Goal: Task Accomplishment & Management: Use online tool/utility

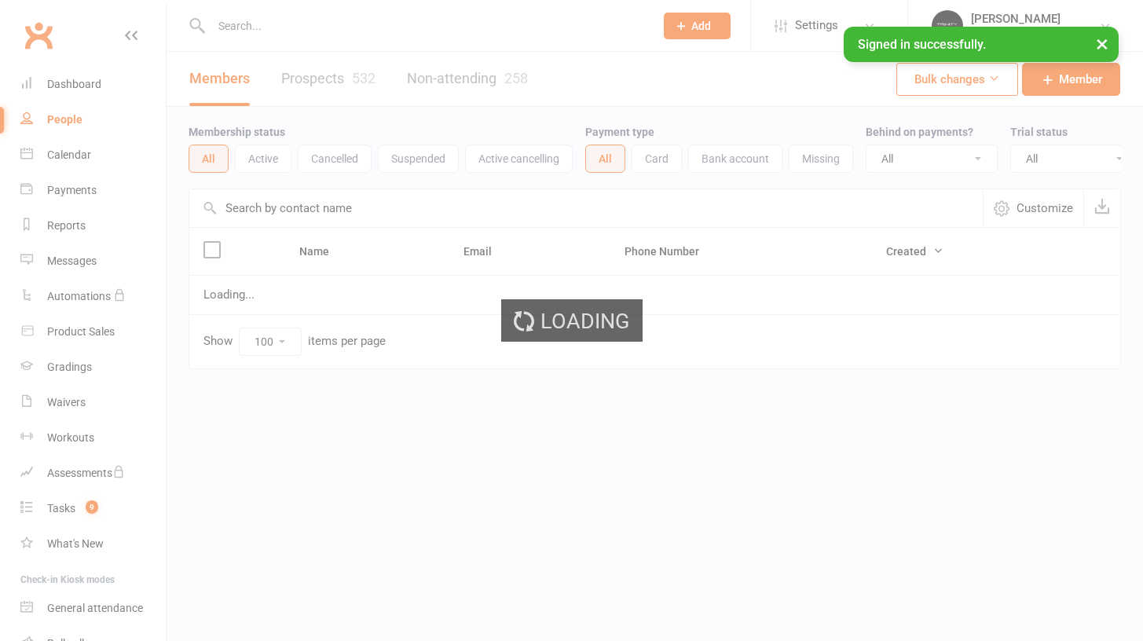
select select "100"
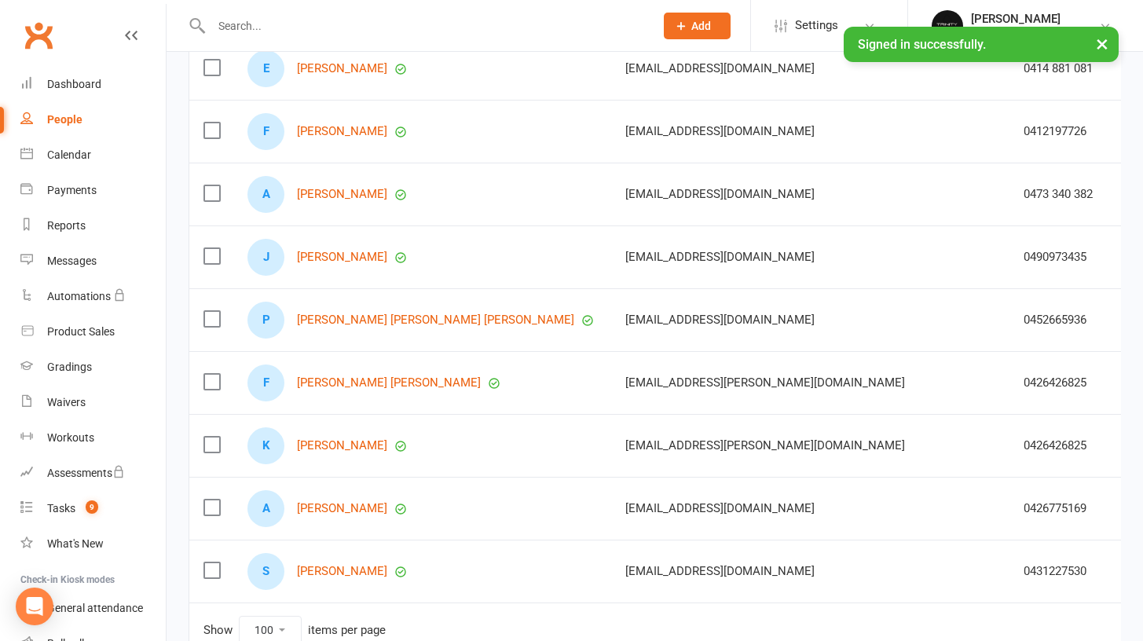
scroll to position [6081, 0]
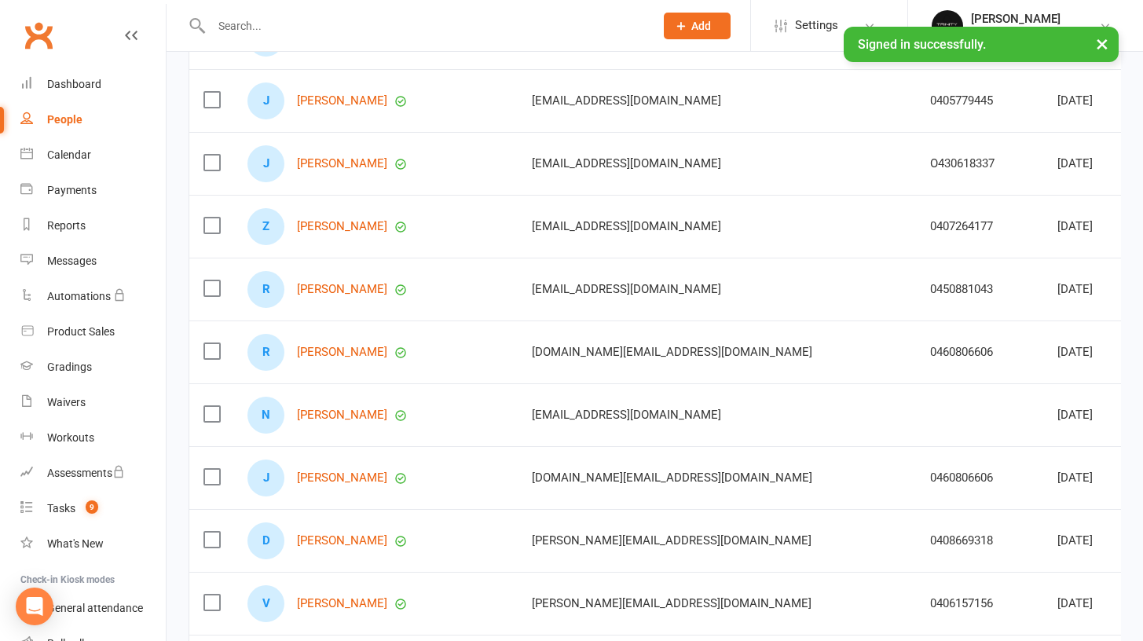
scroll to position [0, 0]
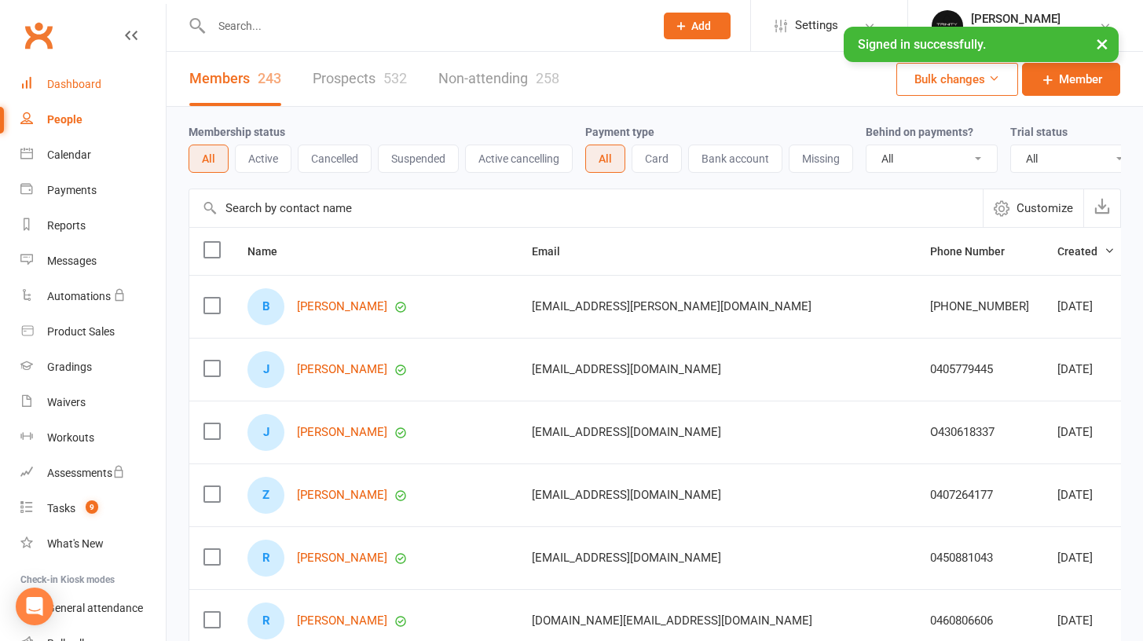
click at [88, 91] on link "Dashboard" at bounding box center [92, 84] width 145 height 35
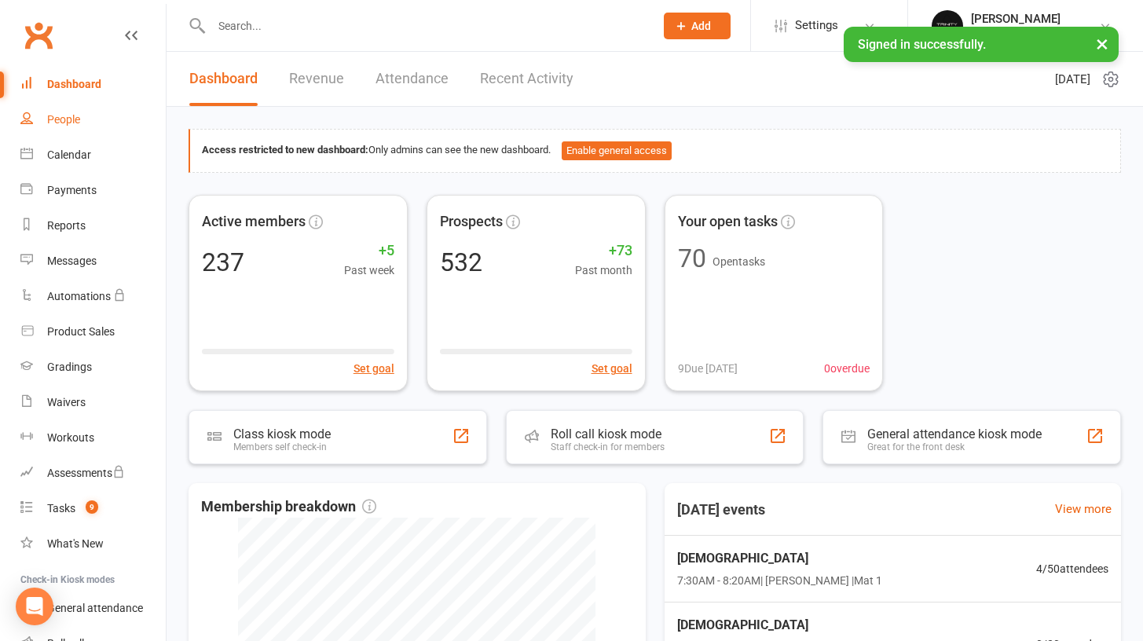
click at [75, 117] on div "People" at bounding box center [63, 119] width 33 height 13
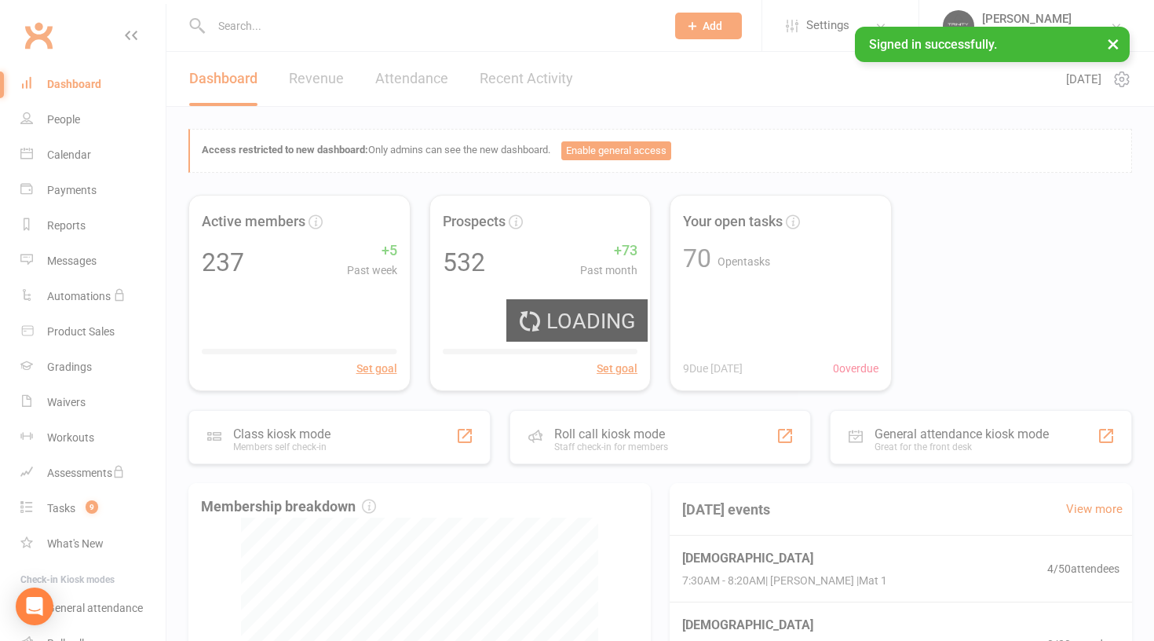
select select "100"
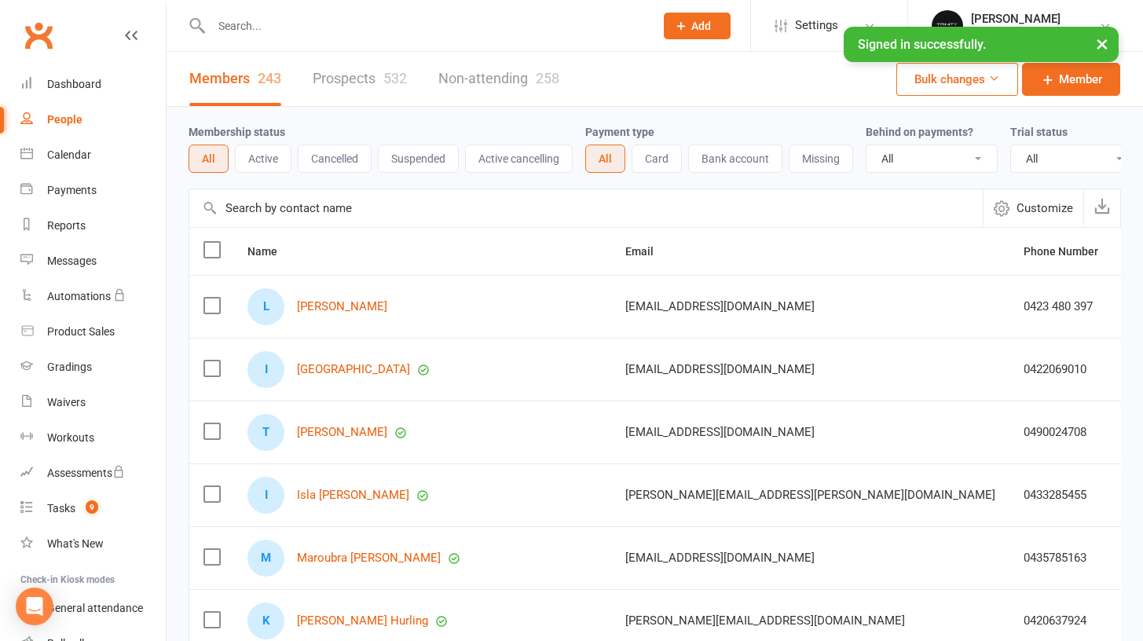
click at [257, 223] on input "text" at bounding box center [585, 208] width 793 height 38
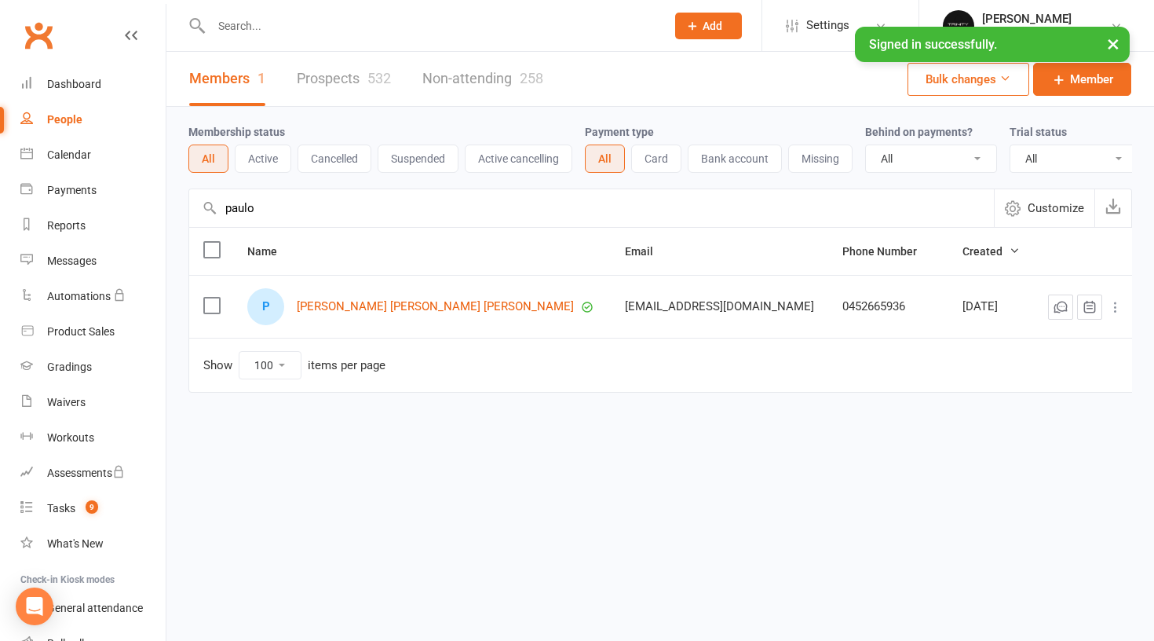
type input "paulo"
click at [346, 310] on div "P [PERSON_NAME] [PERSON_NAME] [PERSON_NAME]" at bounding box center [421, 306] width 349 height 37
click at [348, 313] on link "[PERSON_NAME] [PERSON_NAME] [PERSON_NAME]" at bounding box center [435, 306] width 277 height 13
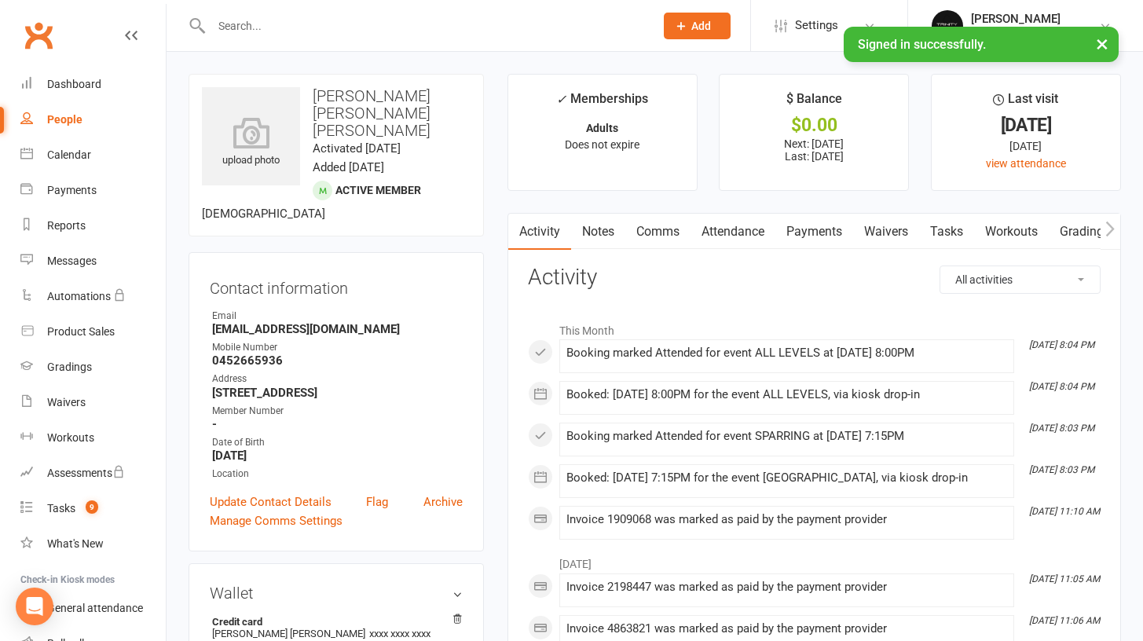
click at [1112, 229] on icon "button" at bounding box center [1110, 228] width 9 height 15
click at [1006, 236] on link "Gradings / Promotions" at bounding box center [1045, 232] width 148 height 36
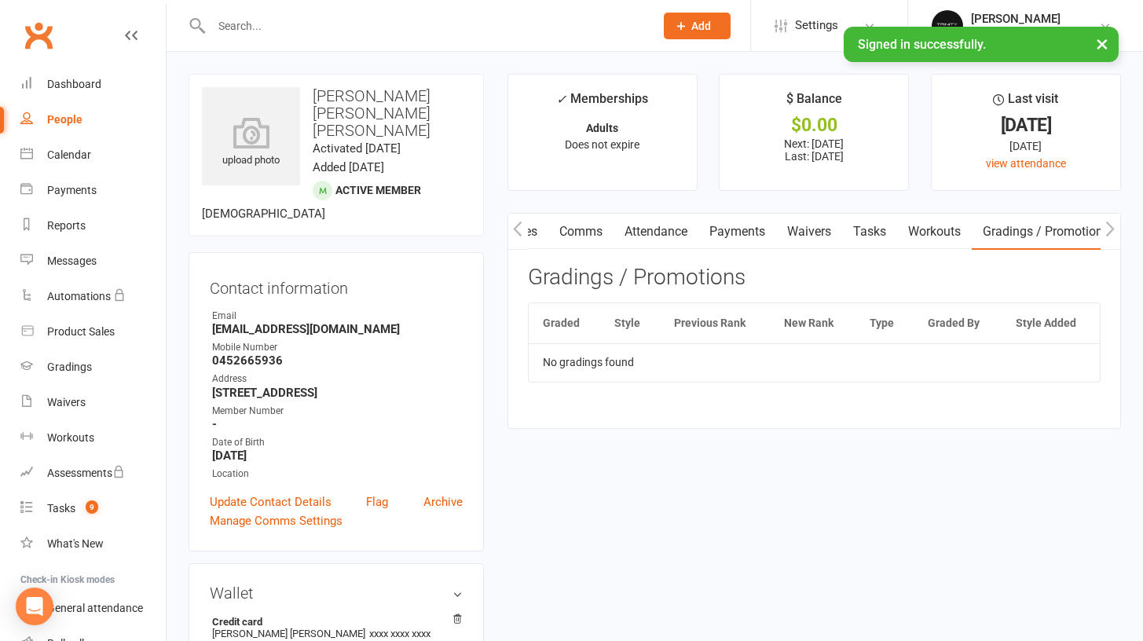
click at [68, 120] on div "People" at bounding box center [64, 119] width 35 height 13
select select "100"
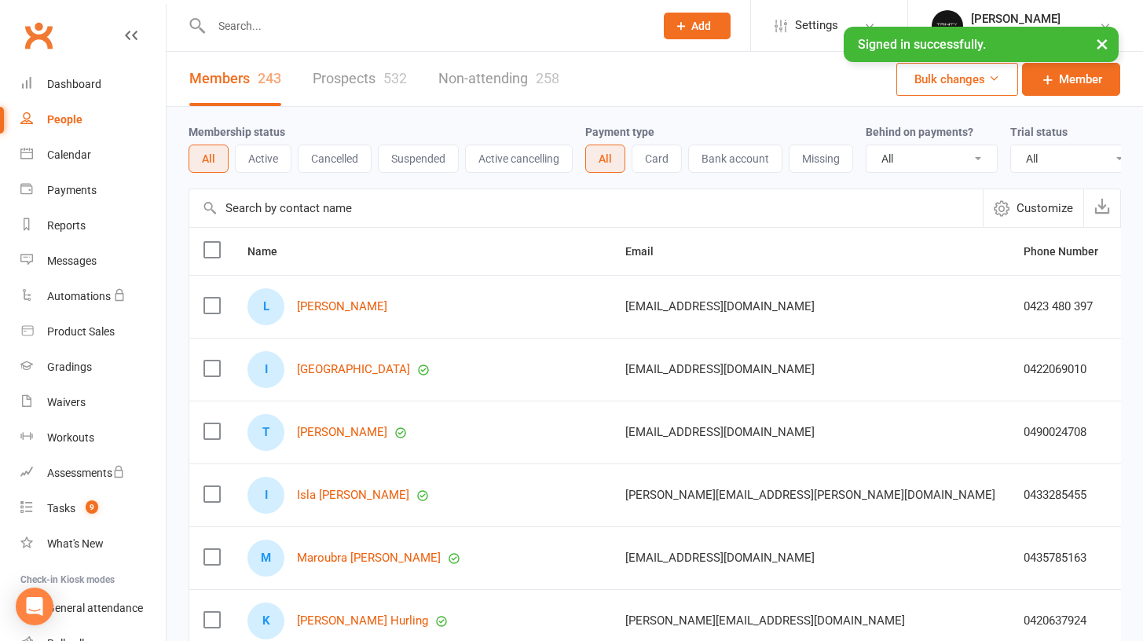
click at [331, 219] on input "text" at bounding box center [585, 208] width 793 height 38
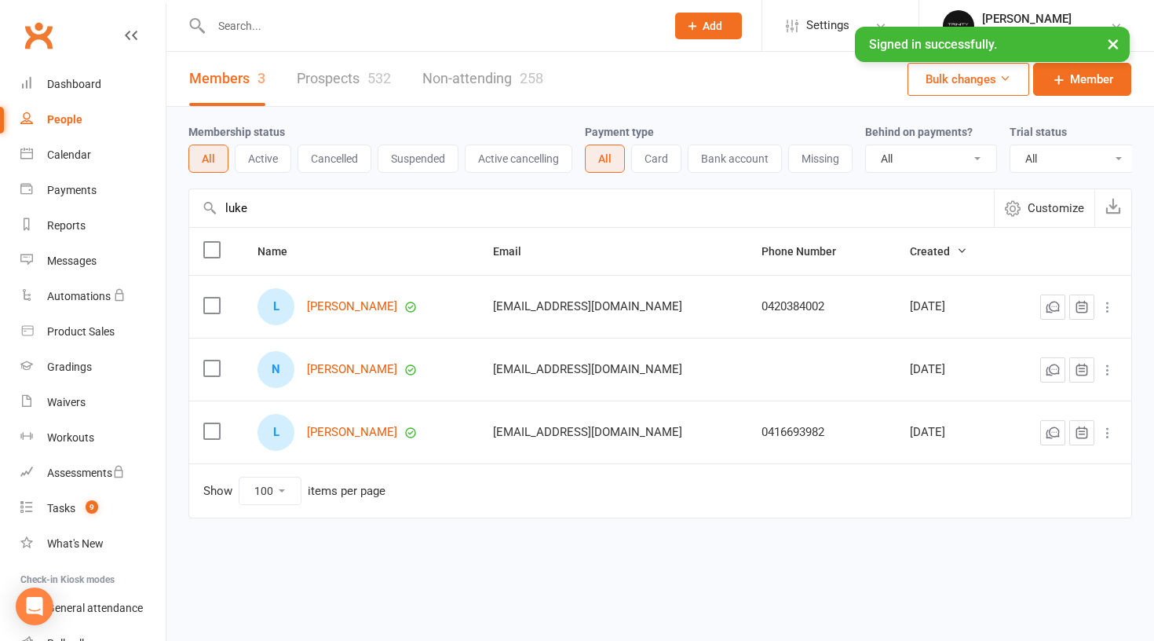
type input "[PERSON_NAME]"
drag, startPoint x: 331, startPoint y: 219, endPoint x: 349, endPoint y: 449, distance: 230.9
click at [349, 439] on link "[PERSON_NAME]" at bounding box center [352, 432] width 90 height 13
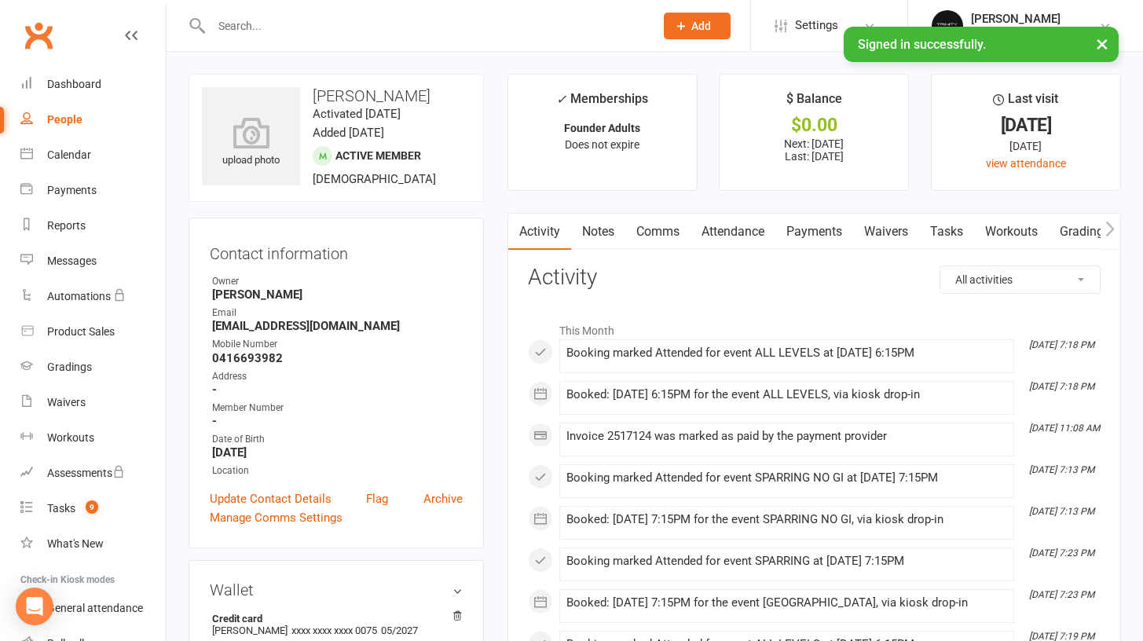
click at [1091, 229] on link "Gradings / Promotions" at bounding box center [1122, 232] width 148 height 36
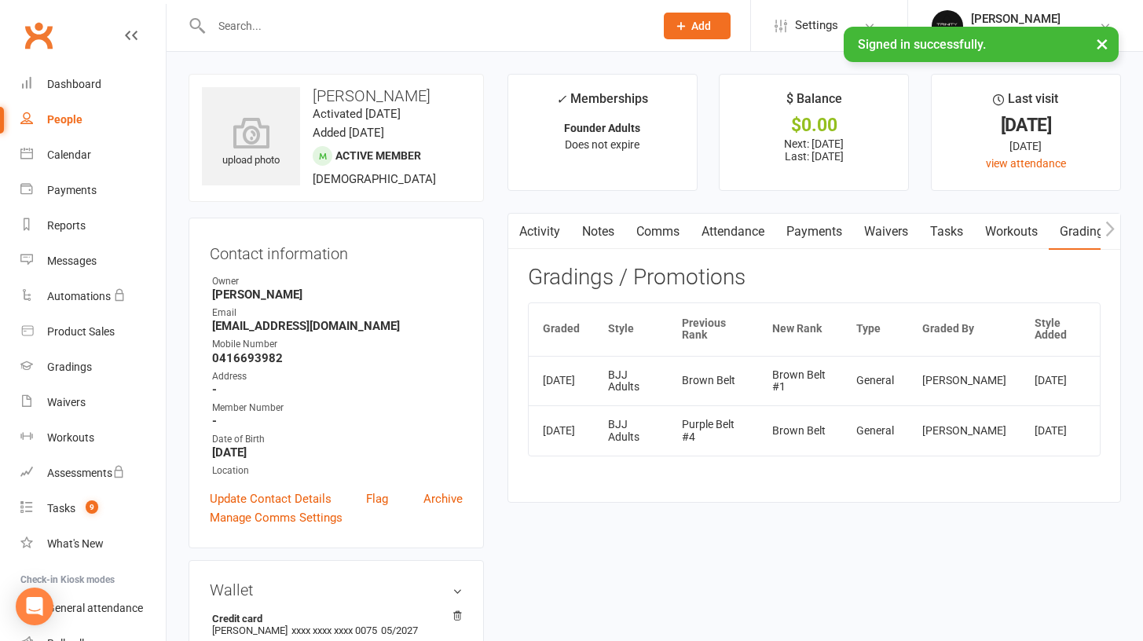
click at [73, 121] on div "People" at bounding box center [64, 119] width 35 height 13
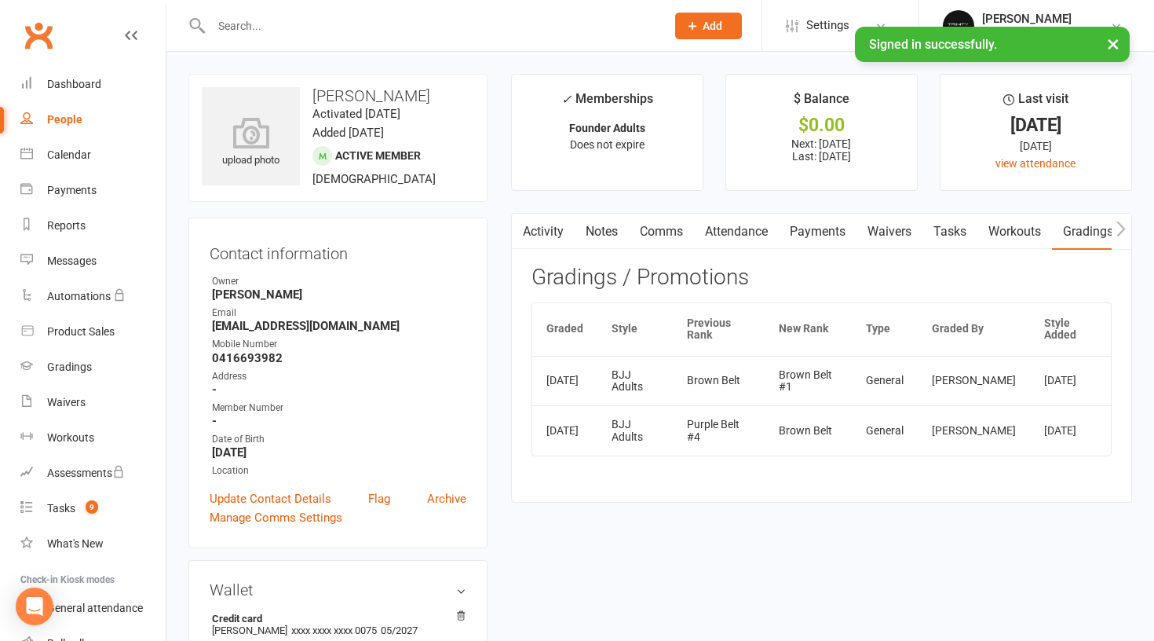
select select "100"
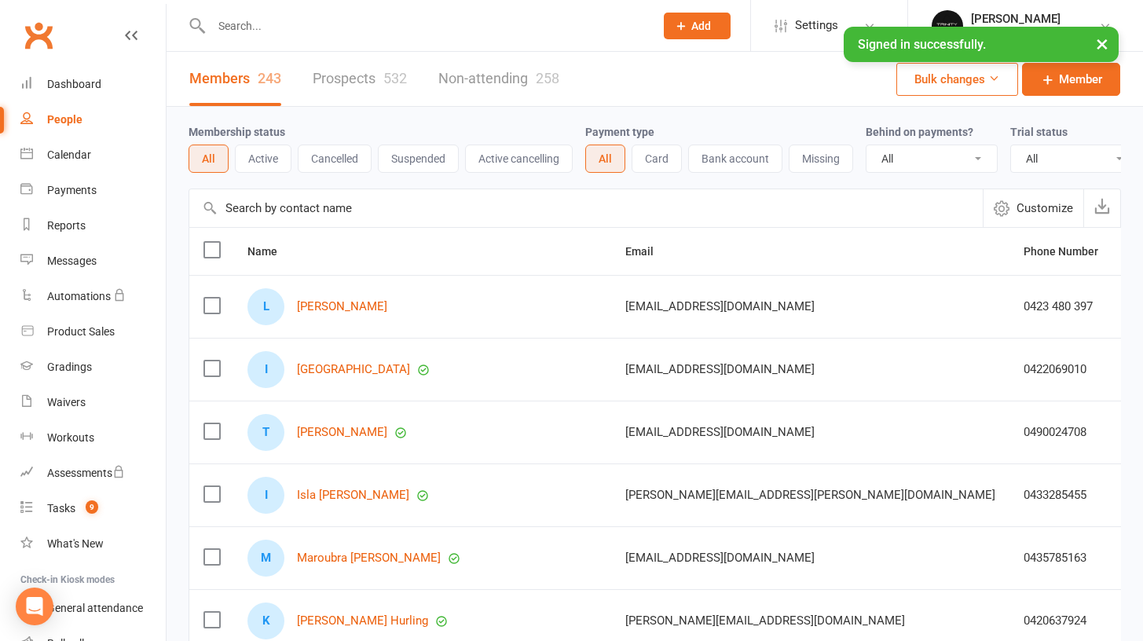
click at [327, 227] on input "text" at bounding box center [585, 208] width 793 height 38
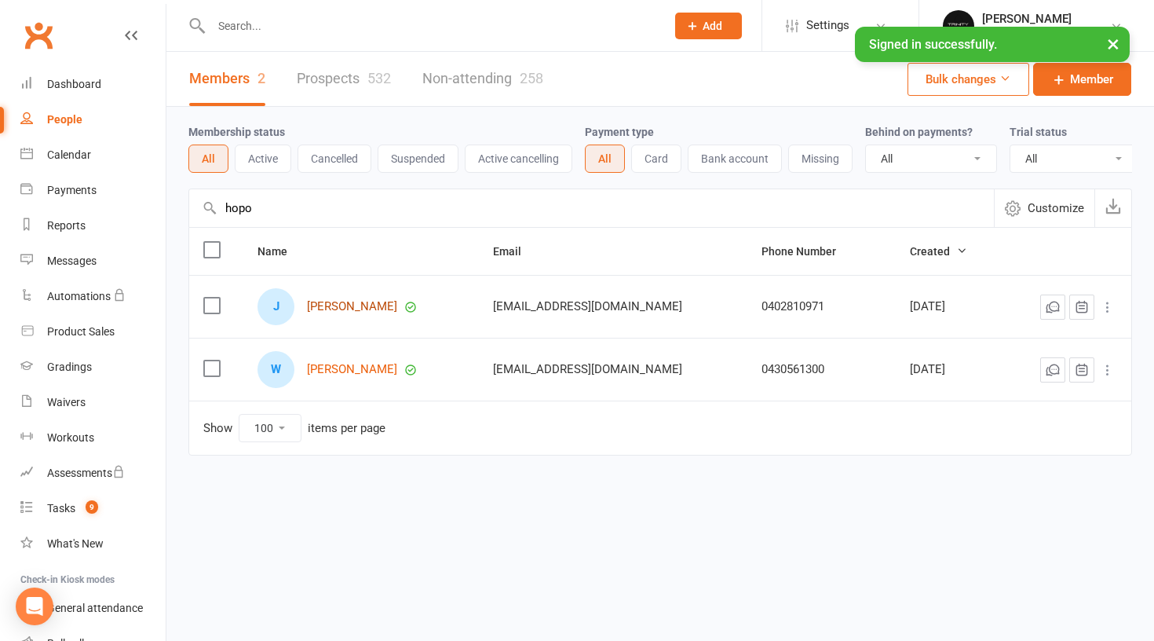
type input "hopo"
click at [371, 313] on link "[PERSON_NAME]" at bounding box center [352, 306] width 90 height 13
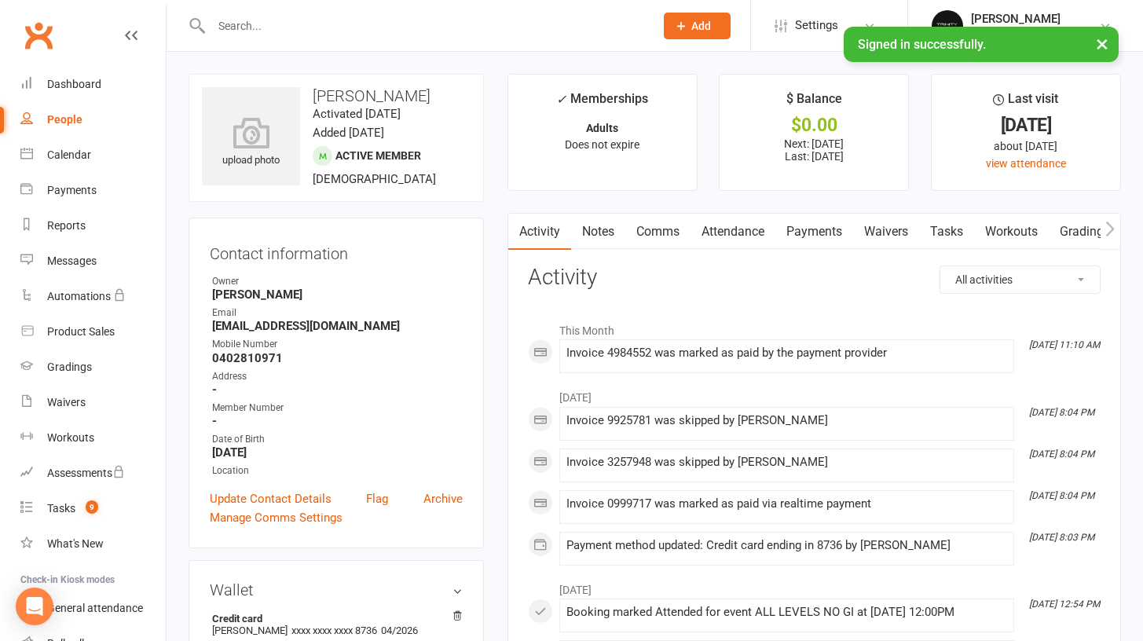
click at [1079, 235] on link "Gradings / Promotions" at bounding box center [1122, 232] width 148 height 36
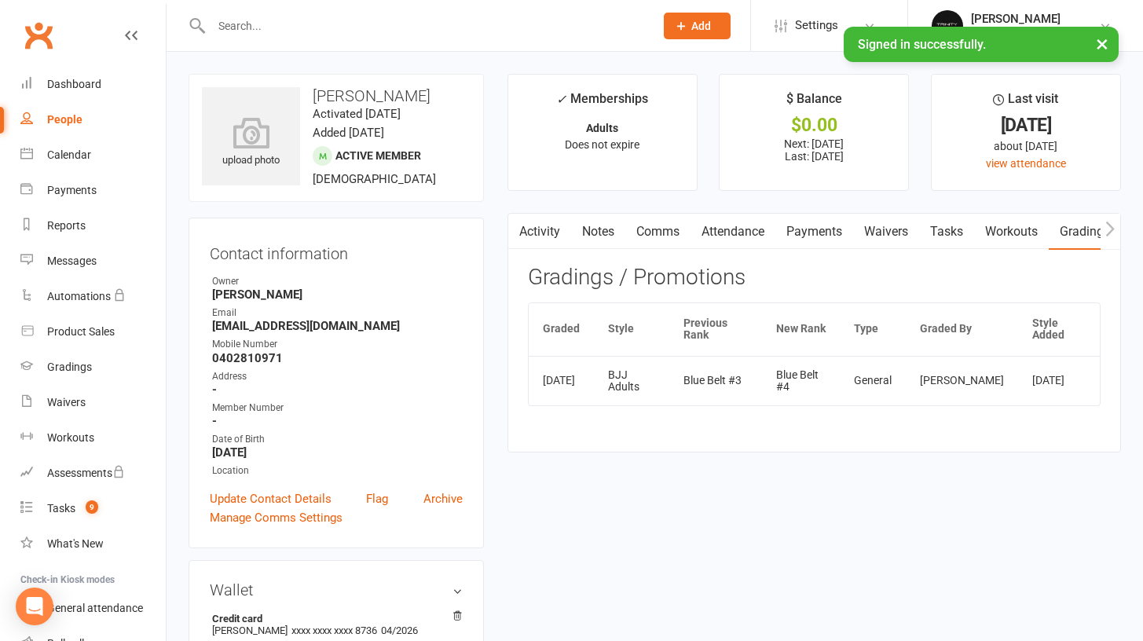
click at [71, 129] on link "People" at bounding box center [92, 119] width 145 height 35
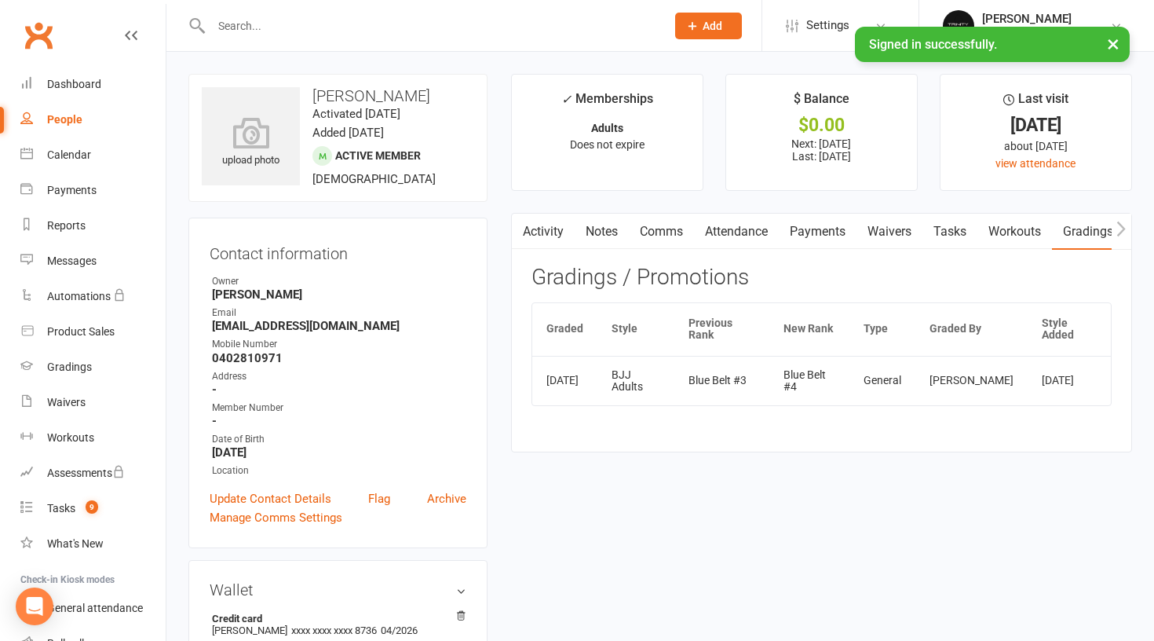
select select "100"
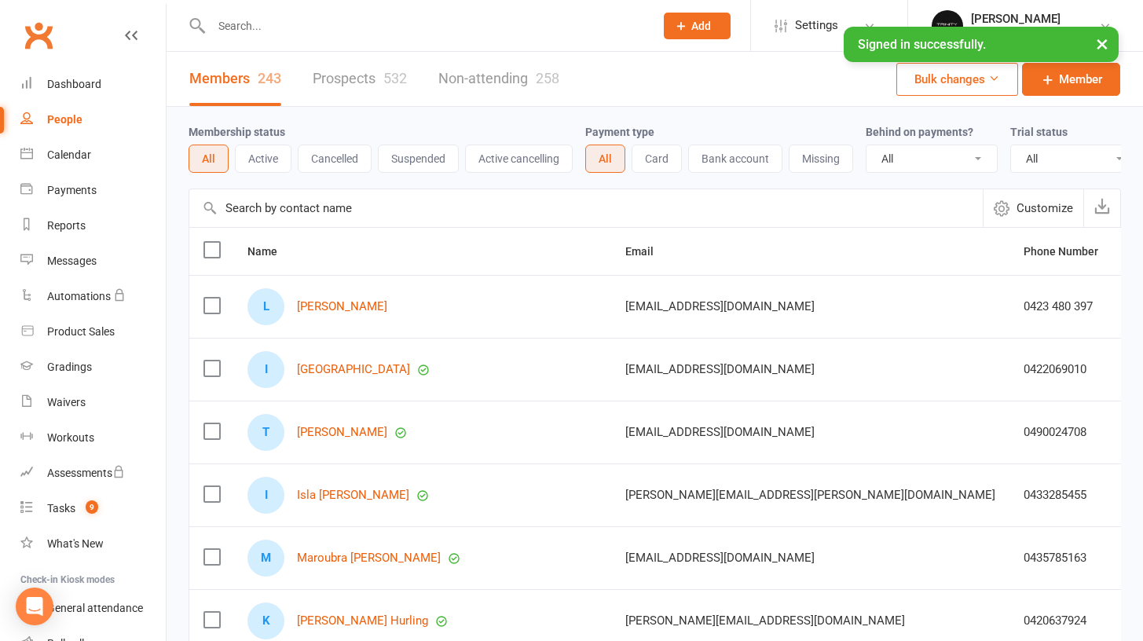
click at [350, 227] on input "text" at bounding box center [585, 208] width 793 height 38
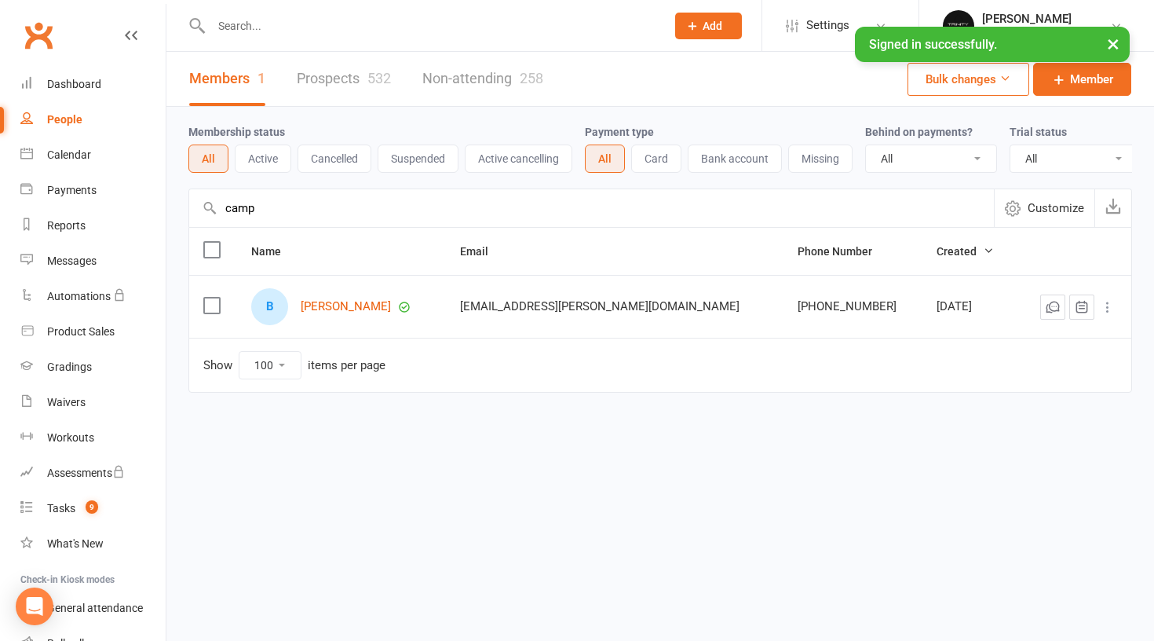
type input "camp"
drag, startPoint x: 345, startPoint y: 227, endPoint x: 360, endPoint y: 317, distance: 91.7
click at [360, 313] on link "[PERSON_NAME]" at bounding box center [346, 306] width 90 height 13
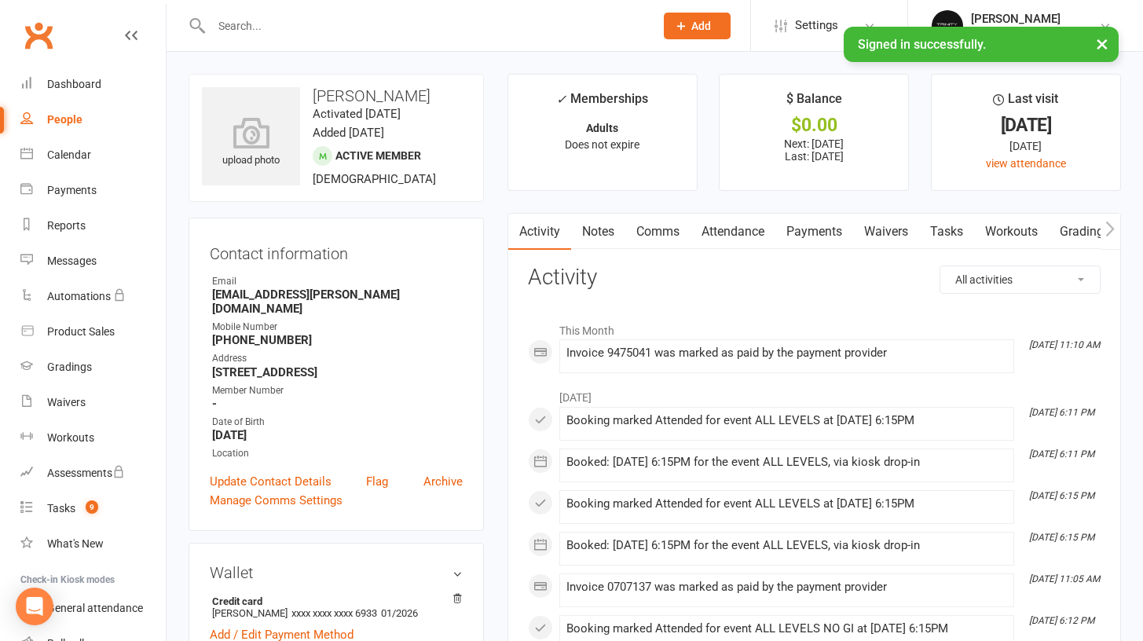
scroll to position [0, 1]
click at [1078, 224] on link "Gradings / Promotions" at bounding box center [1122, 232] width 148 height 36
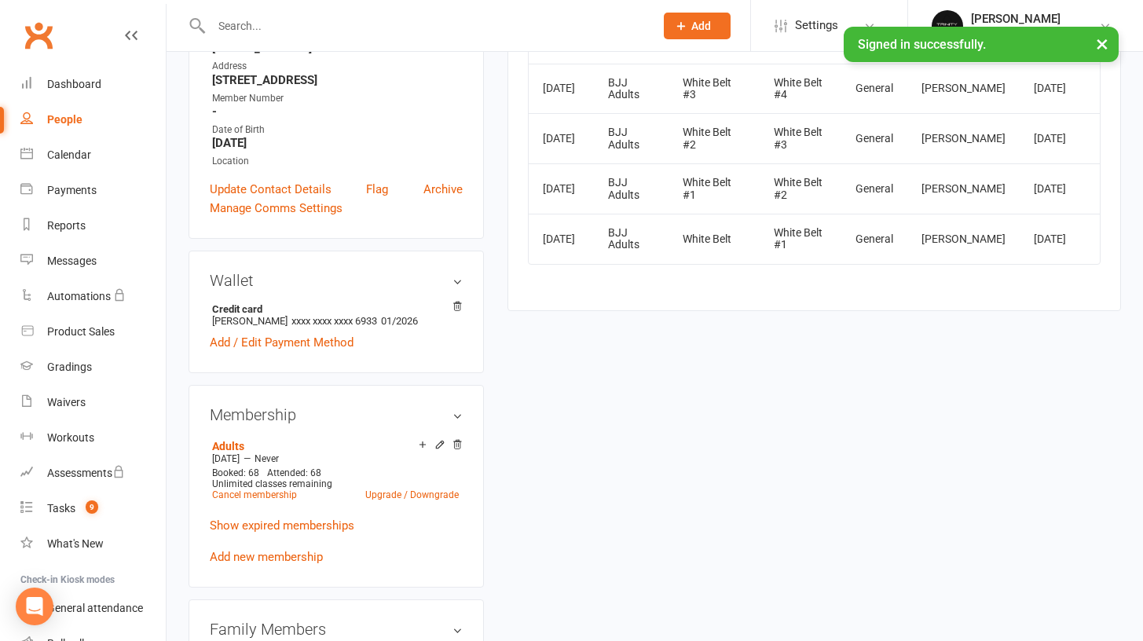
scroll to position [11, 0]
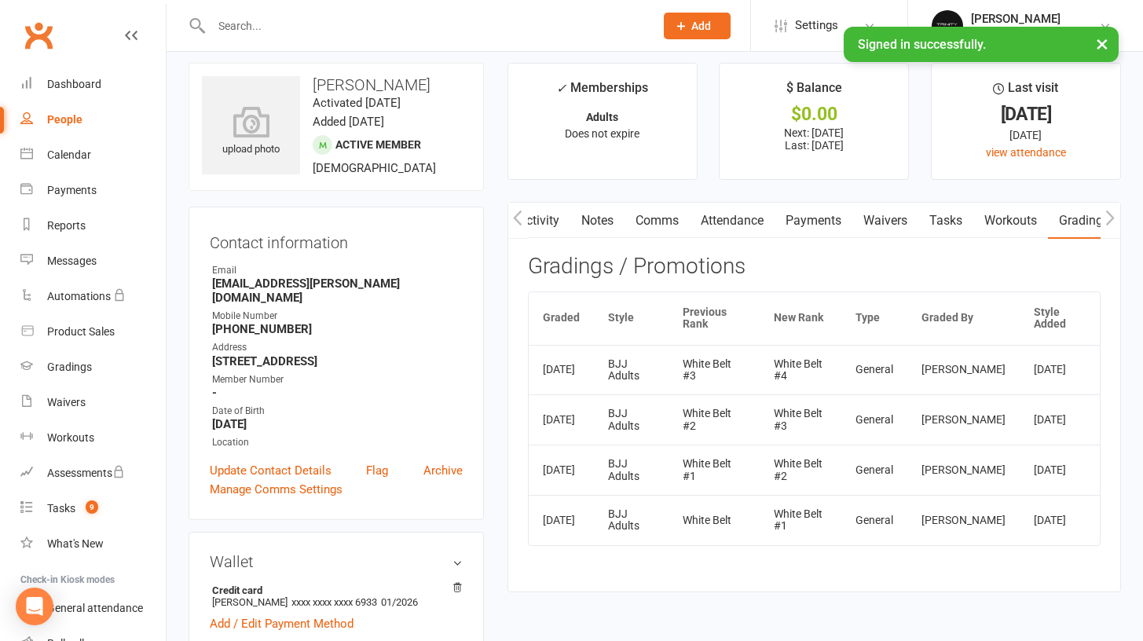
click at [752, 225] on link "Attendance" at bounding box center [732, 221] width 85 height 36
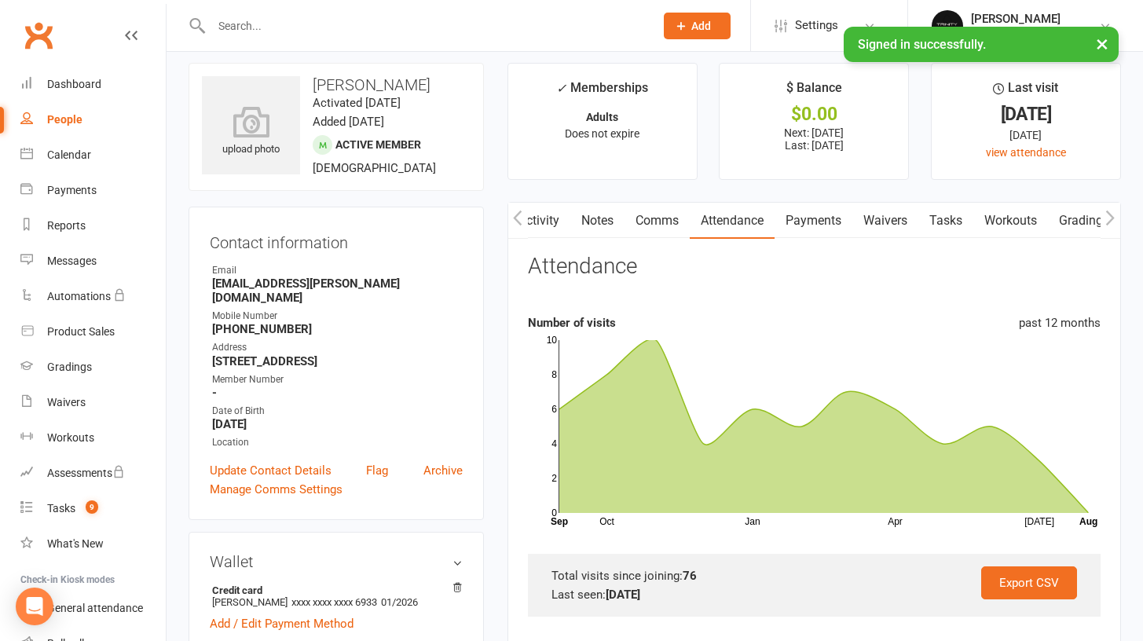
click at [64, 115] on div "People" at bounding box center [64, 119] width 35 height 13
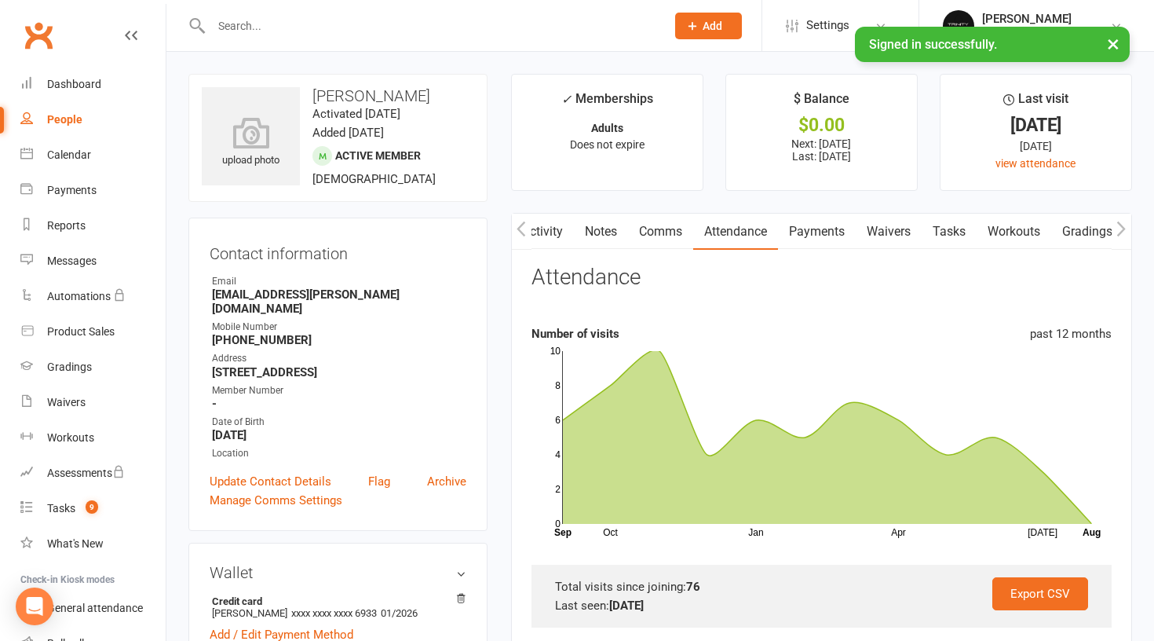
select select "100"
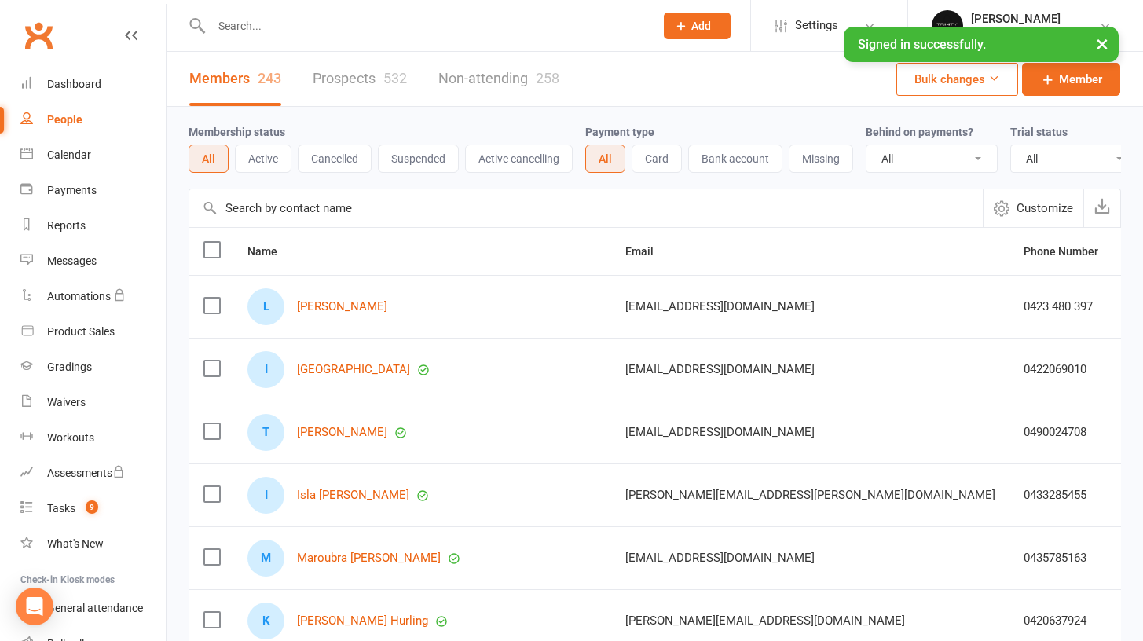
click at [368, 225] on input "text" at bounding box center [585, 208] width 793 height 38
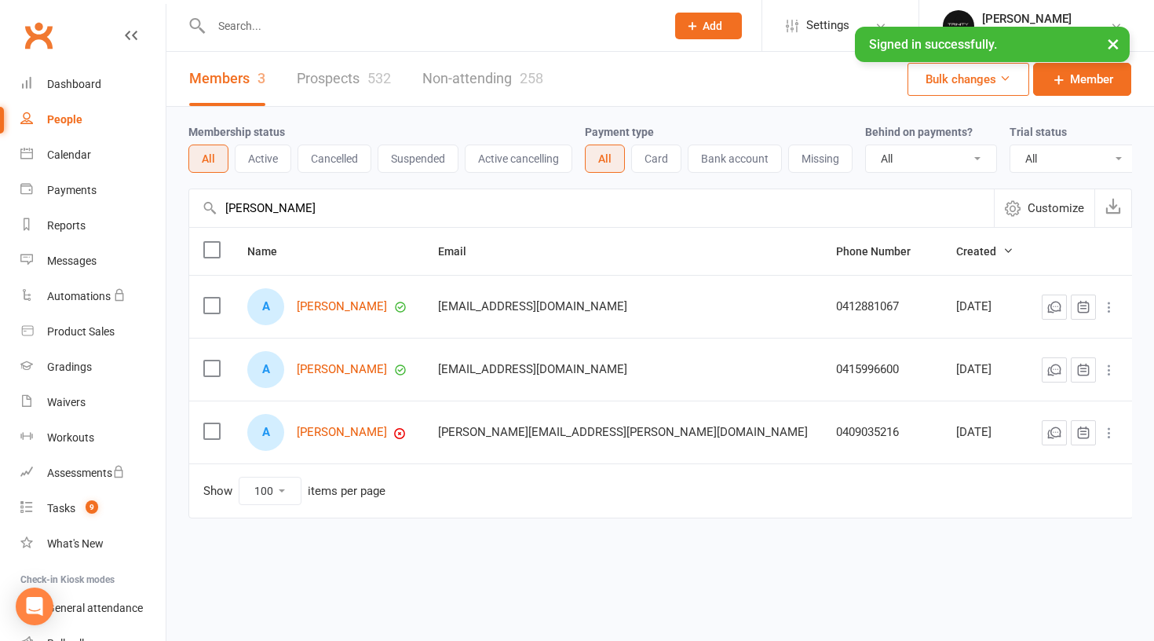
type input "[PERSON_NAME]"
drag, startPoint x: 368, startPoint y: 225, endPoint x: 364, endPoint y: 327, distance: 103.0
click at [364, 325] on div "A [PERSON_NAME]" at bounding box center [328, 306] width 163 height 37
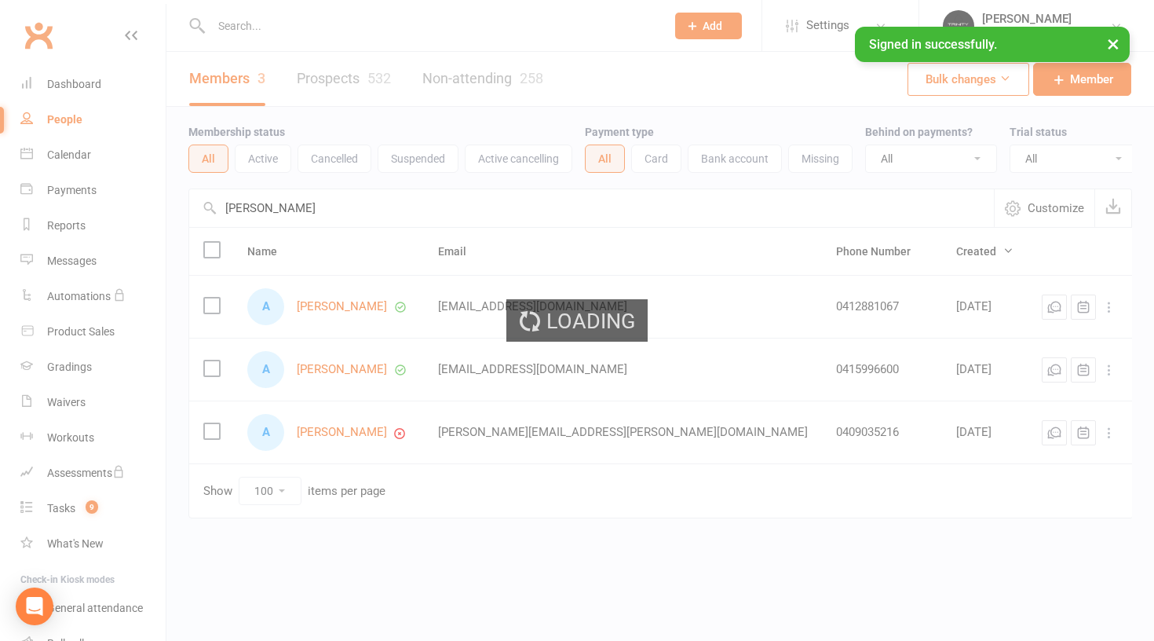
click at [365, 321] on div "Loading" at bounding box center [577, 320] width 1154 height 641
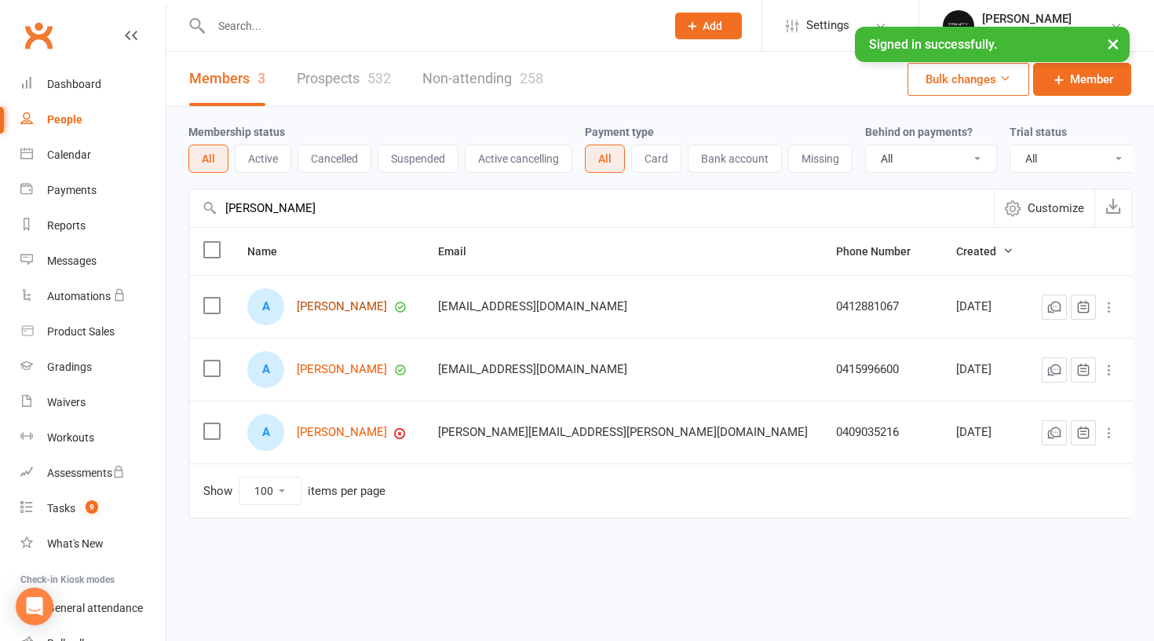
click at [365, 313] on link "[PERSON_NAME]" at bounding box center [342, 306] width 90 height 13
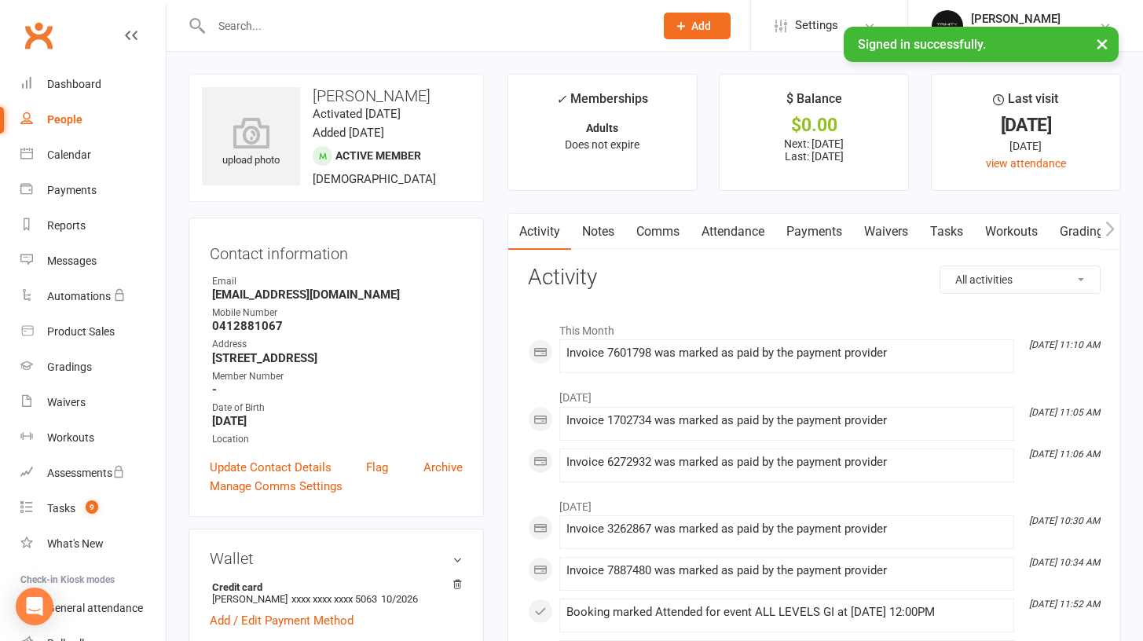
click at [1079, 237] on link "Gradings / Promotions" at bounding box center [1122, 232] width 148 height 36
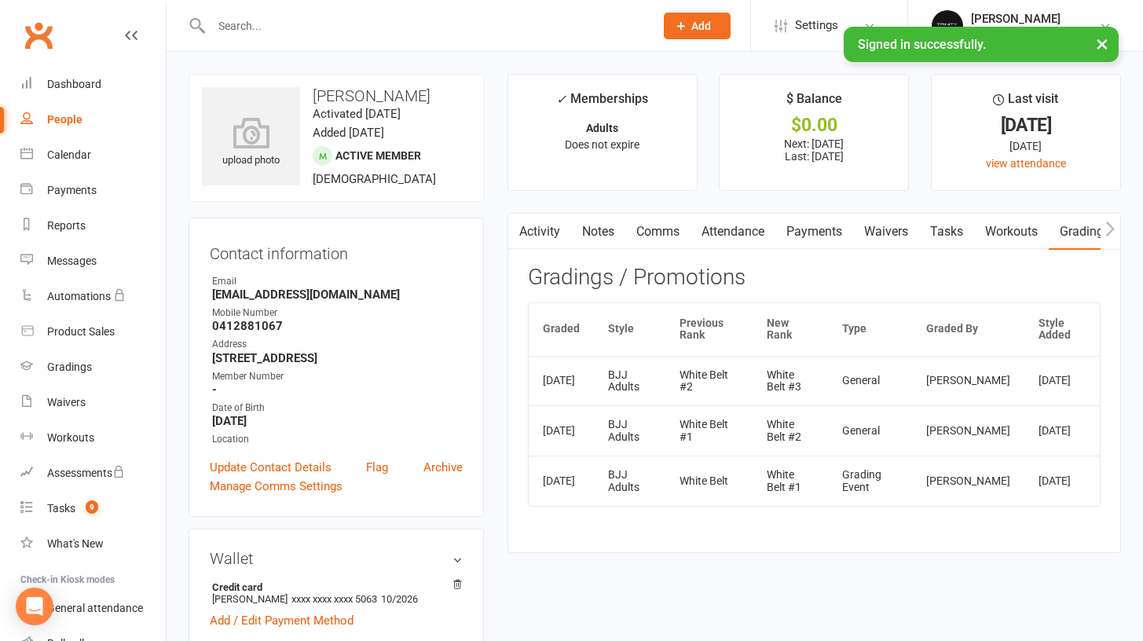
click at [75, 121] on div "People" at bounding box center [64, 119] width 35 height 13
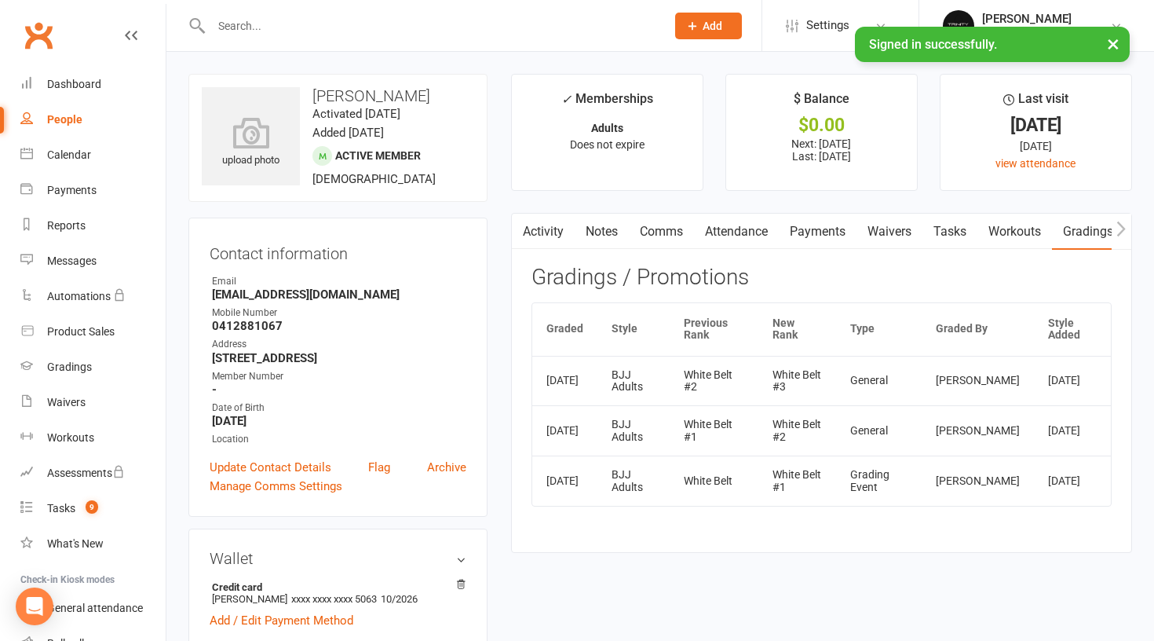
select select "100"
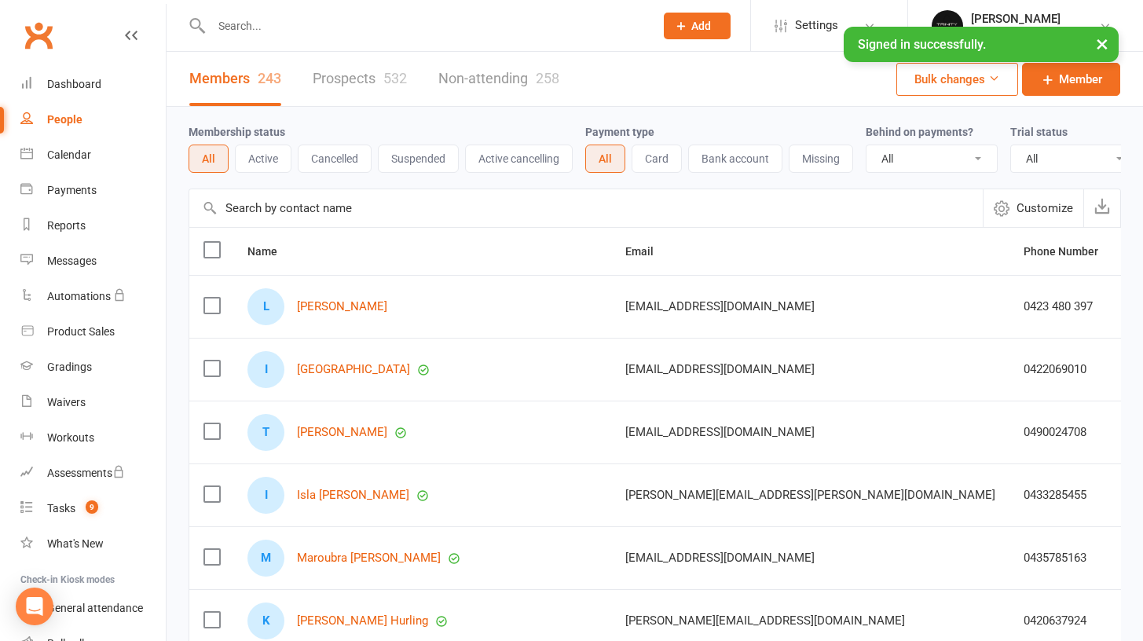
drag, startPoint x: 358, startPoint y: 202, endPoint x: 362, endPoint y: 222, distance: 20.8
click at [358, 203] on input "text" at bounding box center [585, 208] width 793 height 38
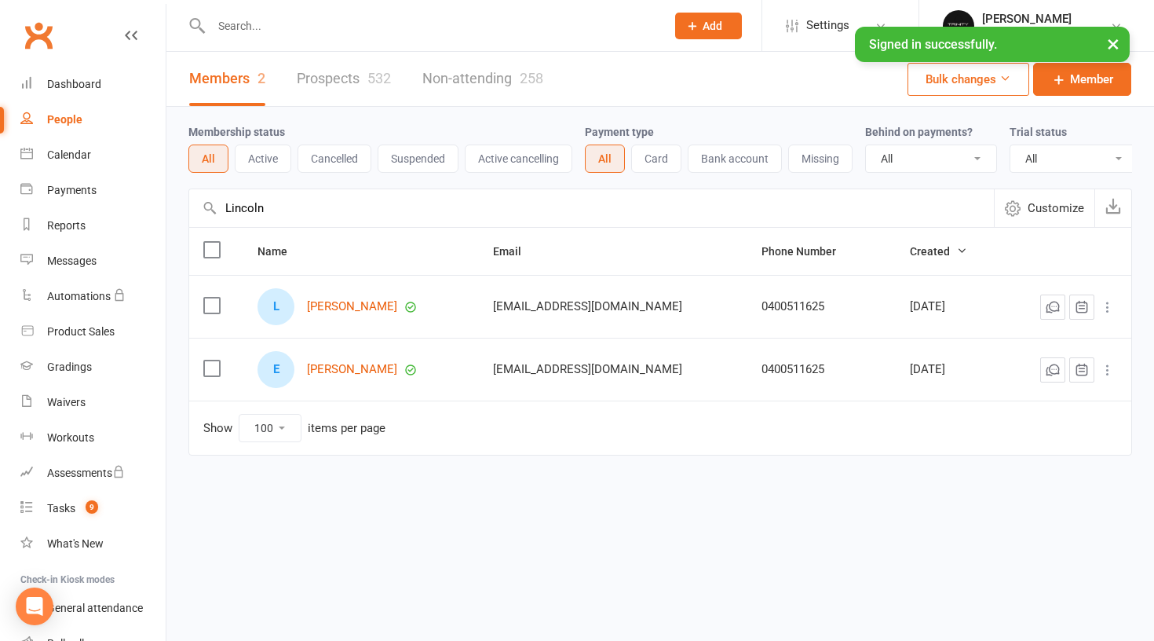
type input "Lincoln"
drag, startPoint x: 358, startPoint y: 222, endPoint x: 355, endPoint y: 320, distance: 97.4
click at [355, 313] on link "[PERSON_NAME]" at bounding box center [352, 306] width 90 height 13
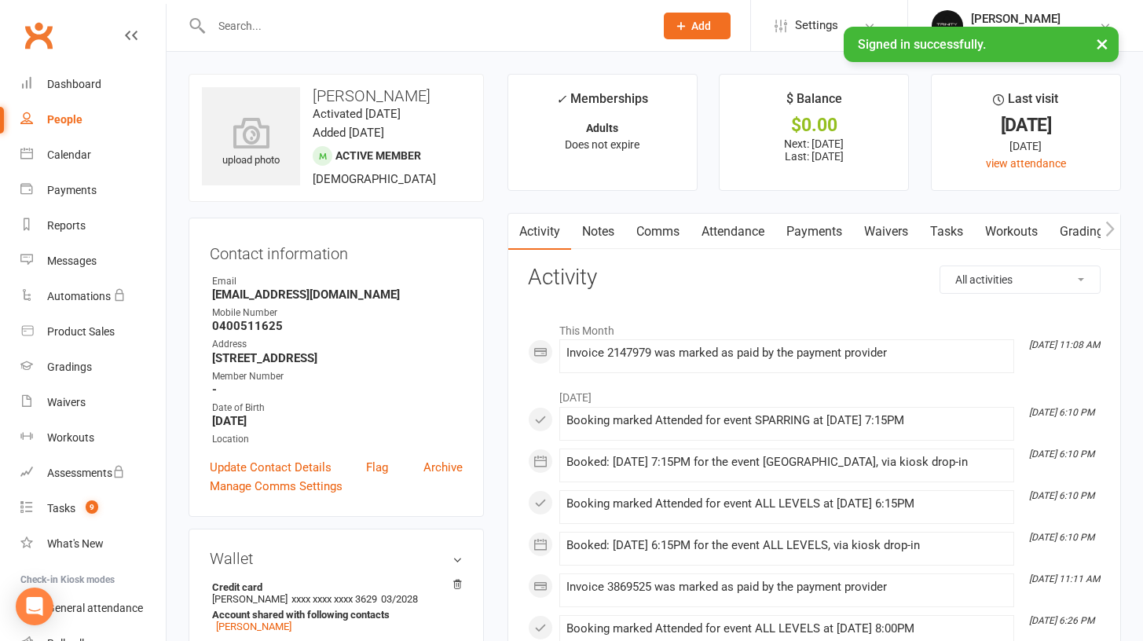
click at [1070, 236] on link "Gradings / Promotions" at bounding box center [1122, 232] width 148 height 36
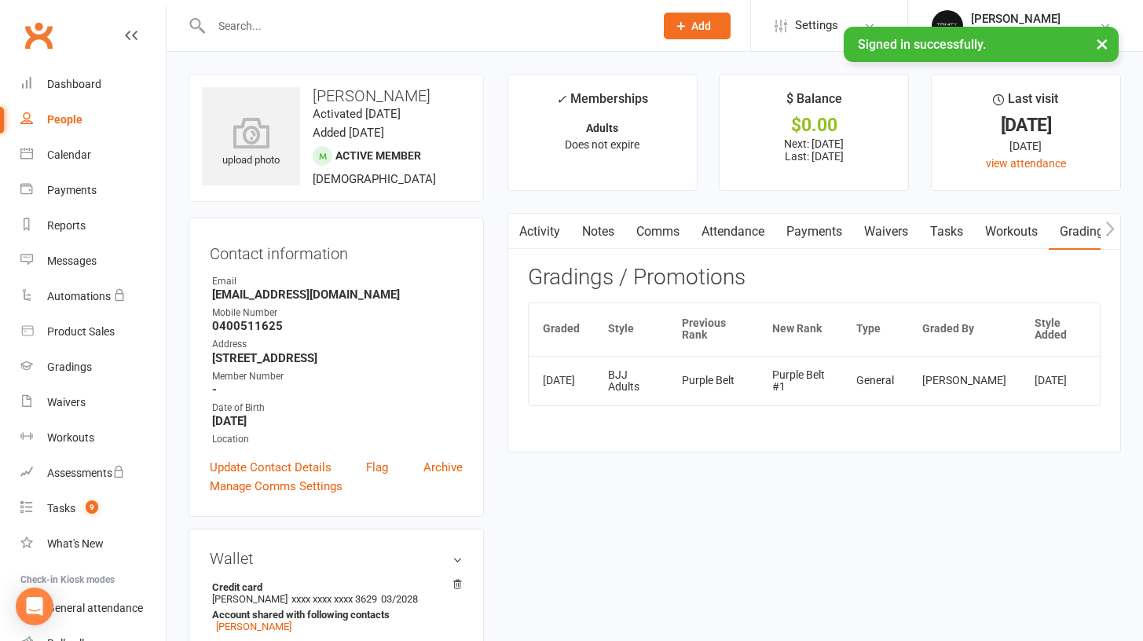
click at [723, 233] on link "Attendance" at bounding box center [732, 232] width 85 height 36
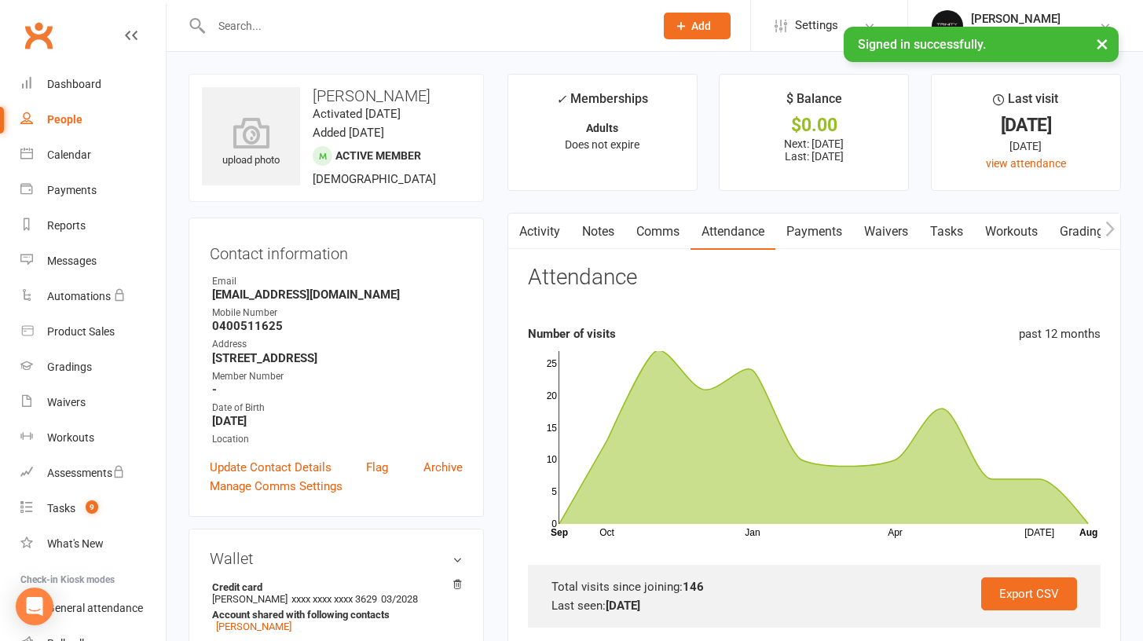
click at [77, 125] on div "People" at bounding box center [64, 119] width 35 height 13
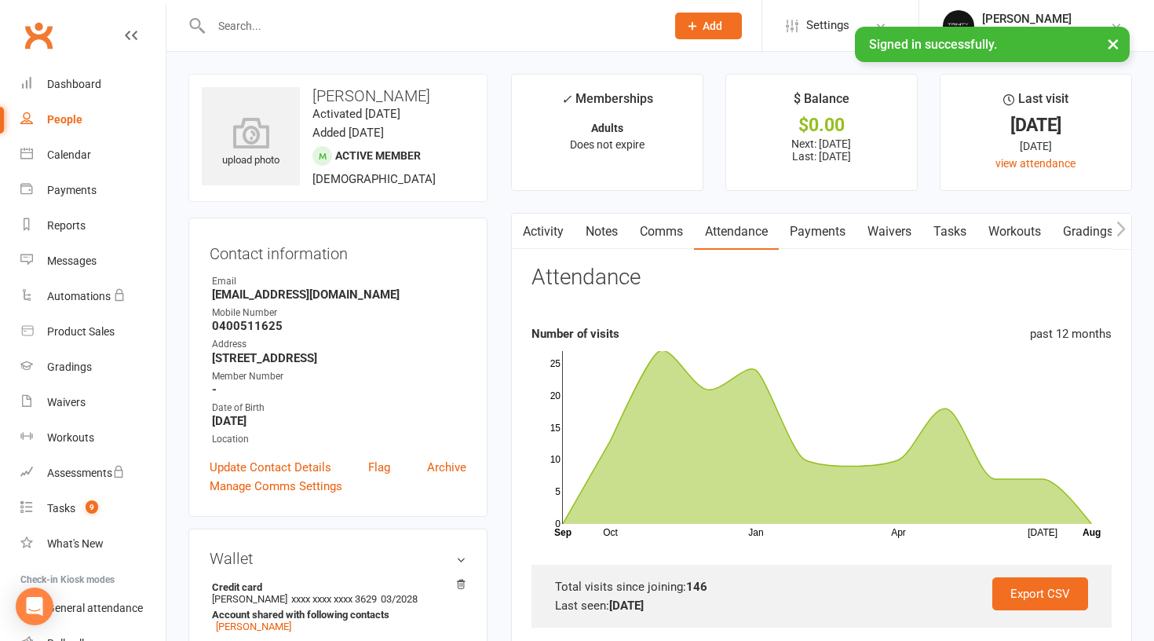
select select "100"
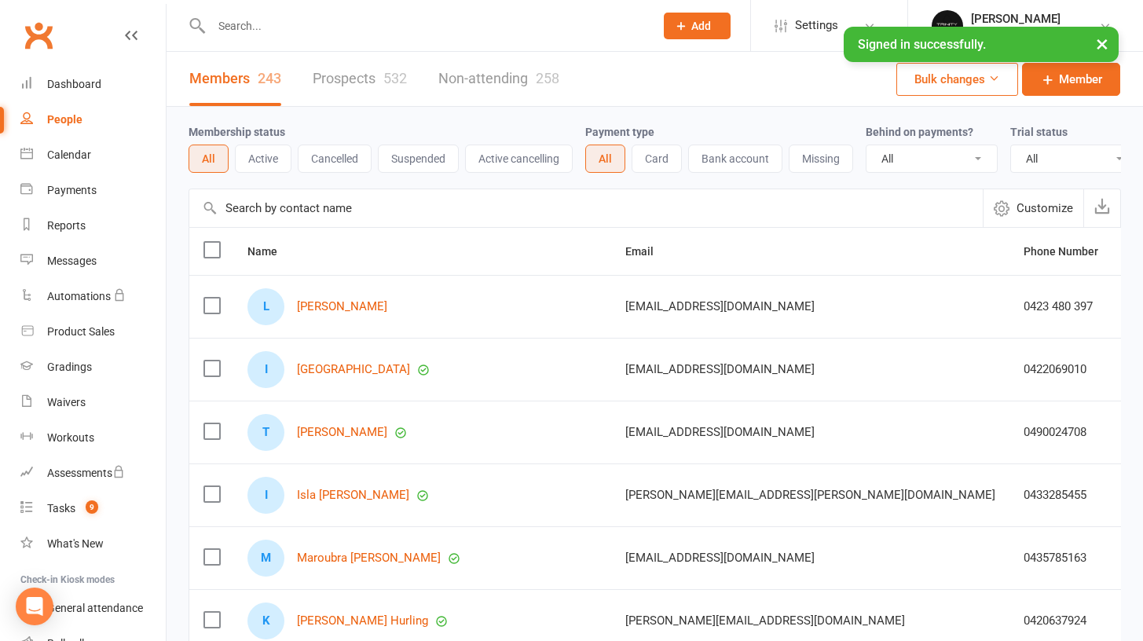
click at [388, 218] on input "text" at bounding box center [585, 208] width 793 height 38
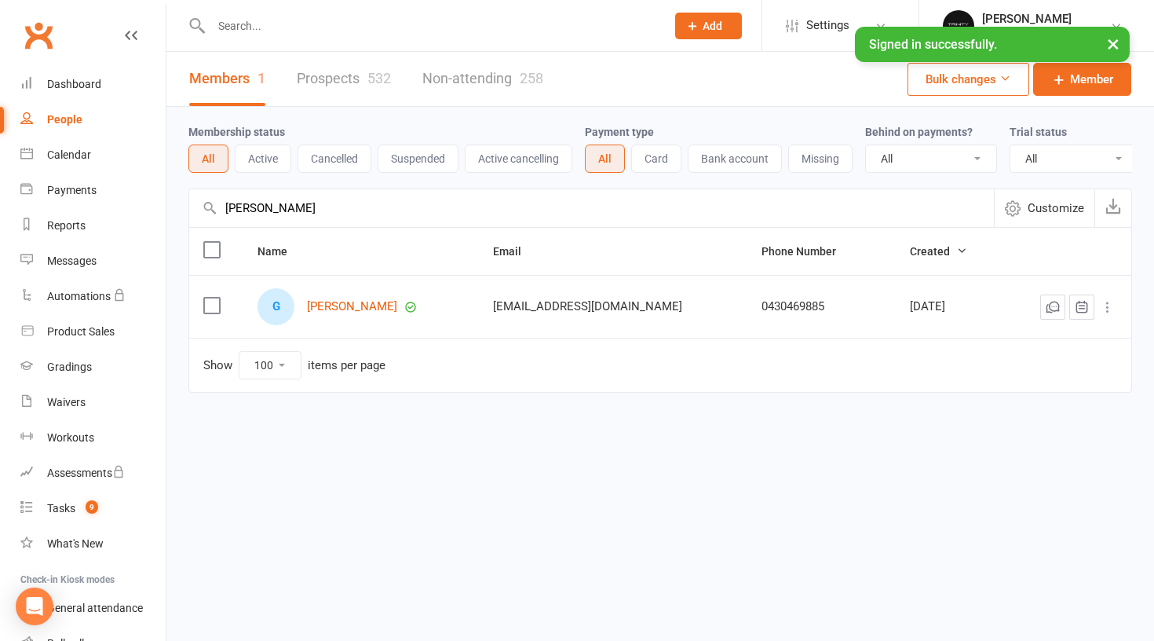
type input "[PERSON_NAME]"
drag, startPoint x: 370, startPoint y: 209, endPoint x: 364, endPoint y: 321, distance: 112.4
click at [364, 313] on link "[PERSON_NAME]" at bounding box center [352, 306] width 90 height 13
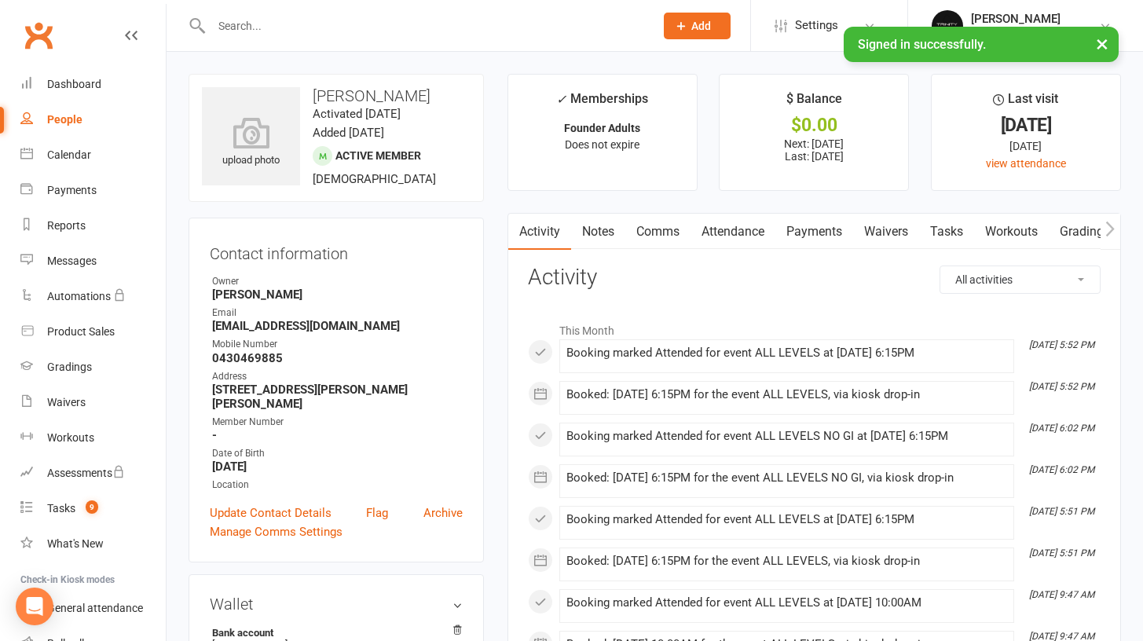
click at [1089, 232] on link "Gradings / Promotions" at bounding box center [1122, 232] width 148 height 36
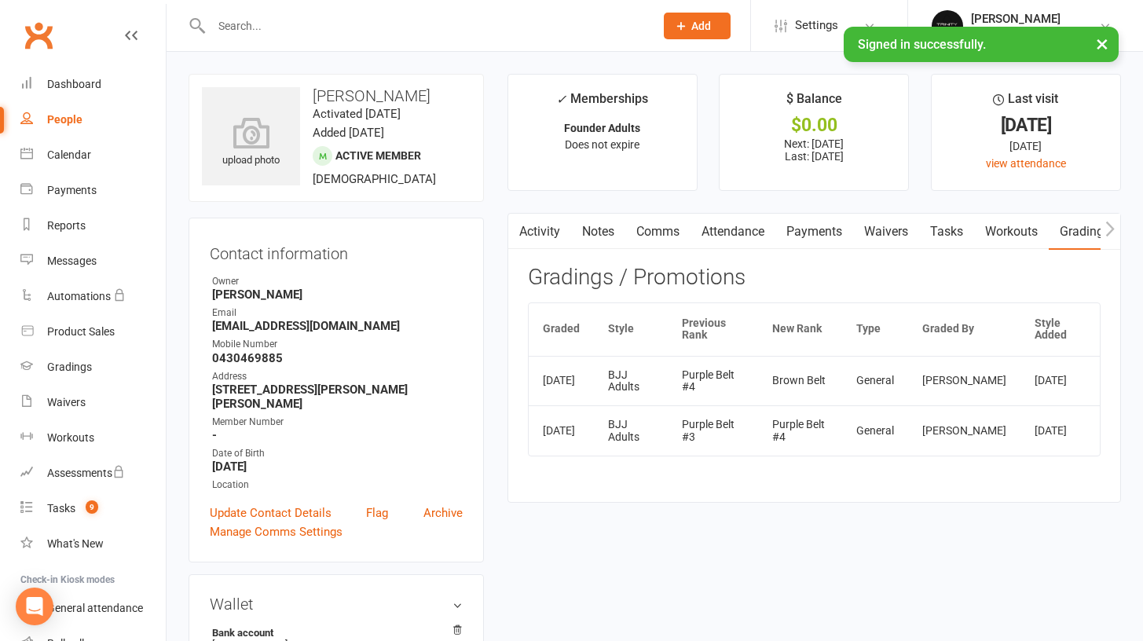
click at [747, 230] on link "Attendance" at bounding box center [732, 232] width 85 height 36
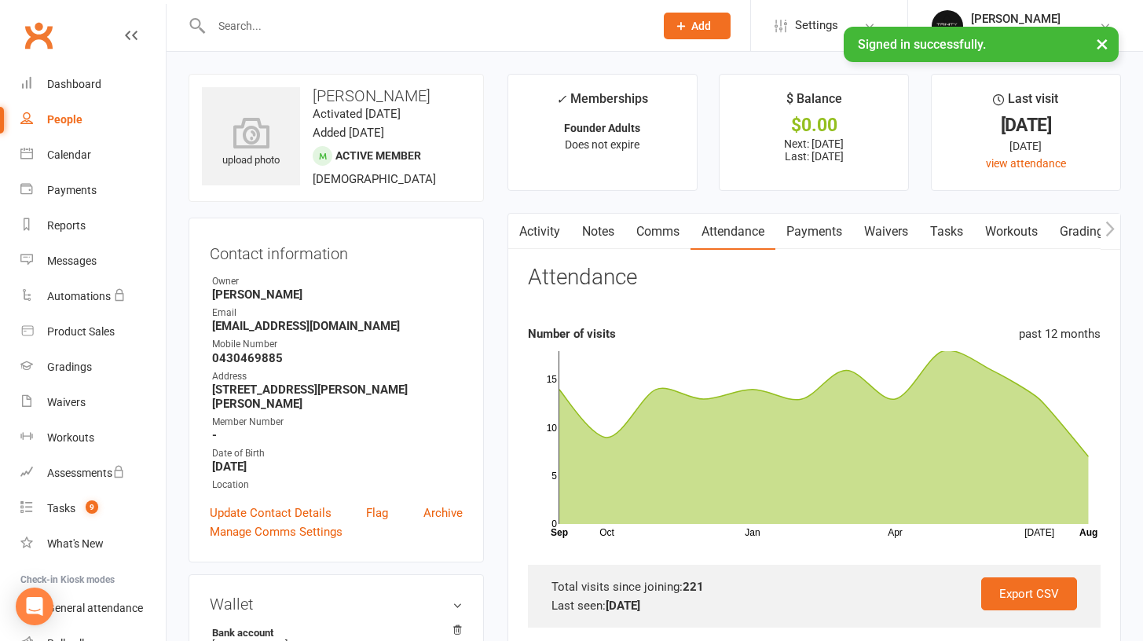
click at [66, 125] on div "People" at bounding box center [64, 119] width 35 height 13
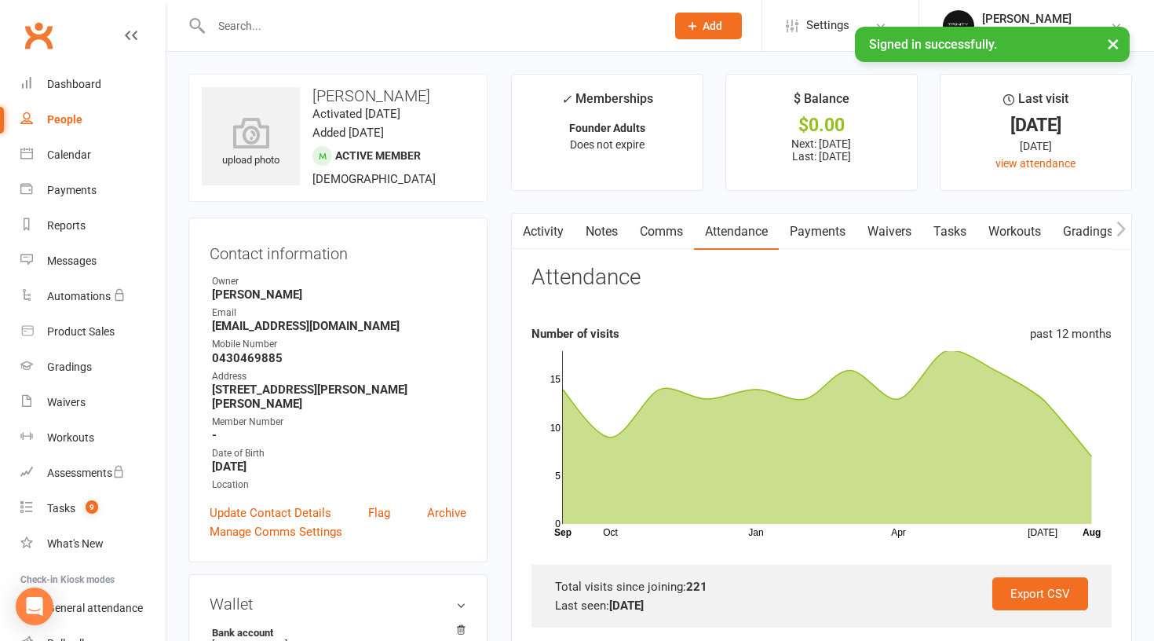
select select "100"
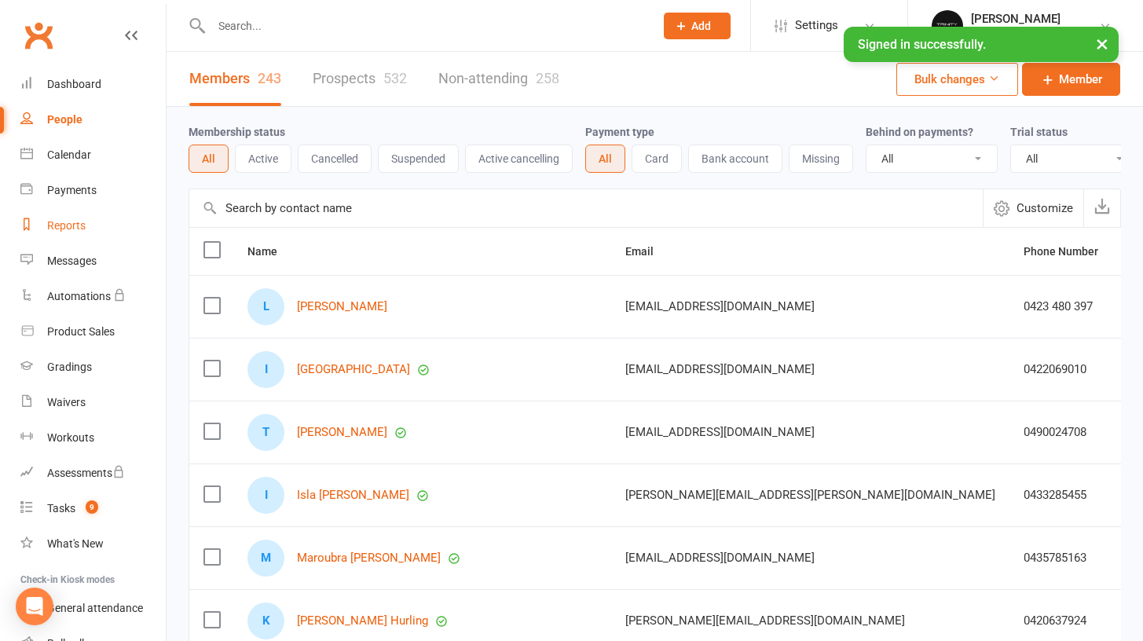
click at [46, 228] on link "Reports" at bounding box center [92, 225] width 145 height 35
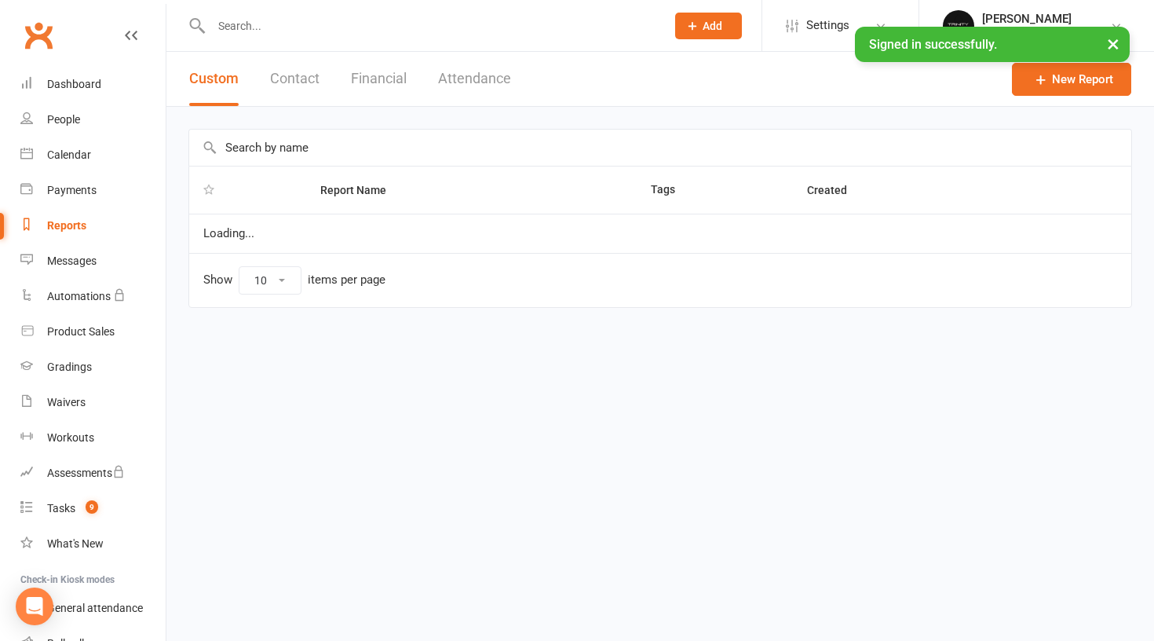
select select "100"
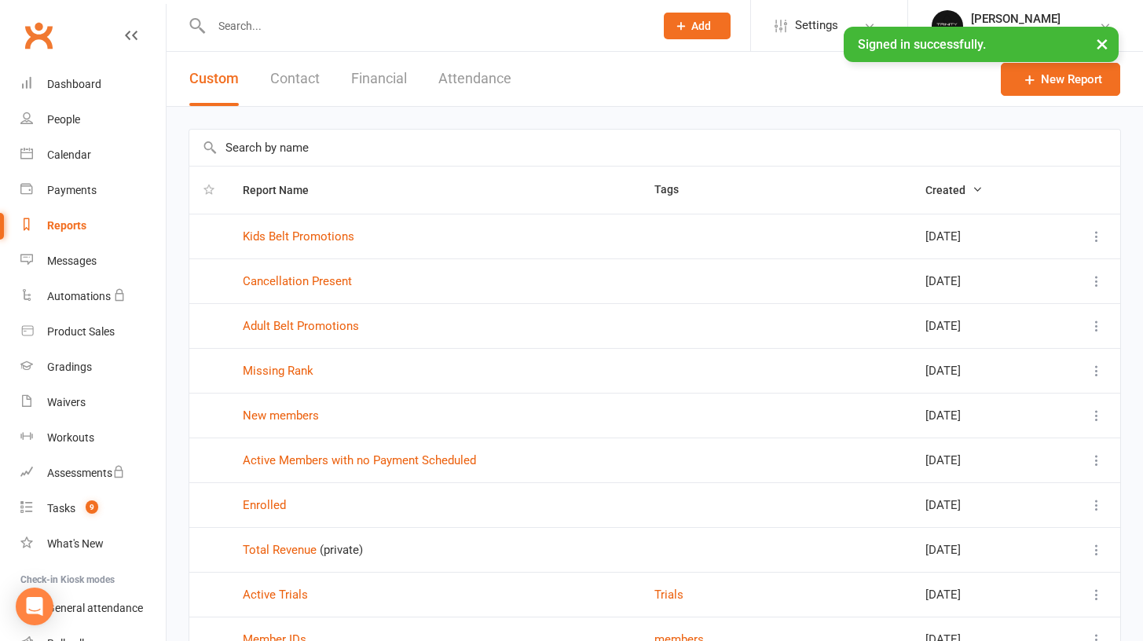
scroll to position [3, 0]
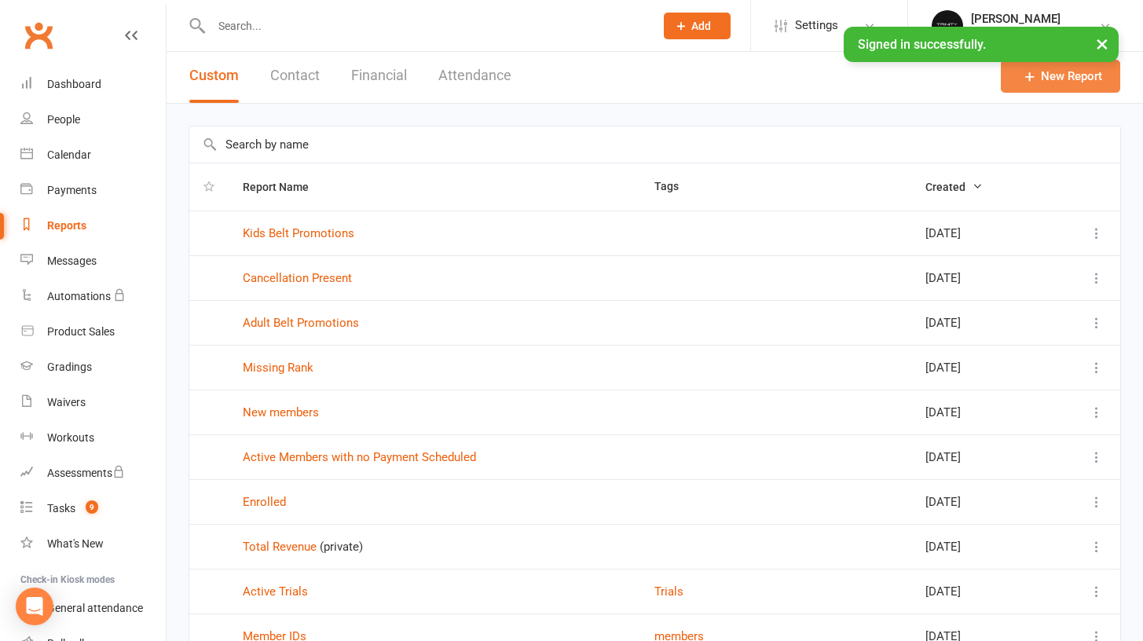
click at [1041, 80] on link "New Report" at bounding box center [1060, 76] width 119 height 33
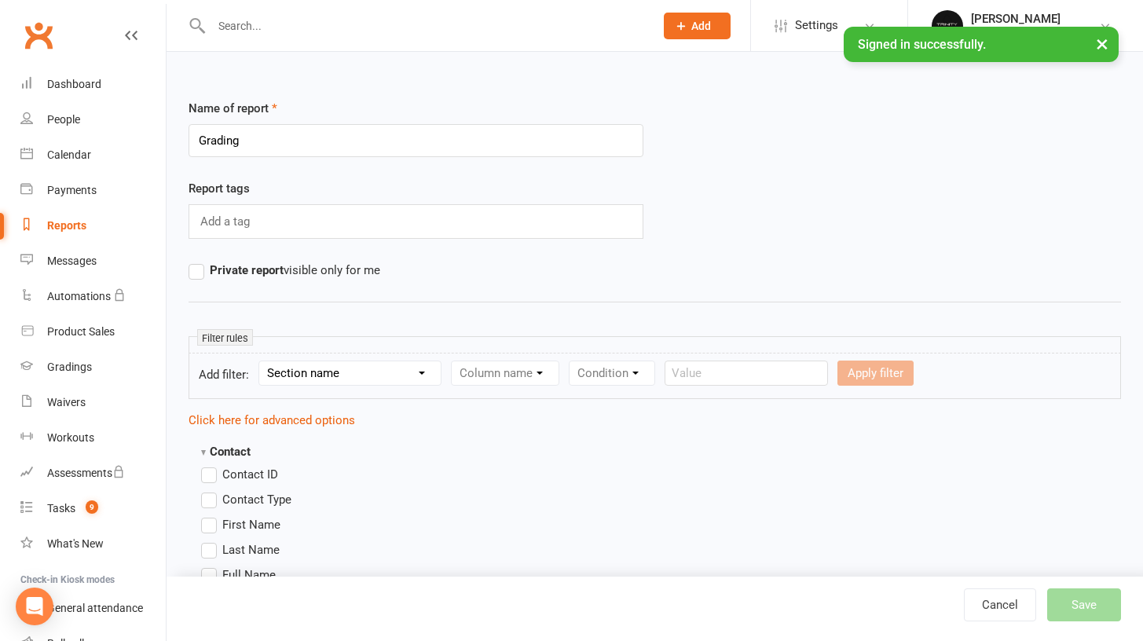
type input "Grading"
click at [457, 286] on div "Name of report Grading Report tags Add a tag Private report visible only for me" at bounding box center [654, 205] width 932 height 212
click at [313, 143] on input "Grading" at bounding box center [415, 140] width 455 height 33
select select "0"
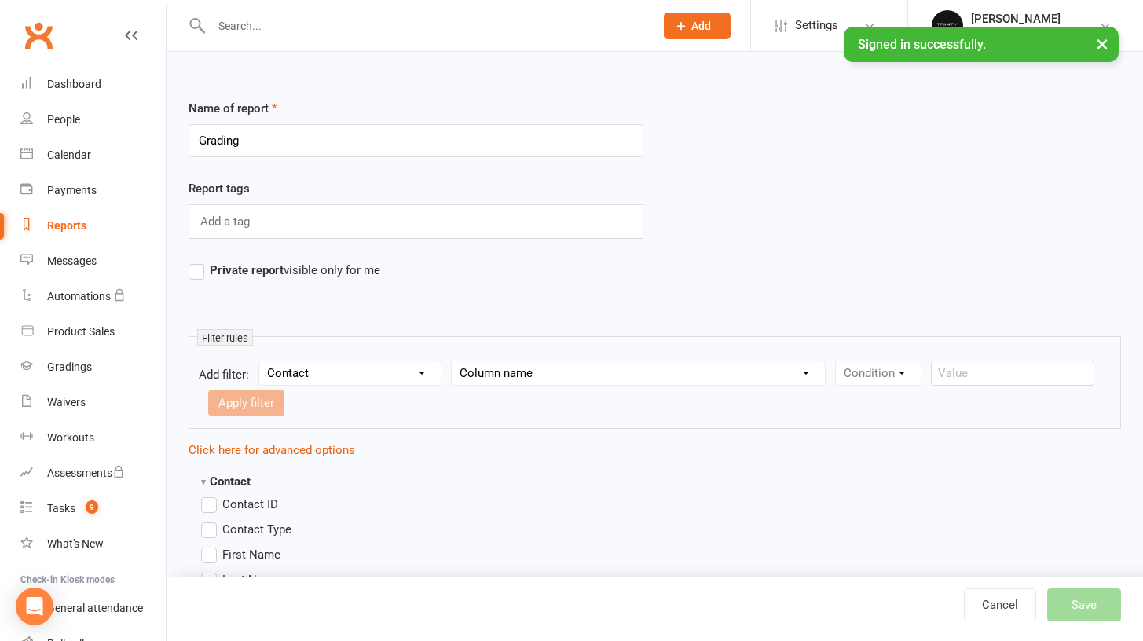
select select "1"
select select "15"
select select
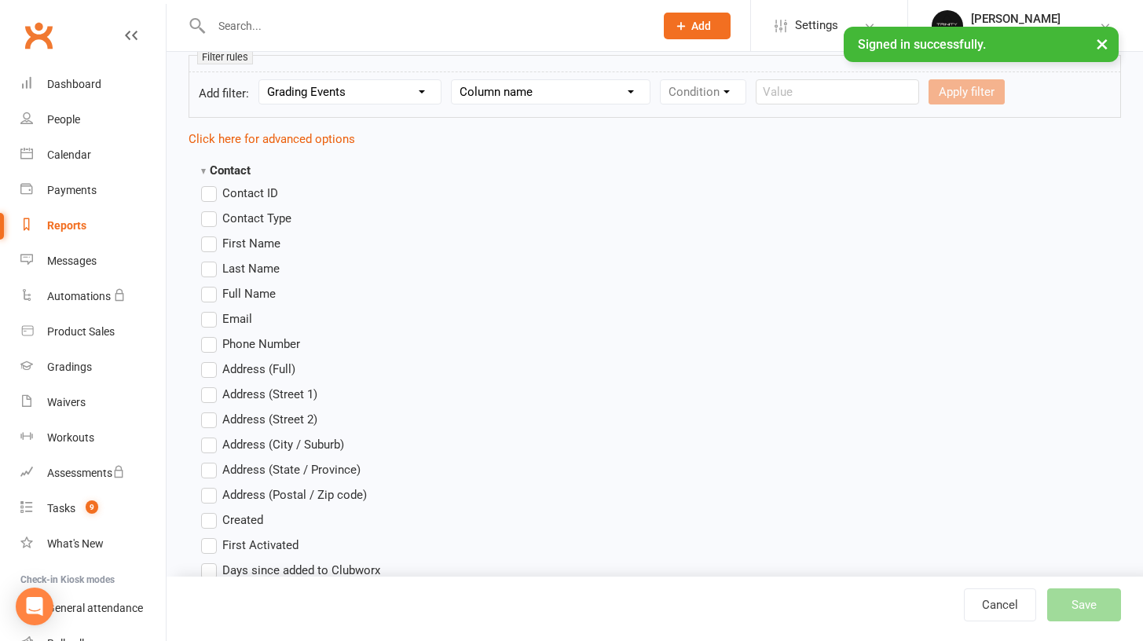
scroll to position [284, 0]
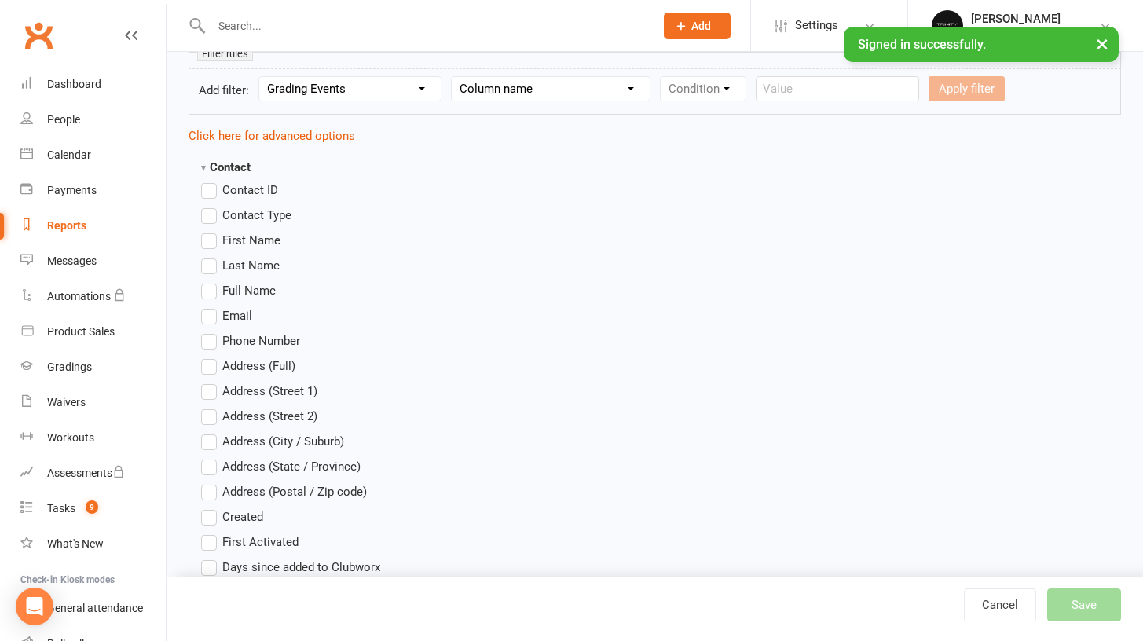
click at [211, 242] on label "First Name" at bounding box center [240, 240] width 79 height 19
click at [211, 231] on input "First Name" at bounding box center [206, 231] width 10 height 0
click at [214, 264] on label "Last Name" at bounding box center [240, 265] width 79 height 19
click at [211, 256] on input "Last Name" at bounding box center [206, 256] width 10 height 0
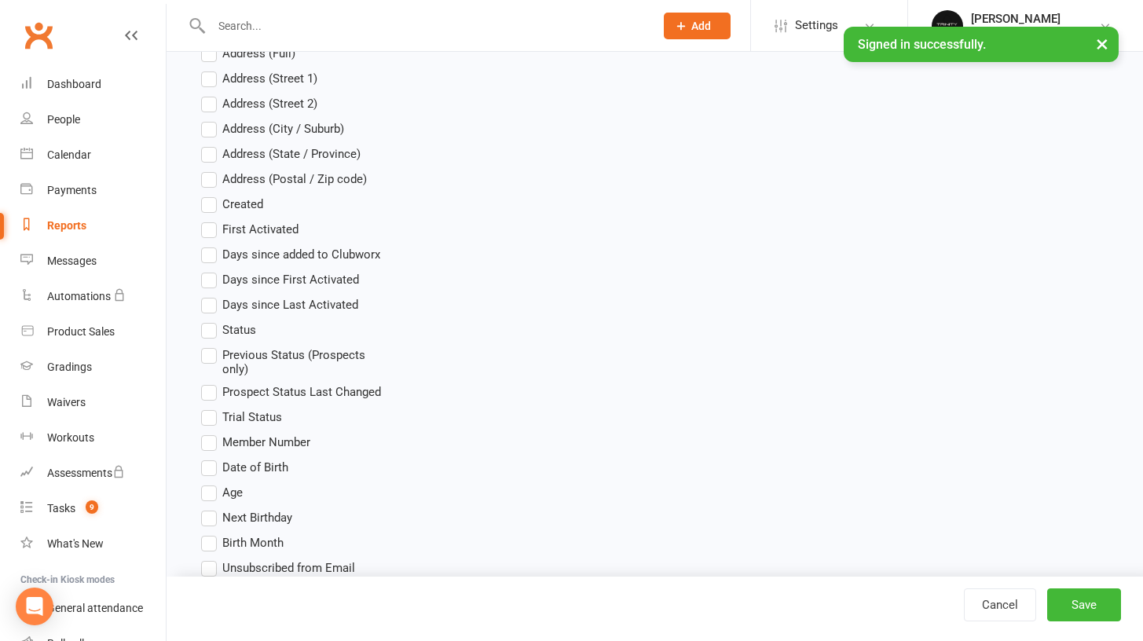
scroll to position [1744, 0]
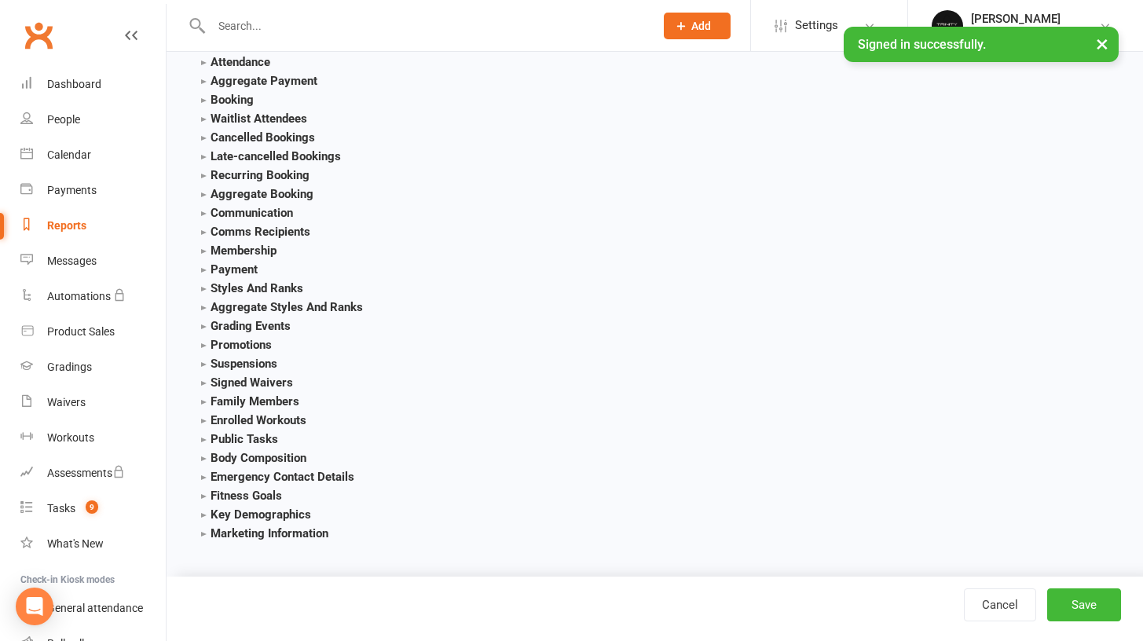
click at [203, 319] on strong "Grading Events" at bounding box center [246, 326] width 90 height 14
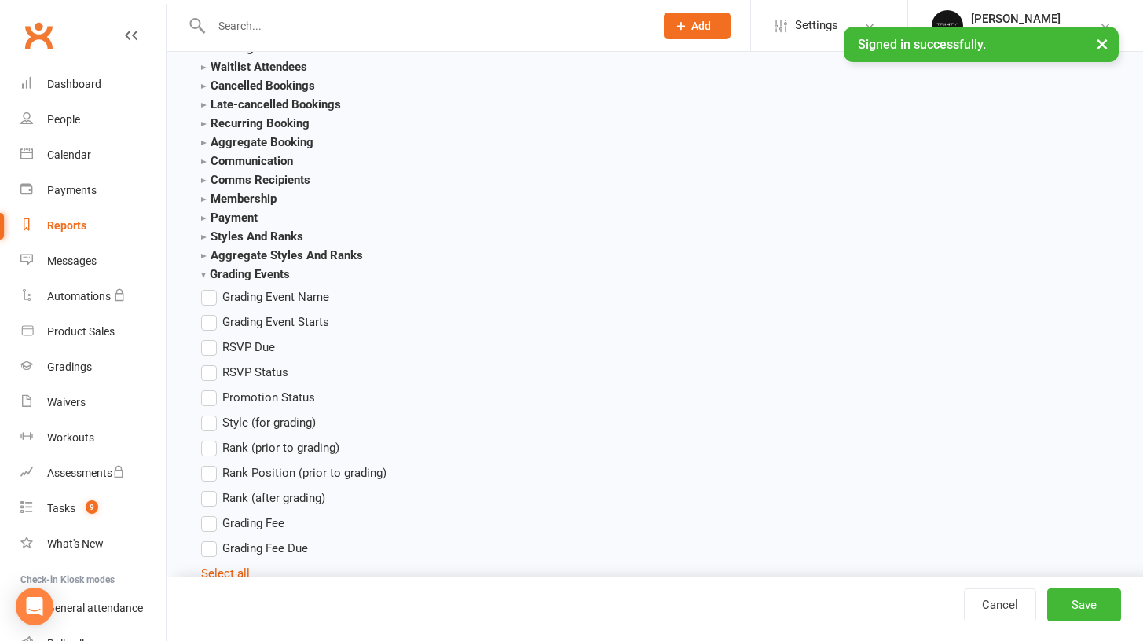
scroll to position [1780, 0]
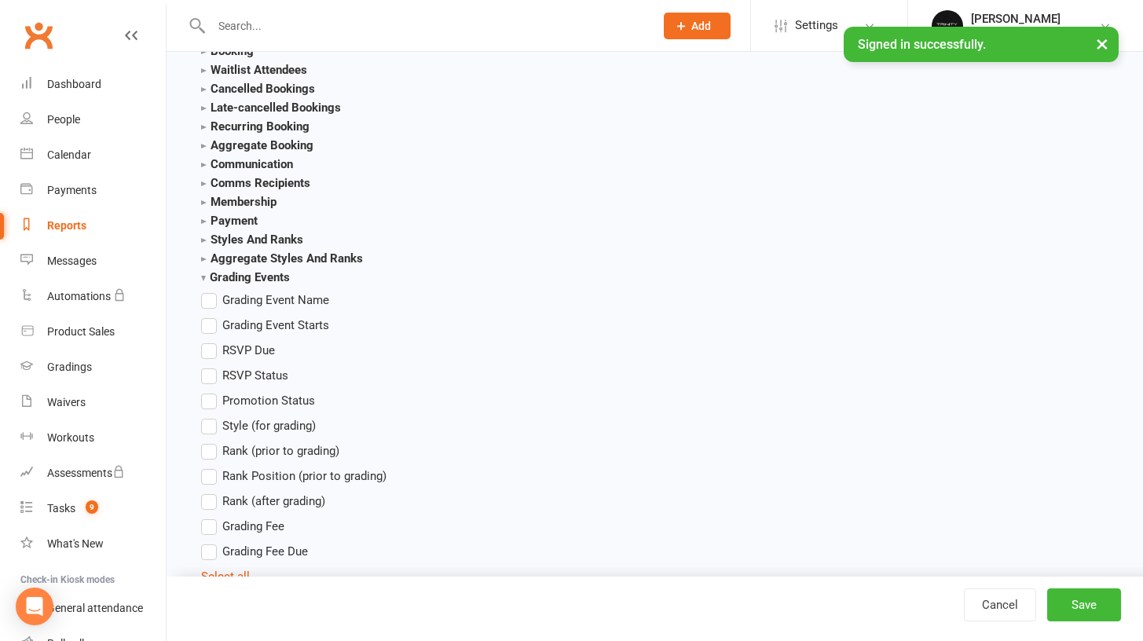
click at [206, 280] on strong "Grading Events" at bounding box center [245, 277] width 89 height 14
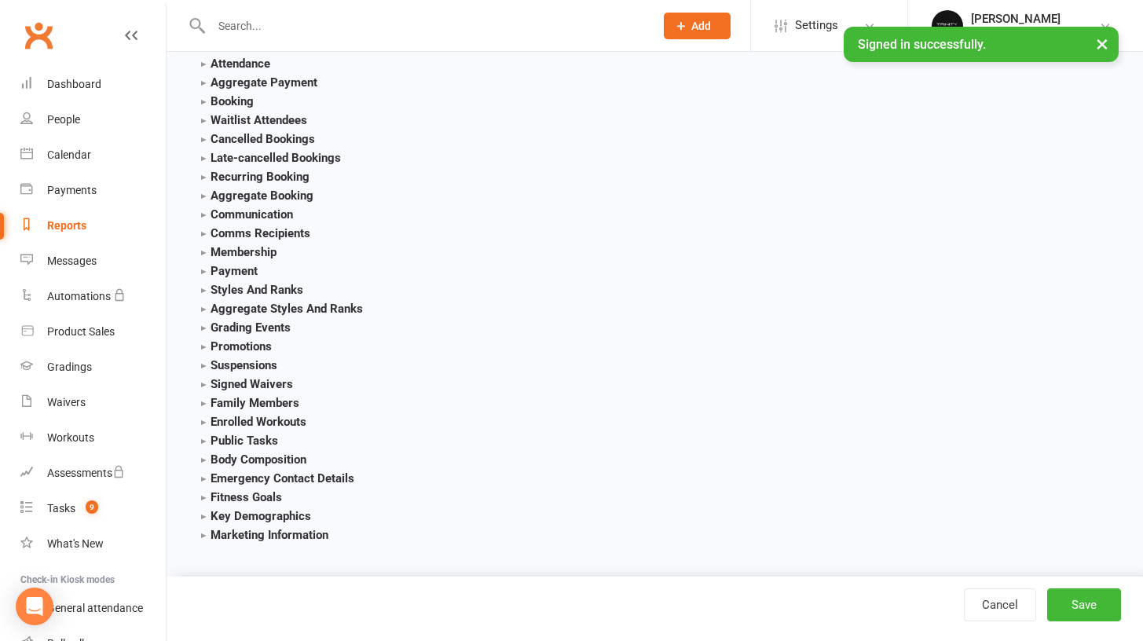
scroll to position [1732, 0]
click at [277, 287] on strong "Styles And Ranks" at bounding box center [252, 288] width 102 height 14
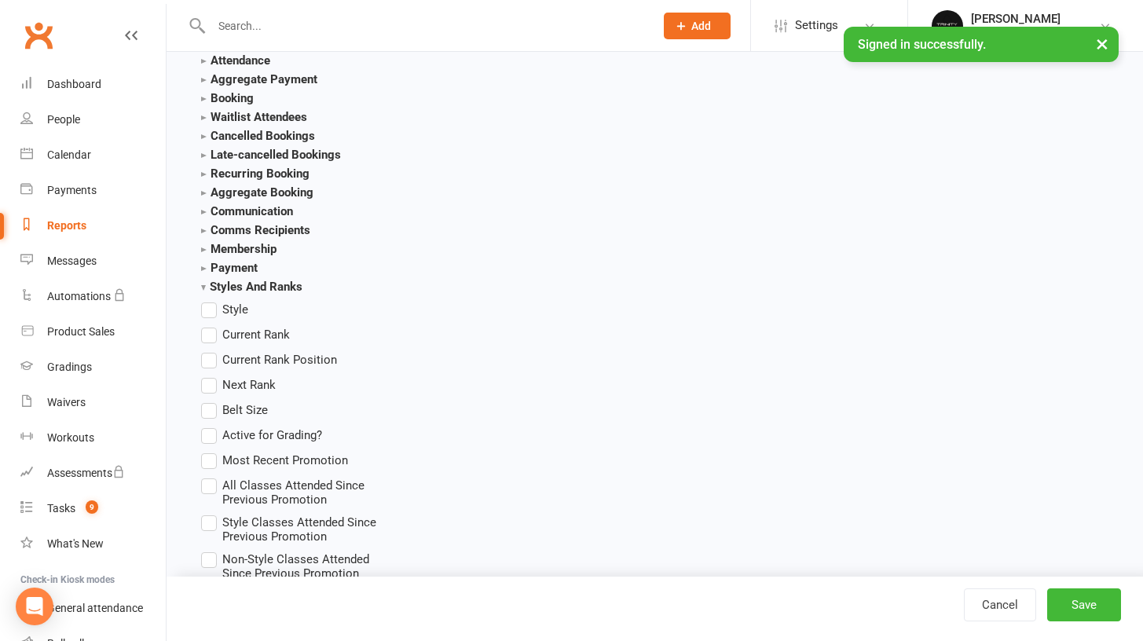
click at [211, 338] on label "Current Rank" at bounding box center [245, 334] width 89 height 19
click at [211, 325] on input "Current Rank" at bounding box center [206, 325] width 10 height 0
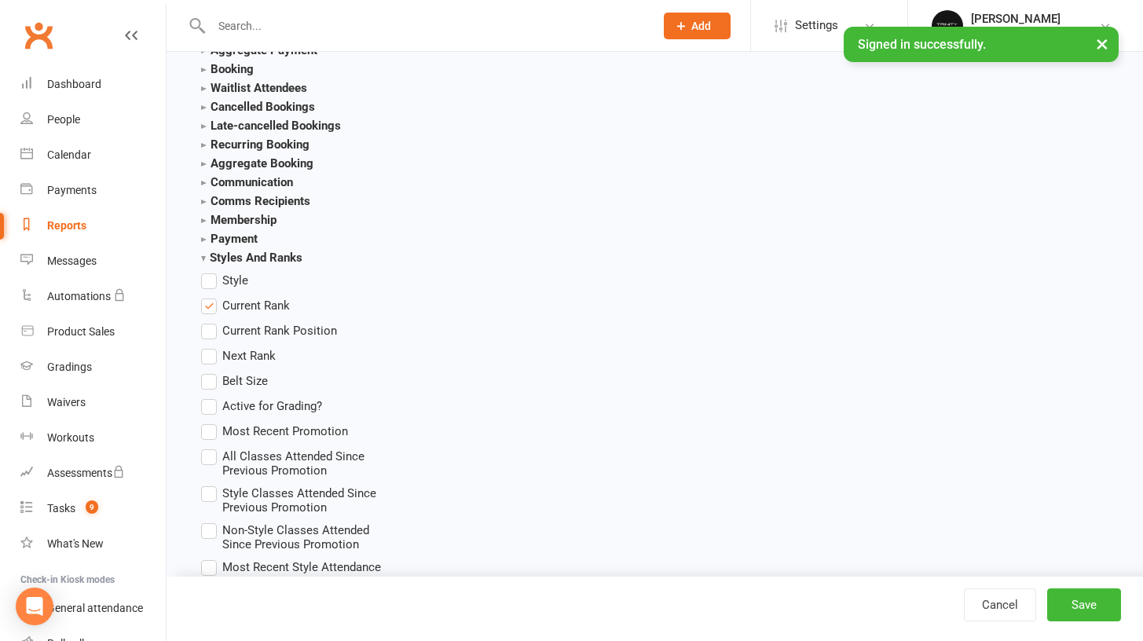
scroll to position [1765, 0]
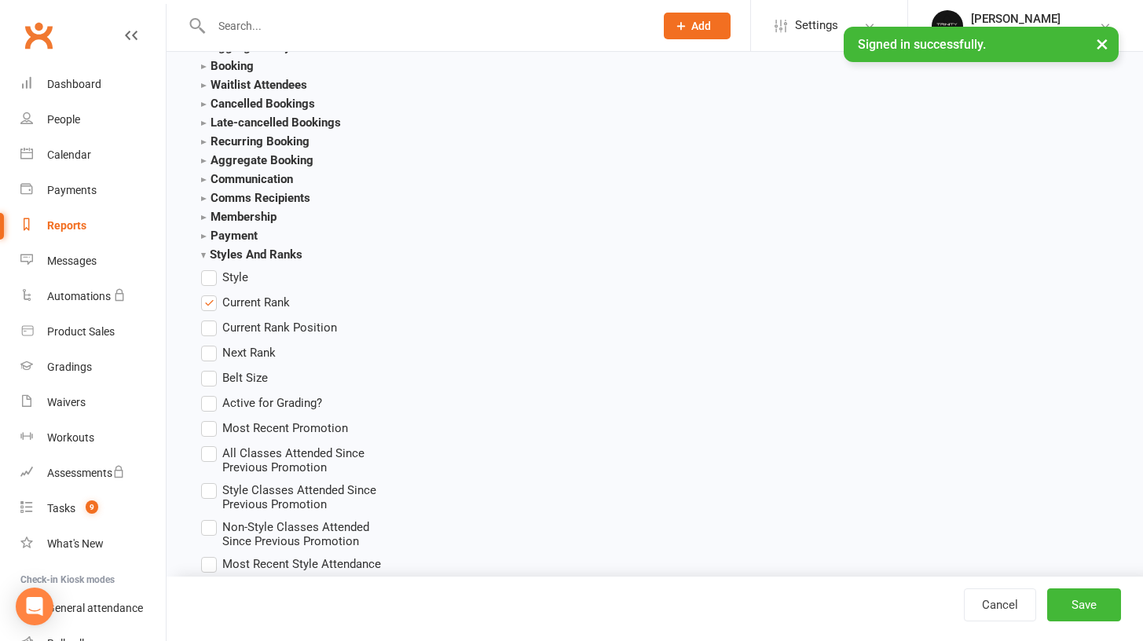
click at [211, 430] on label "Most Recent Promotion" at bounding box center [274, 428] width 147 height 19
click at [211, 419] on input "Most Recent Promotion" at bounding box center [206, 419] width 10 height 0
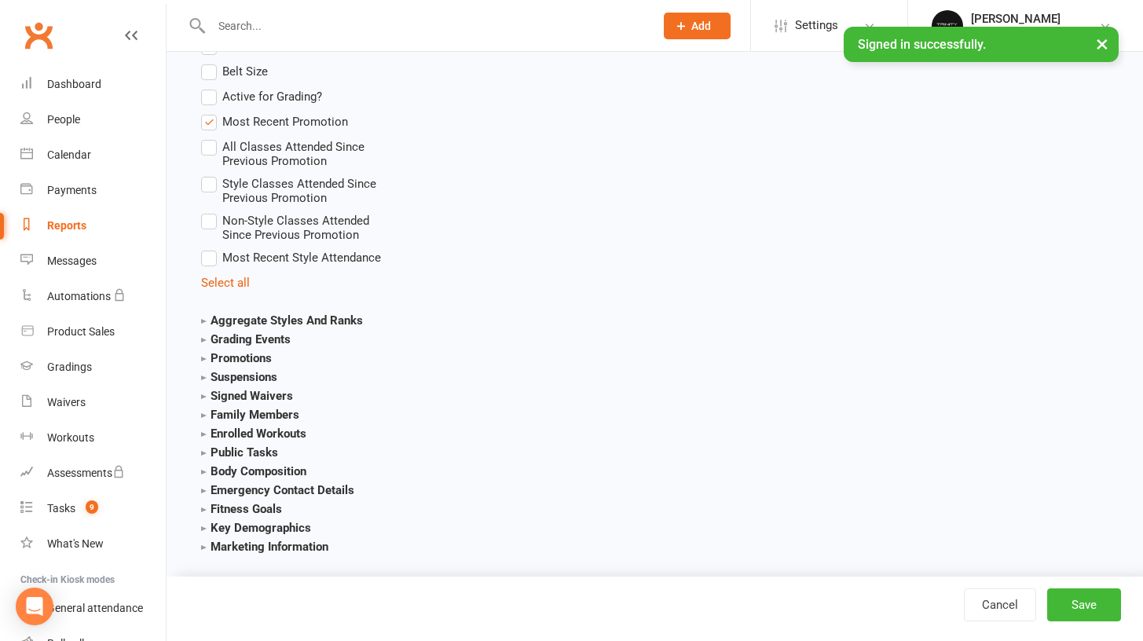
scroll to position [2098, 0]
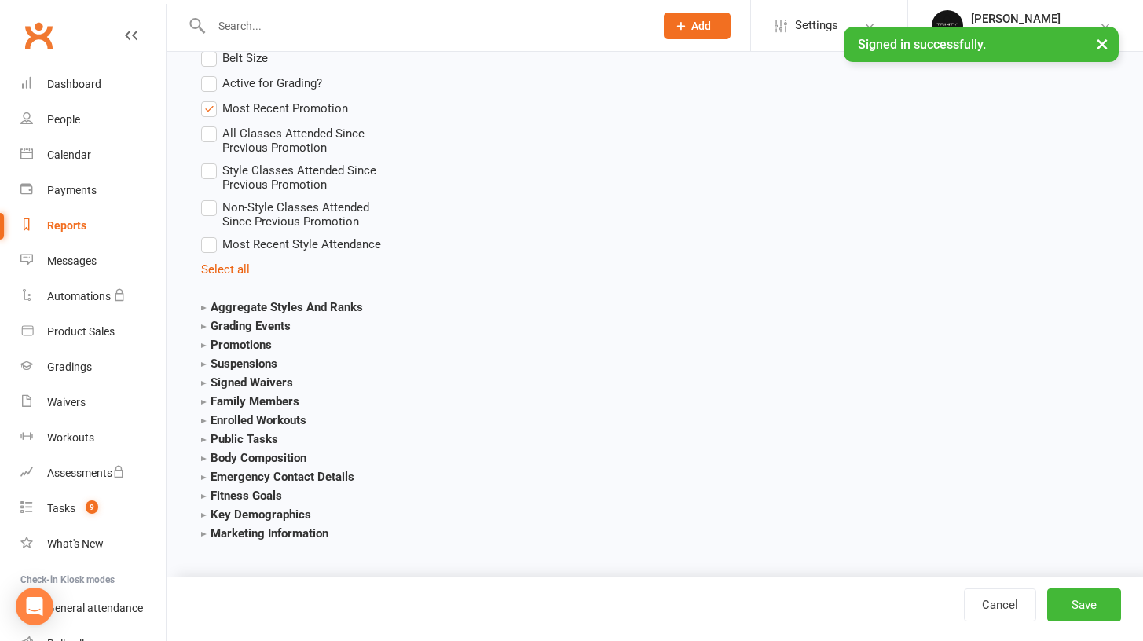
click at [1072, 606] on button "Save" at bounding box center [1084, 604] width 74 height 33
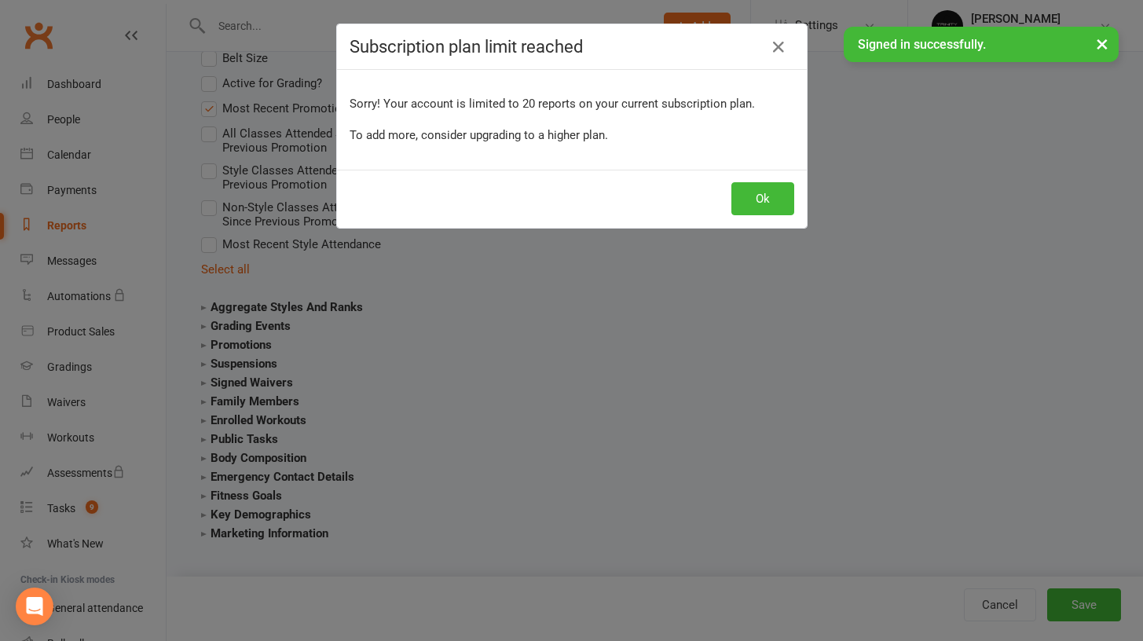
scroll to position [2086, 0]
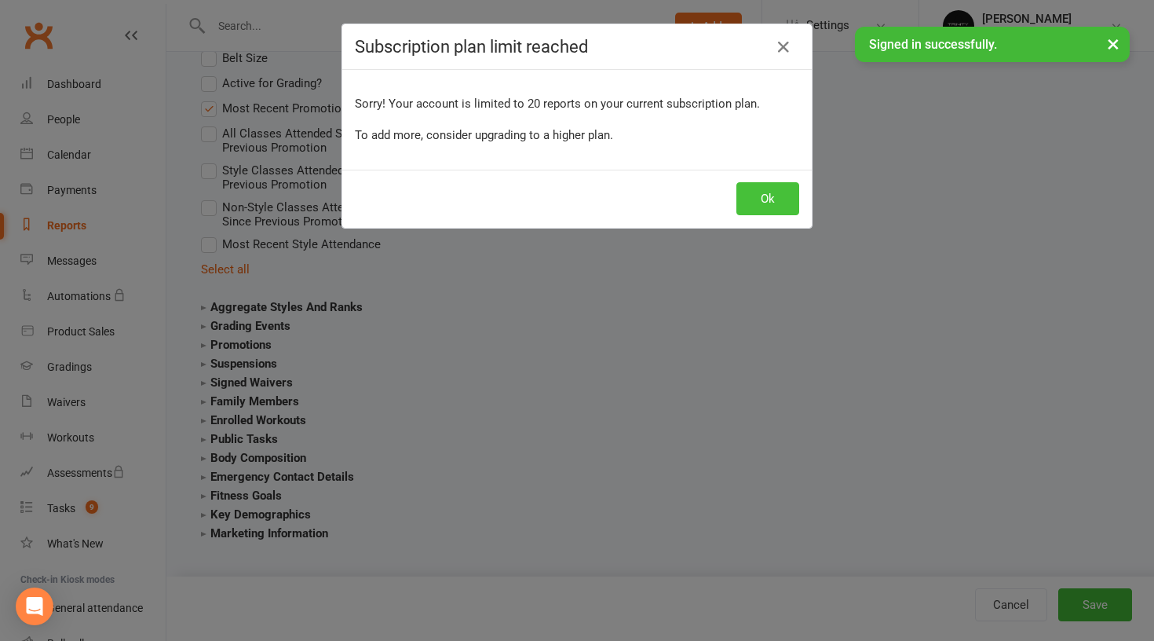
click at [757, 213] on button "Ok" at bounding box center [768, 198] width 63 height 33
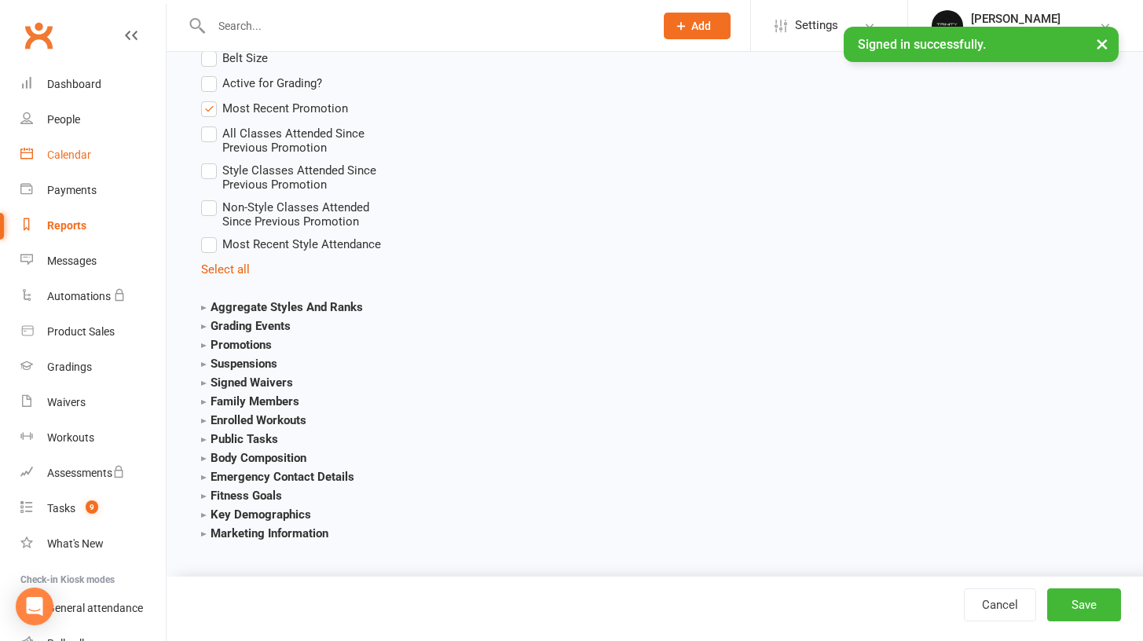
scroll to position [3, 0]
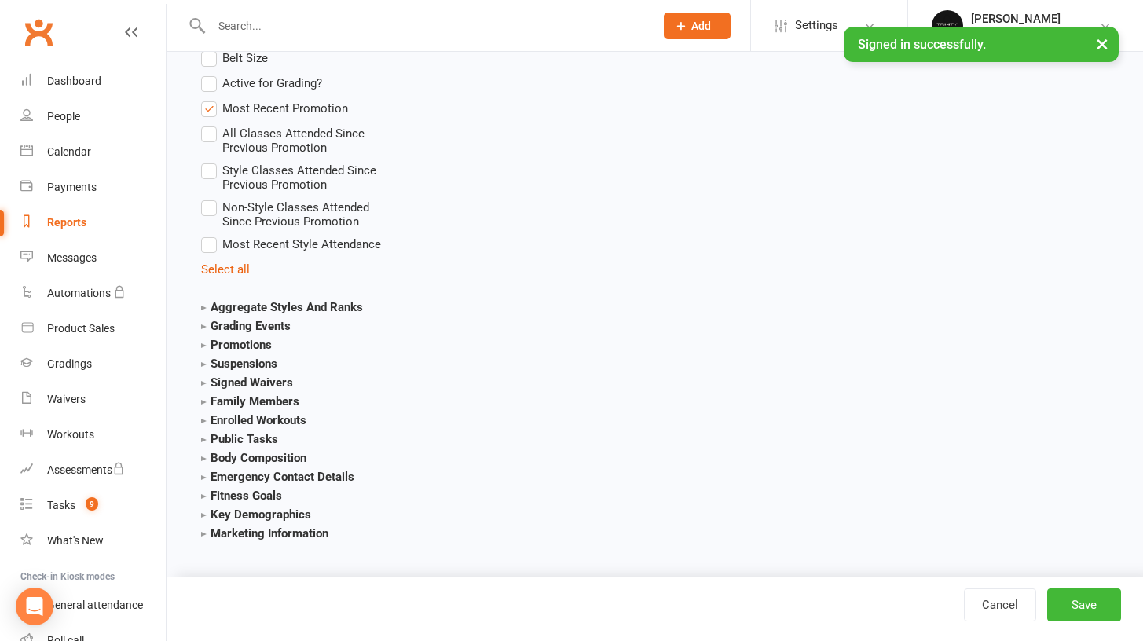
click at [75, 218] on div "Reports" at bounding box center [66, 222] width 39 height 13
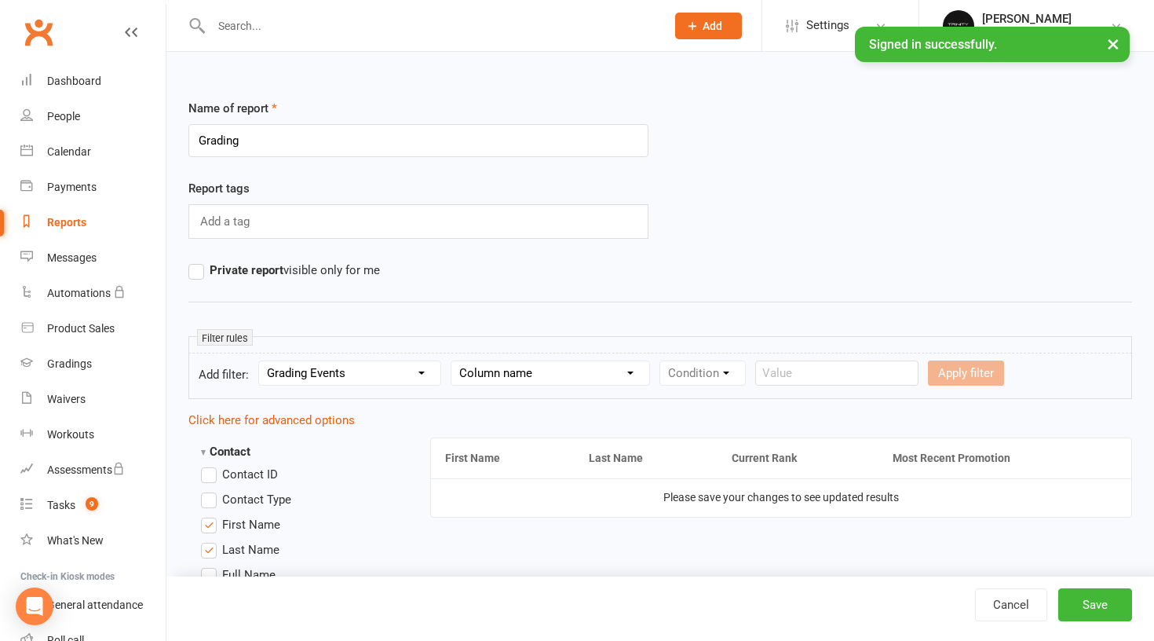
select select "100"
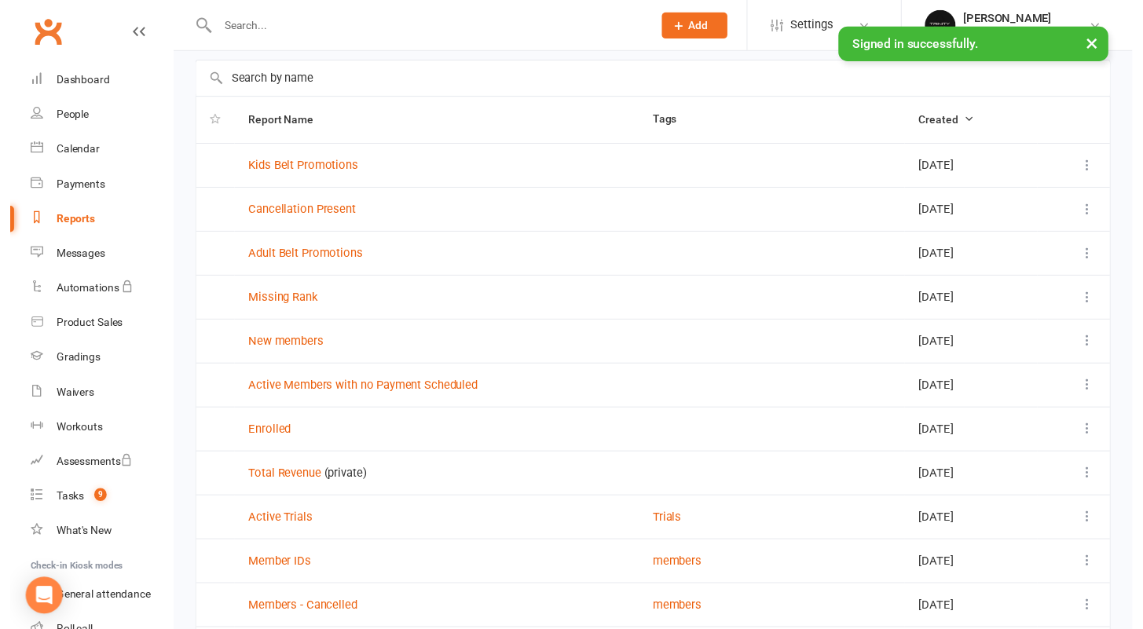
scroll to position [101, 0]
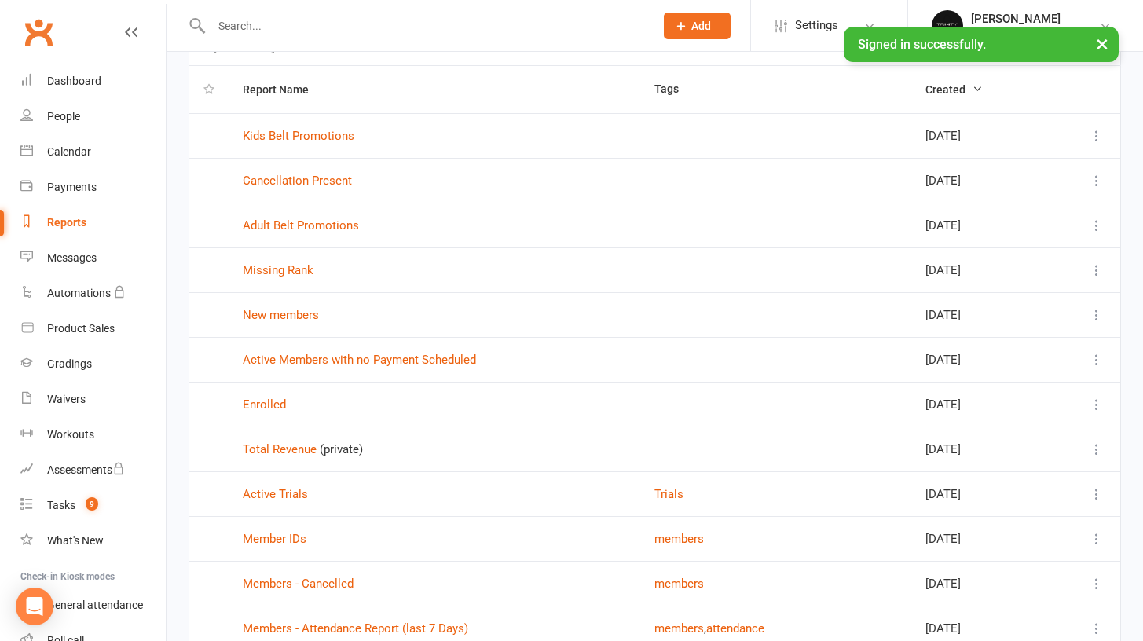
click at [1097, 360] on icon at bounding box center [1097, 360] width 16 height 16
click at [1031, 457] on link "Remove" at bounding box center [1016, 452] width 156 height 31
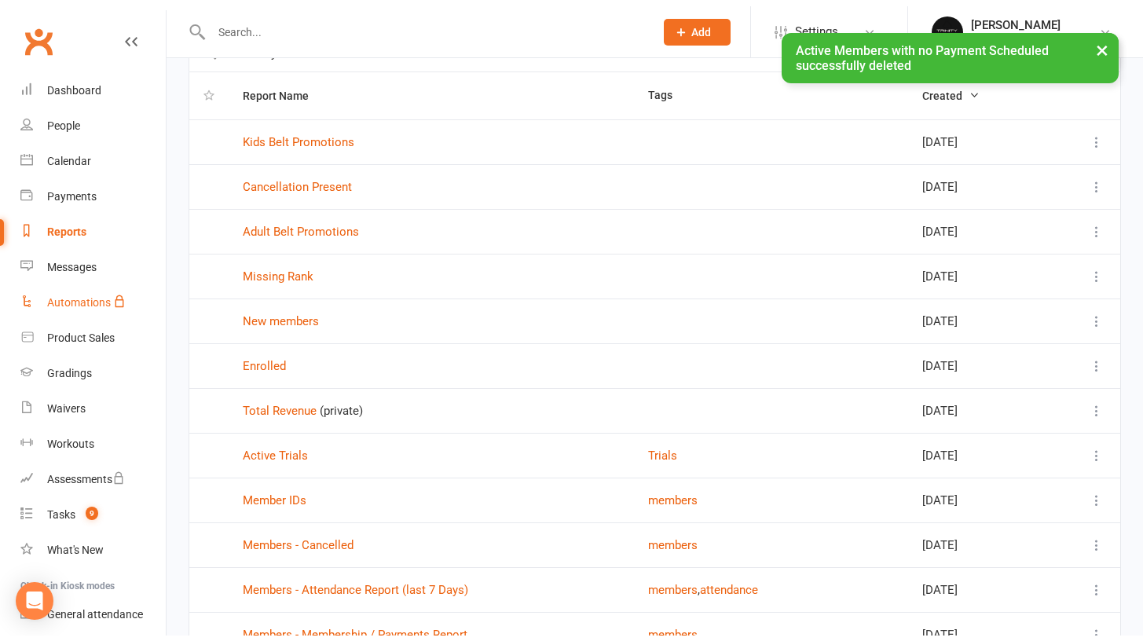
scroll to position [0, 0]
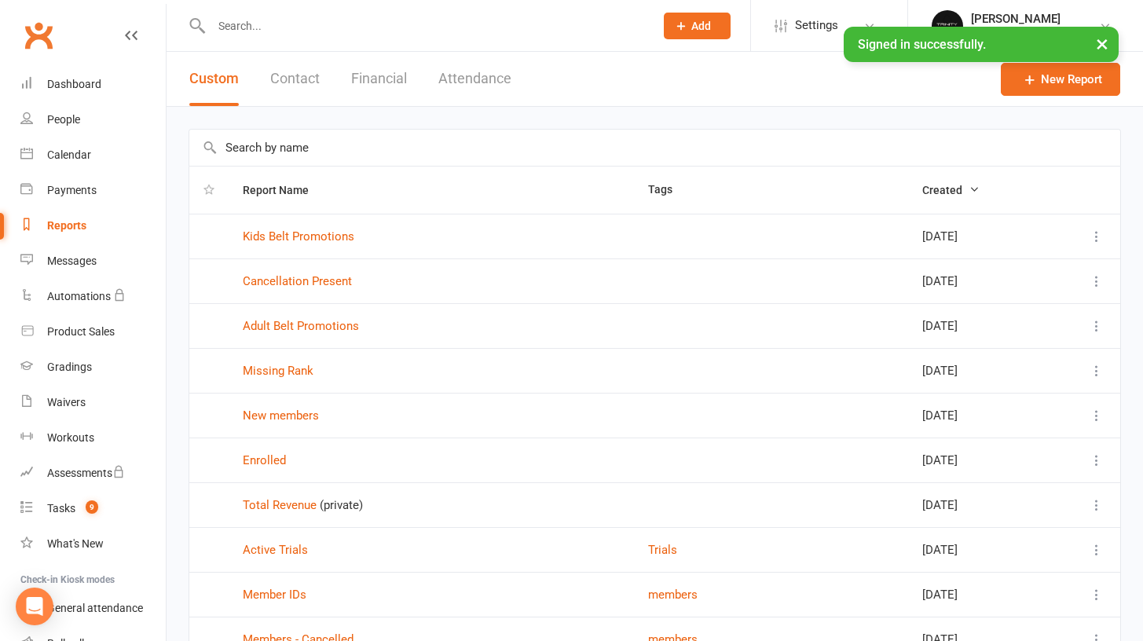
click at [71, 229] on div "Reports" at bounding box center [66, 225] width 39 height 13
click at [1051, 85] on link "New Report" at bounding box center [1060, 79] width 119 height 33
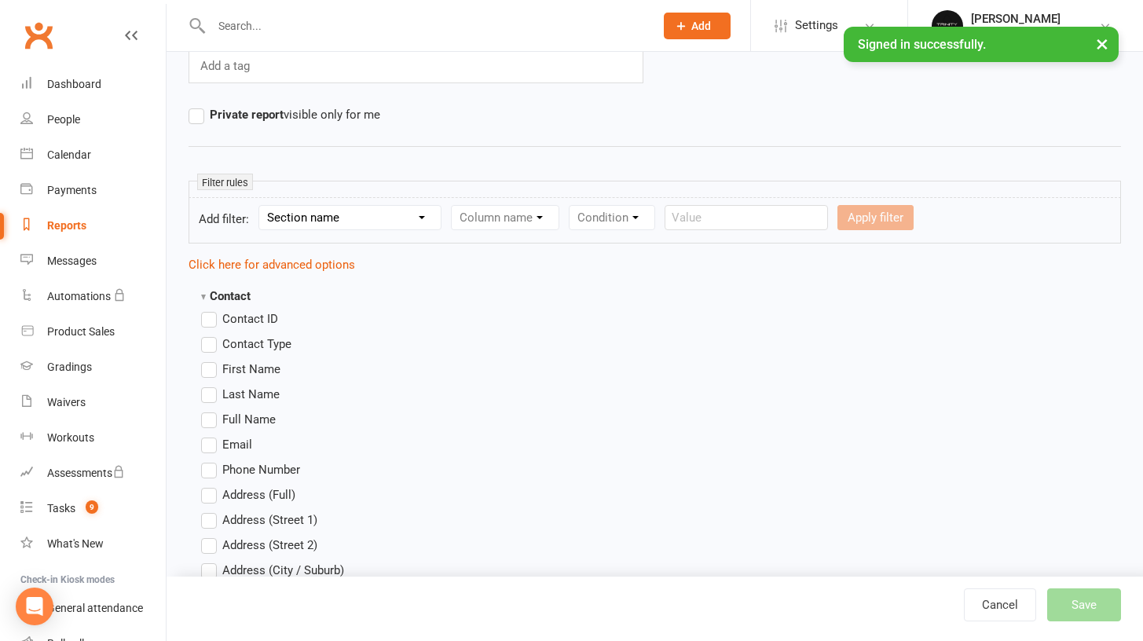
scroll to position [165, 0]
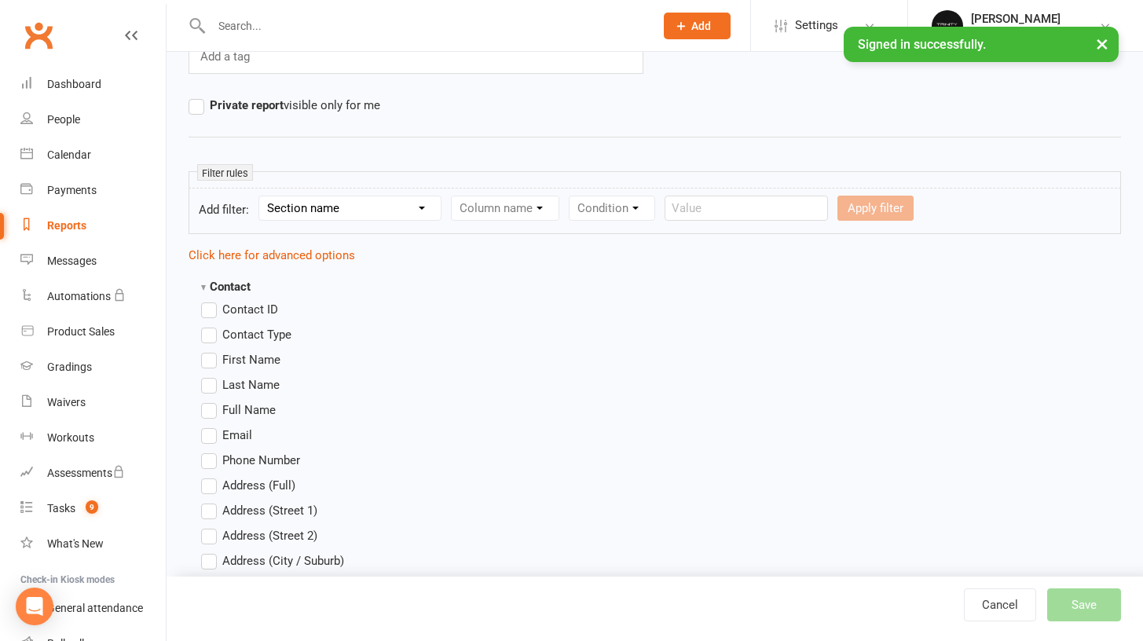
type input "Grading"
click at [210, 362] on label "First Name" at bounding box center [240, 359] width 79 height 19
click at [210, 350] on input "First Name" at bounding box center [206, 350] width 10 height 0
click at [210, 386] on label "Last Name" at bounding box center [240, 384] width 79 height 19
click at [210, 375] on input "Last Name" at bounding box center [206, 375] width 10 height 0
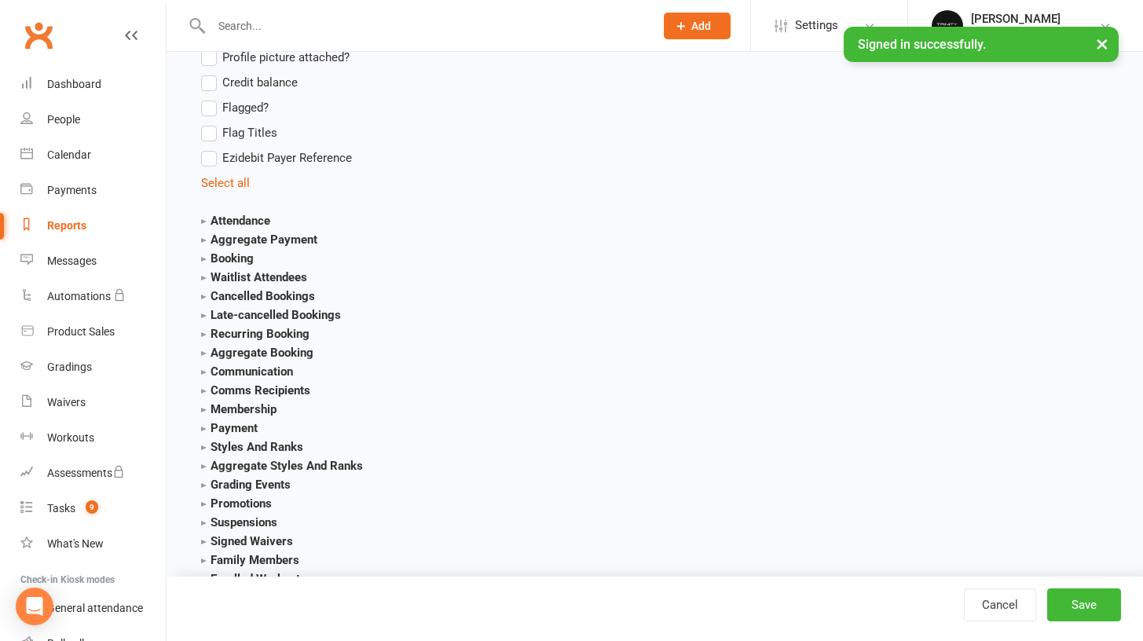
scroll to position [1744, 0]
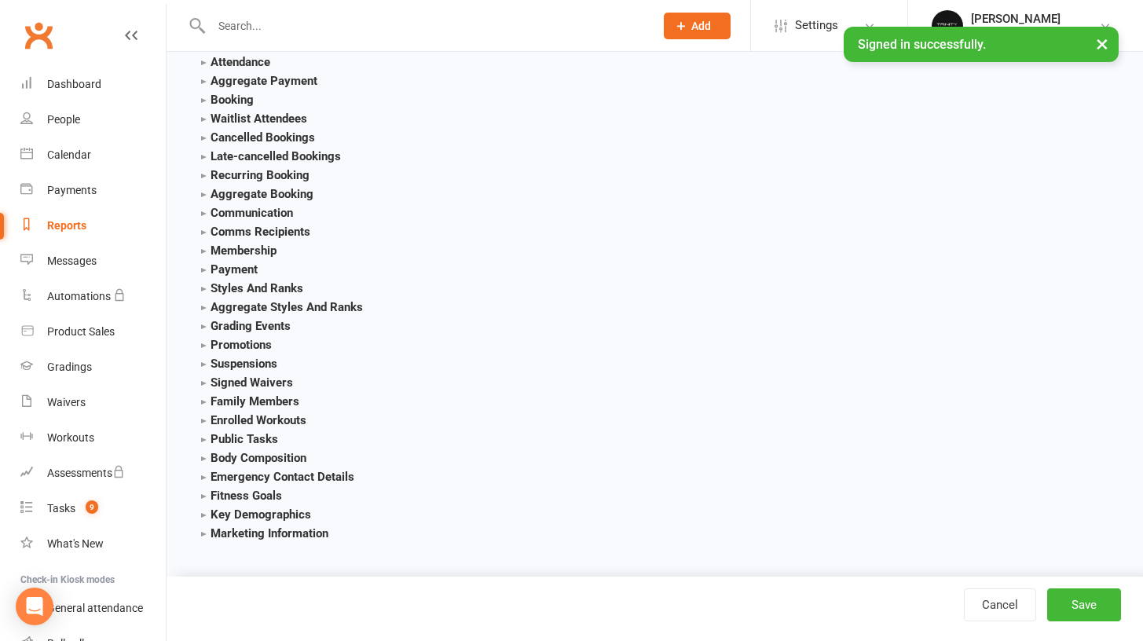
click at [204, 281] on strong "Styles And Ranks" at bounding box center [252, 288] width 102 height 14
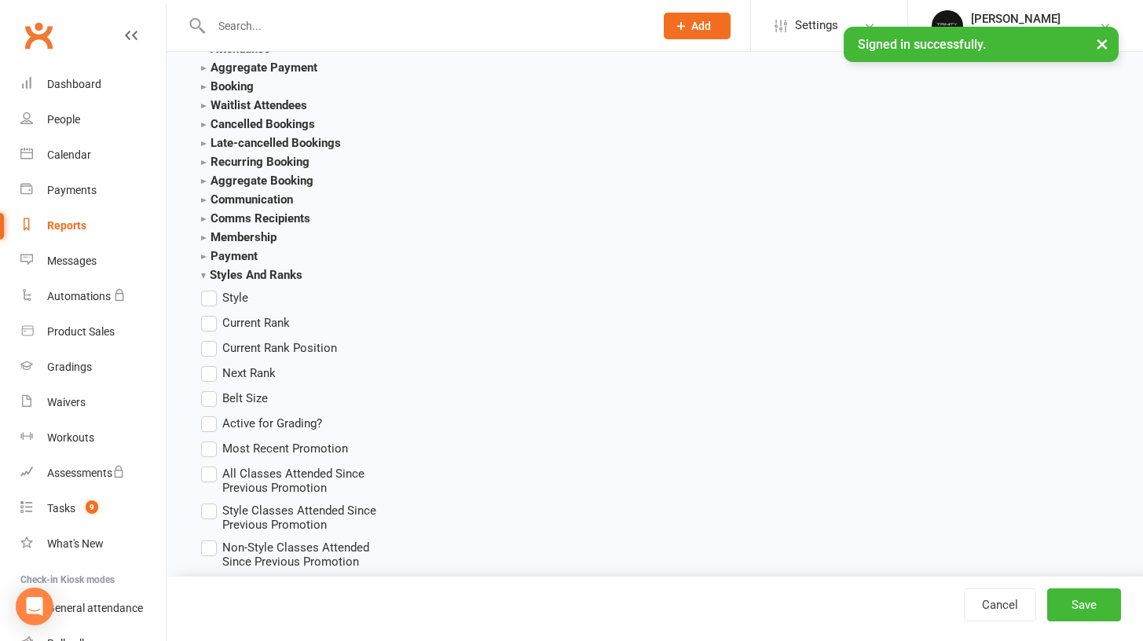
click at [212, 320] on label "Current Rank" at bounding box center [245, 322] width 89 height 19
click at [211, 313] on input "Current Rank" at bounding box center [206, 313] width 10 height 0
click at [215, 450] on label "Most Recent Promotion" at bounding box center [274, 448] width 147 height 19
click at [211, 439] on input "Most Recent Promotion" at bounding box center [206, 439] width 10 height 0
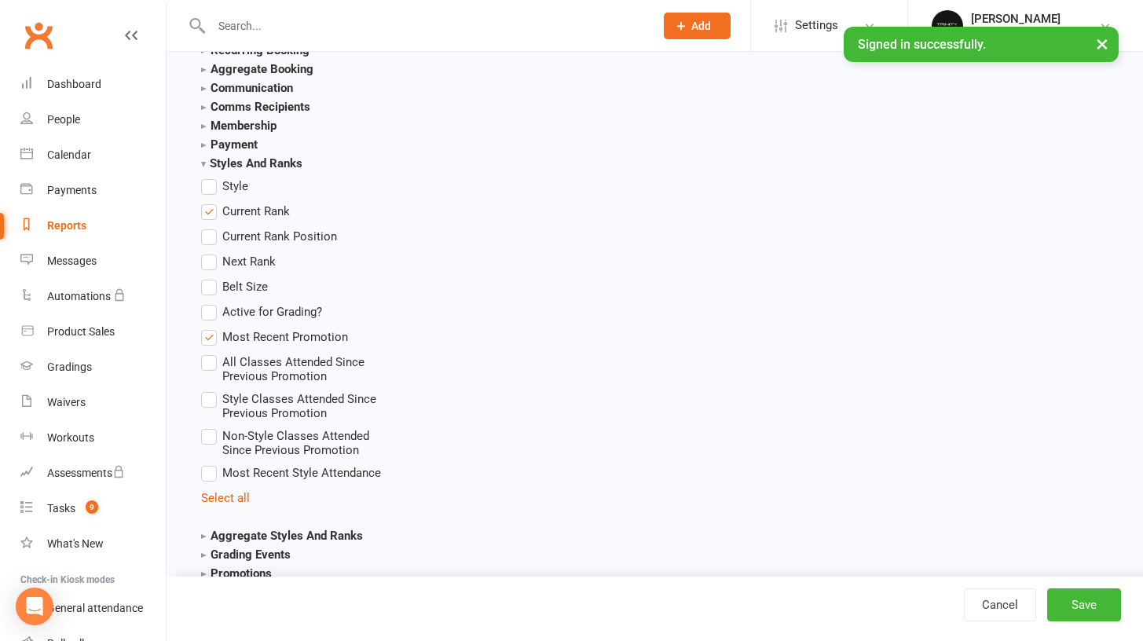
scroll to position [1859, 0]
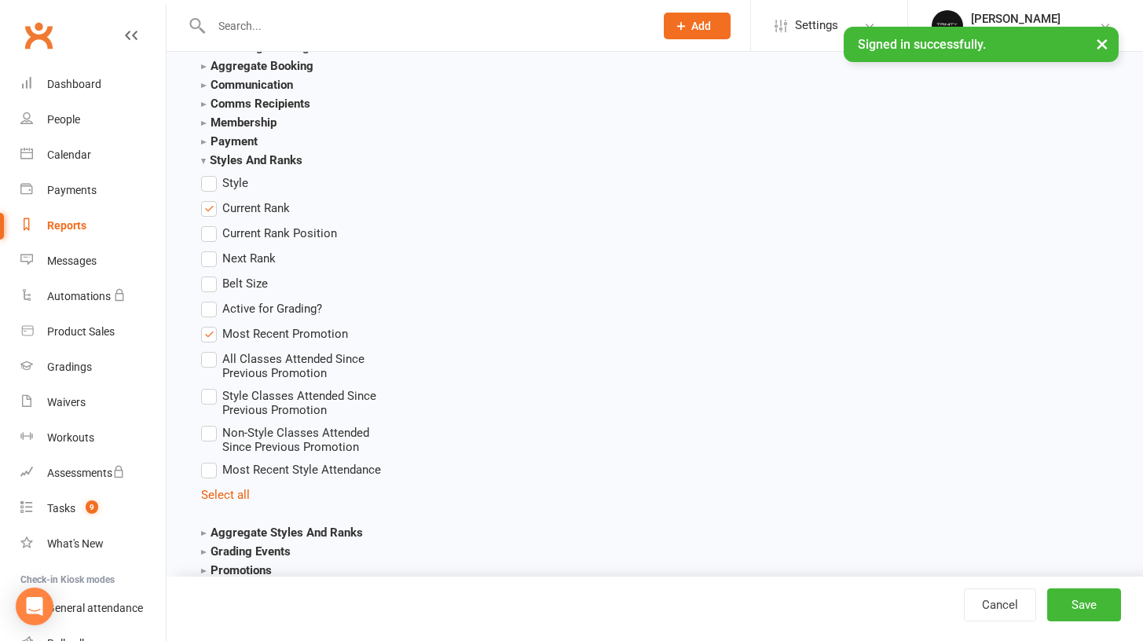
click at [208, 208] on label "Current Rank" at bounding box center [245, 208] width 89 height 19
click at [208, 199] on input "Current Rank" at bounding box center [206, 199] width 10 height 0
click at [215, 211] on label "Current Rank" at bounding box center [245, 208] width 89 height 19
click at [211, 199] on input "Current Rank" at bounding box center [206, 199] width 10 height 0
click at [210, 260] on label "Next Rank" at bounding box center [238, 258] width 75 height 19
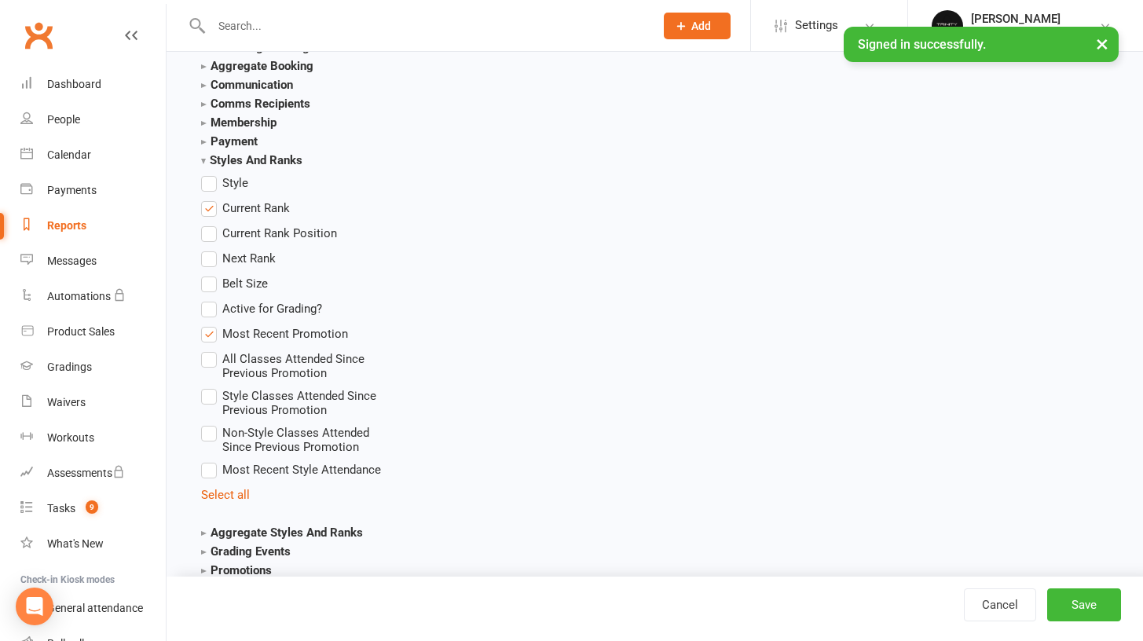
click at [210, 249] on input "Next Rank" at bounding box center [206, 249] width 10 height 0
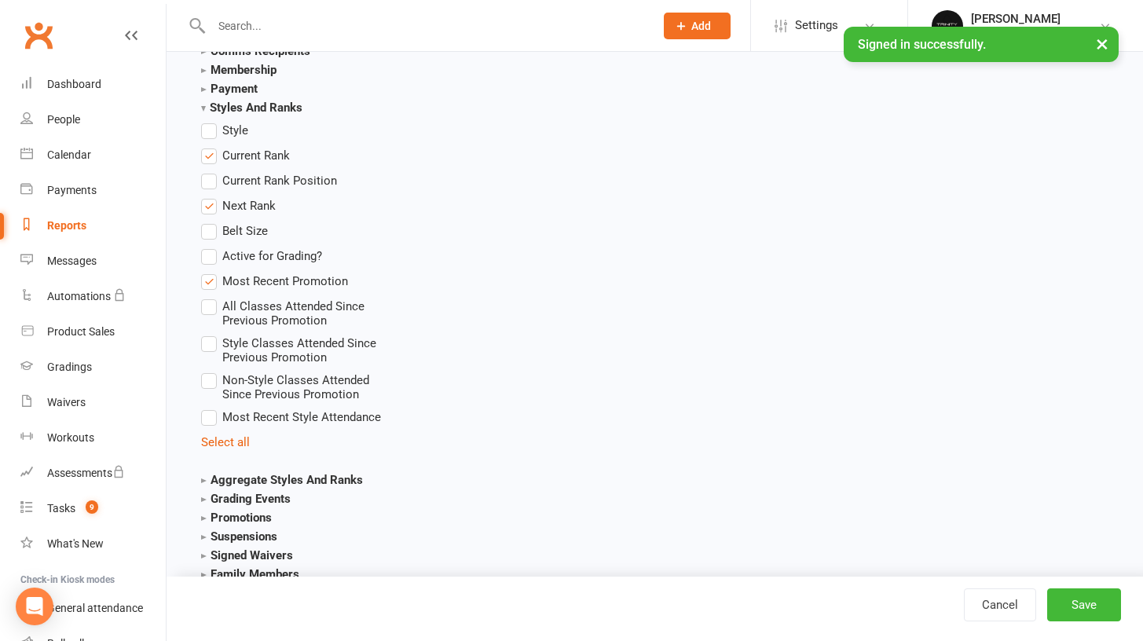
scroll to position [1747, 0]
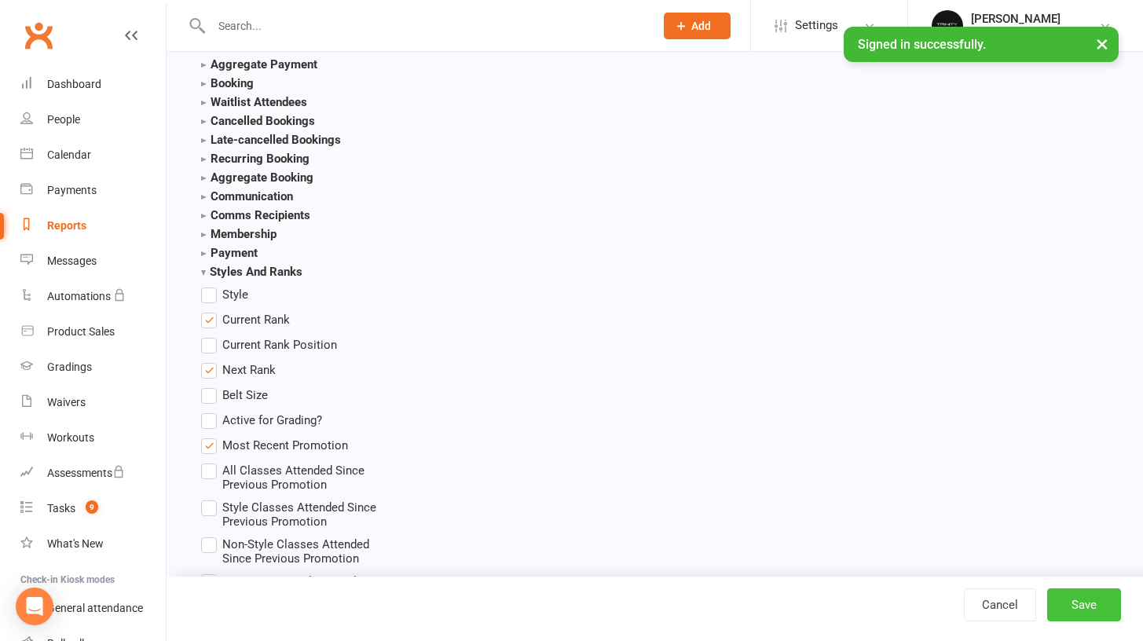
click at [1116, 616] on button "Save" at bounding box center [1084, 604] width 74 height 33
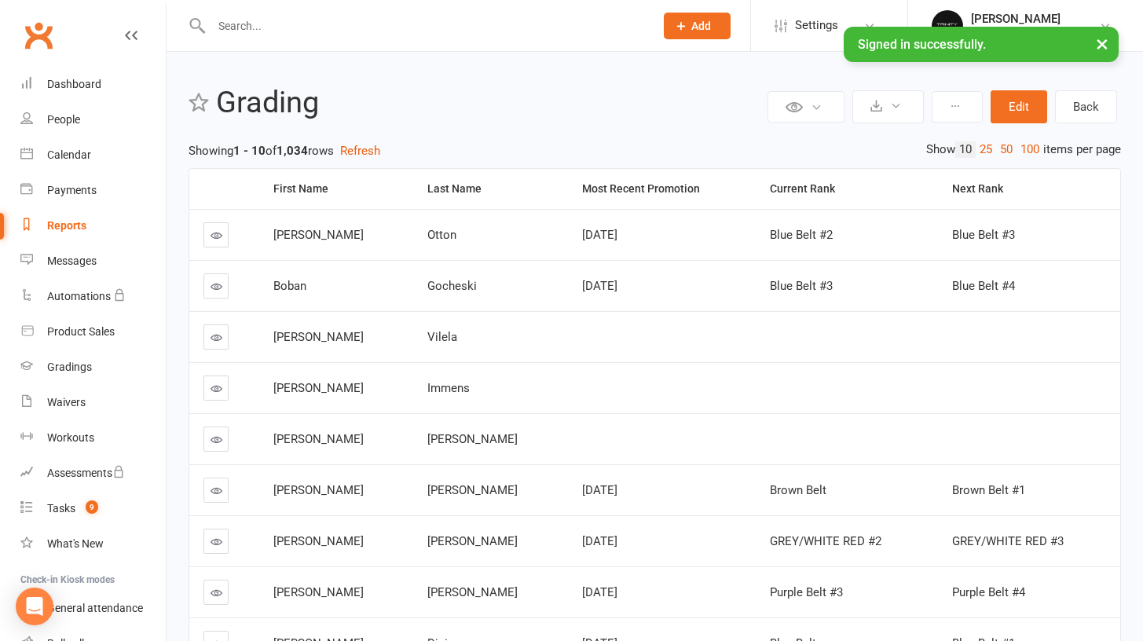
click at [1016, 103] on button "Edit" at bounding box center [1018, 106] width 57 height 33
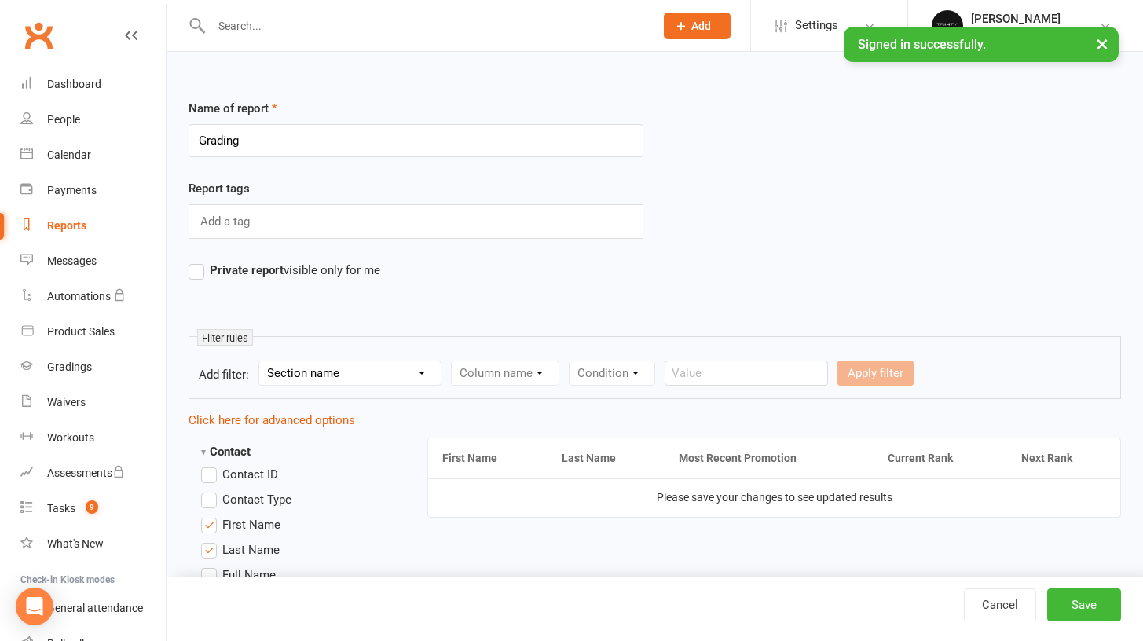
select select "11"
select select "29"
select select "0"
select select "true"
click at [1002, 378] on button "Apply filter" at bounding box center [990, 372] width 76 height 25
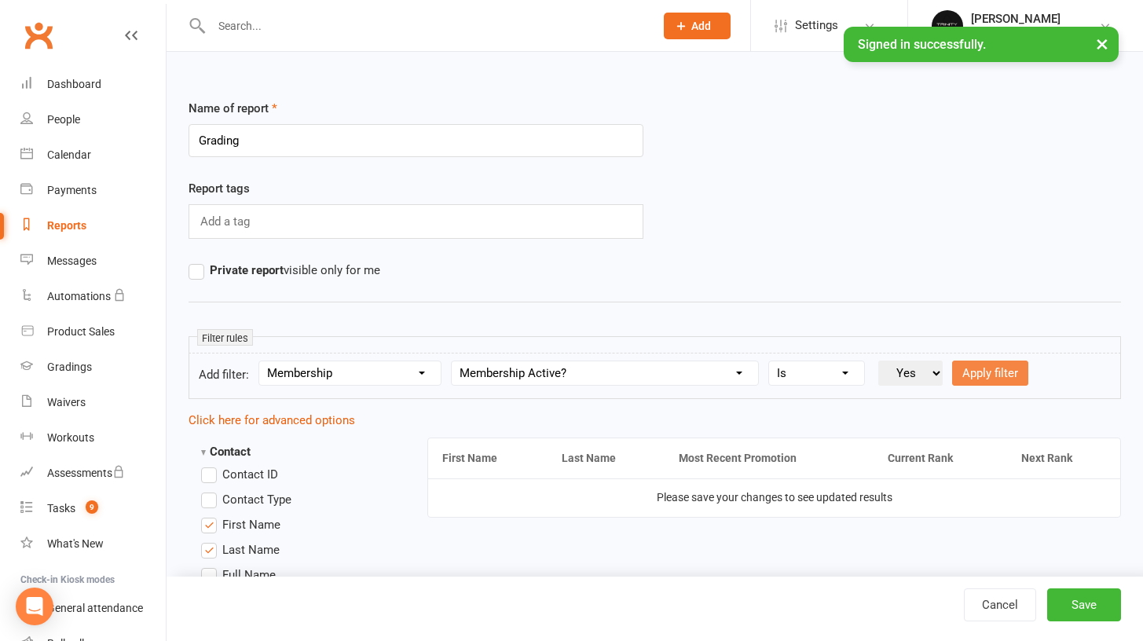
select select
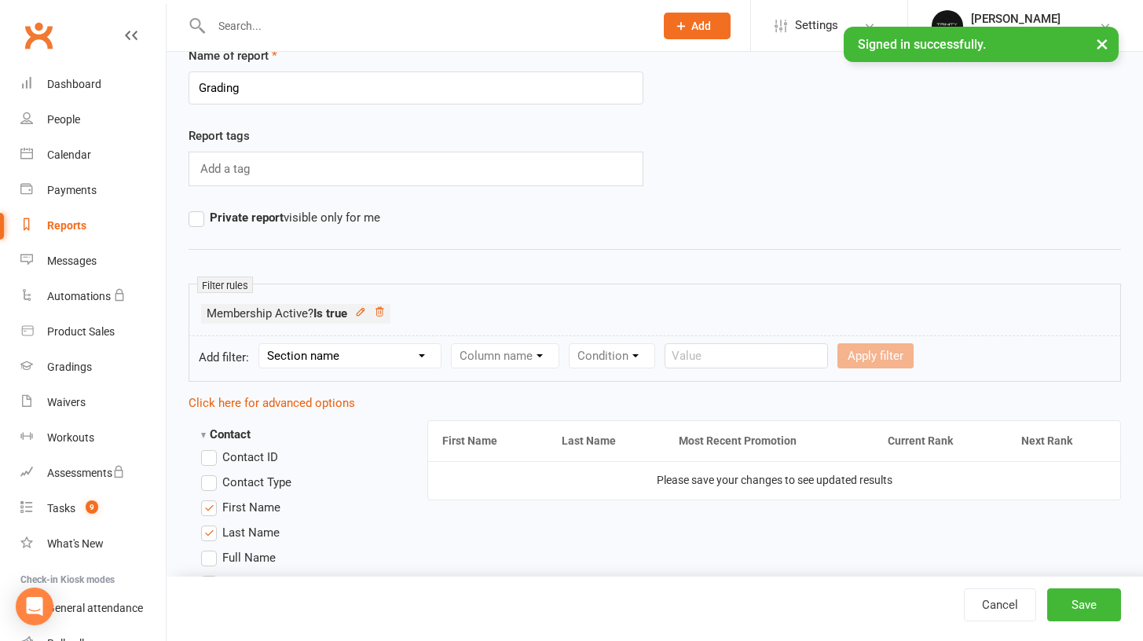
scroll to position [192, 0]
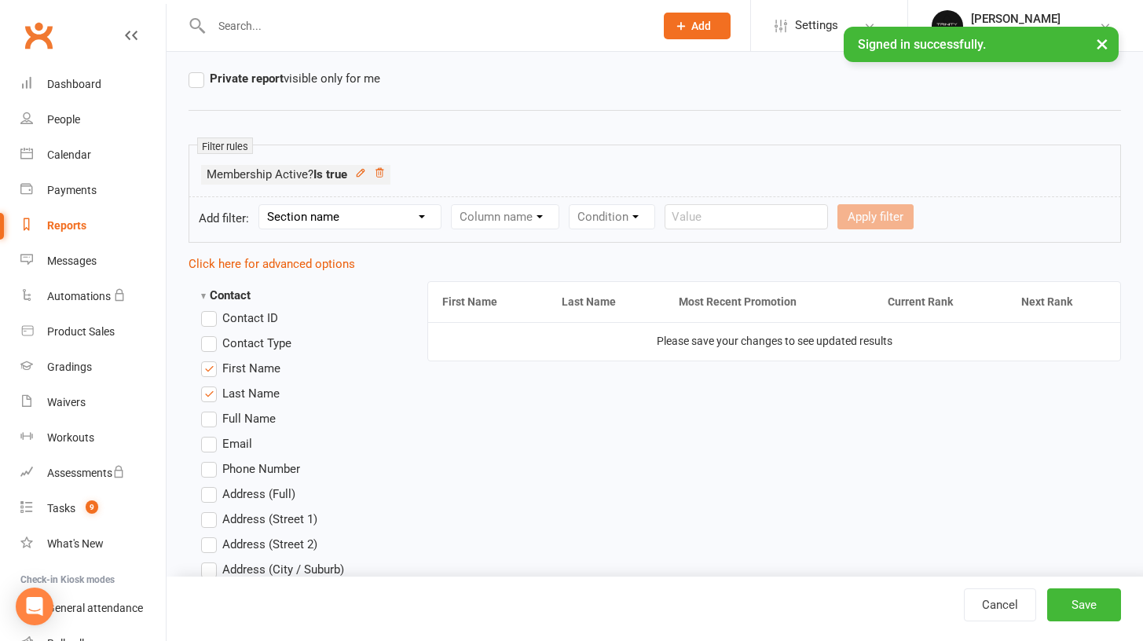
click at [1085, 616] on button "Save" at bounding box center [1084, 604] width 74 height 33
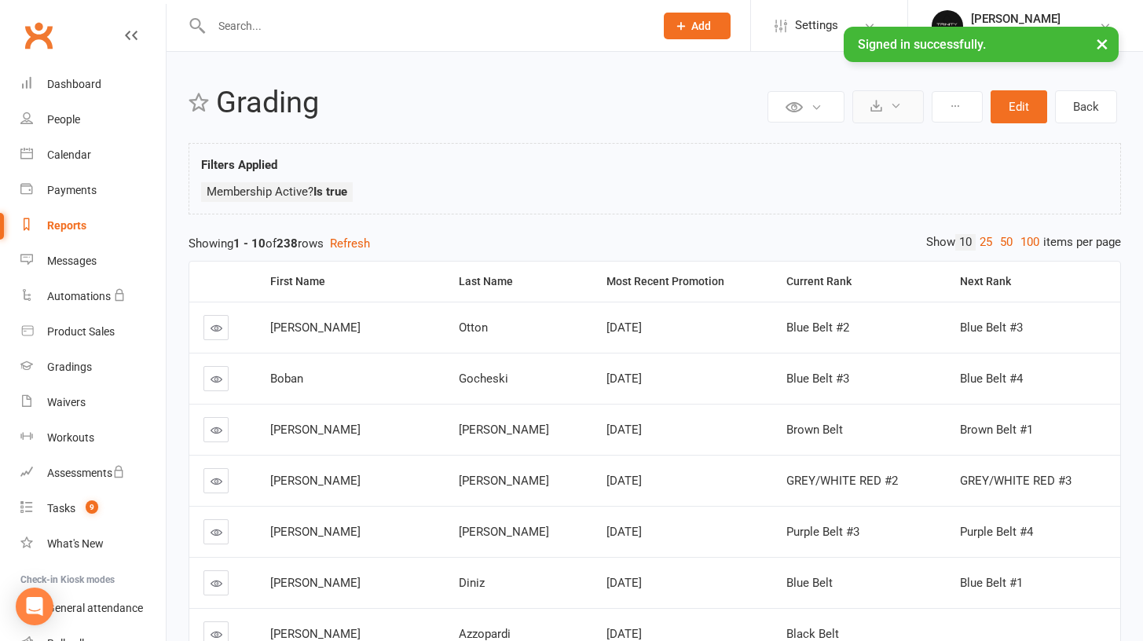
click at [895, 109] on icon at bounding box center [896, 106] width 12 height 12
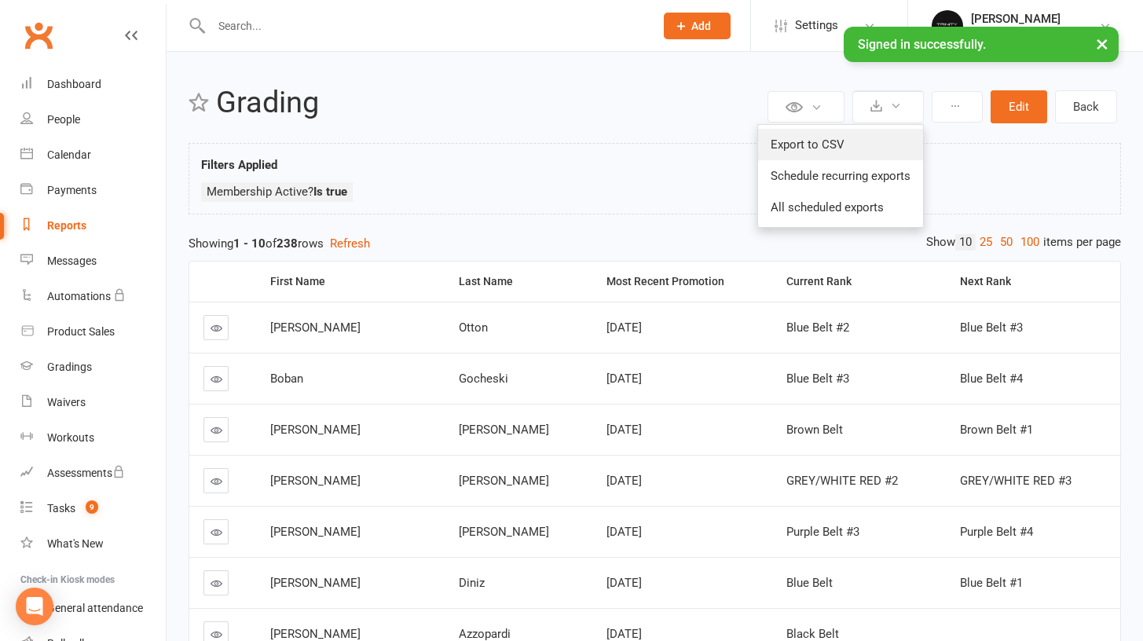
click at [841, 146] on link "Export to CSV" at bounding box center [840, 144] width 165 height 31
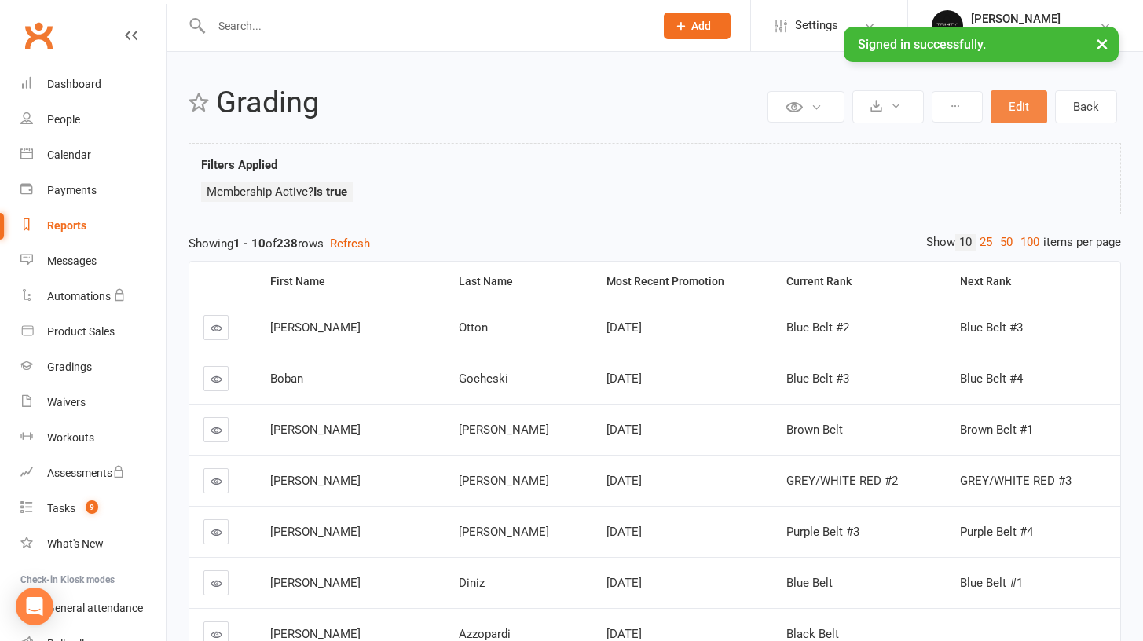
click at [1009, 108] on button "Edit" at bounding box center [1018, 106] width 57 height 33
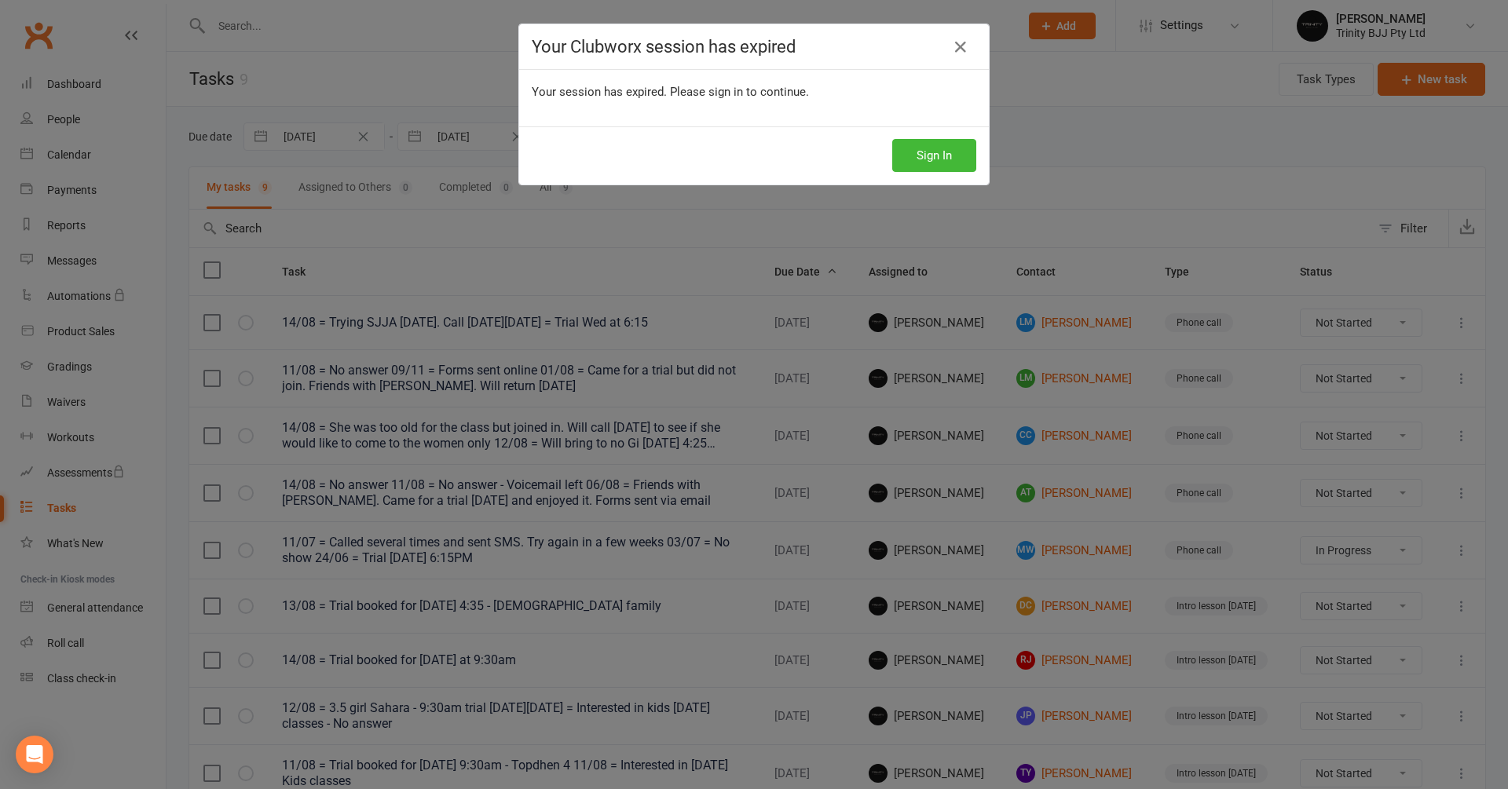
select select "started"
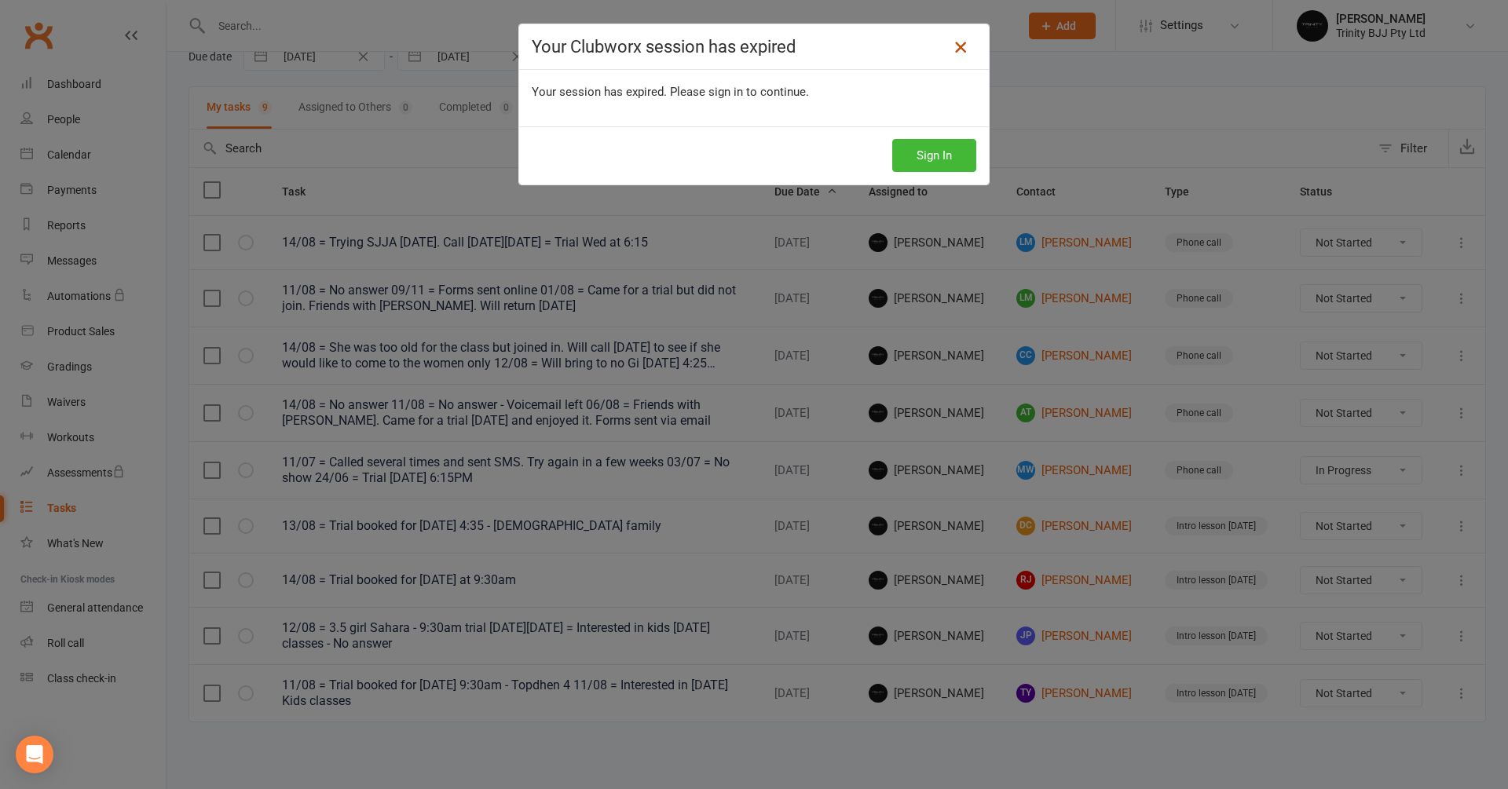
click at [951, 50] on icon at bounding box center [960, 47] width 19 height 19
